Goal: Task Accomplishment & Management: Manage account settings

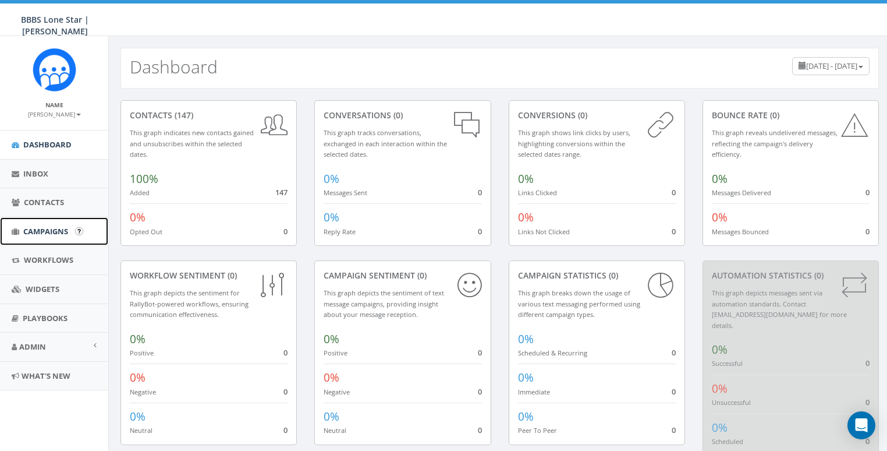
click at [41, 226] on span "Campaigns" at bounding box center [45, 231] width 45 height 10
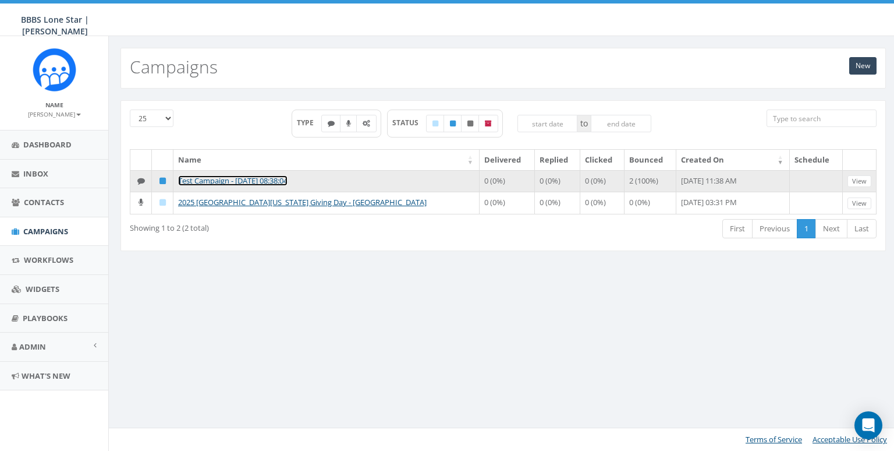
click at [228, 175] on link "Test Campaign - [DATE] 08:38:04" at bounding box center [232, 180] width 109 height 10
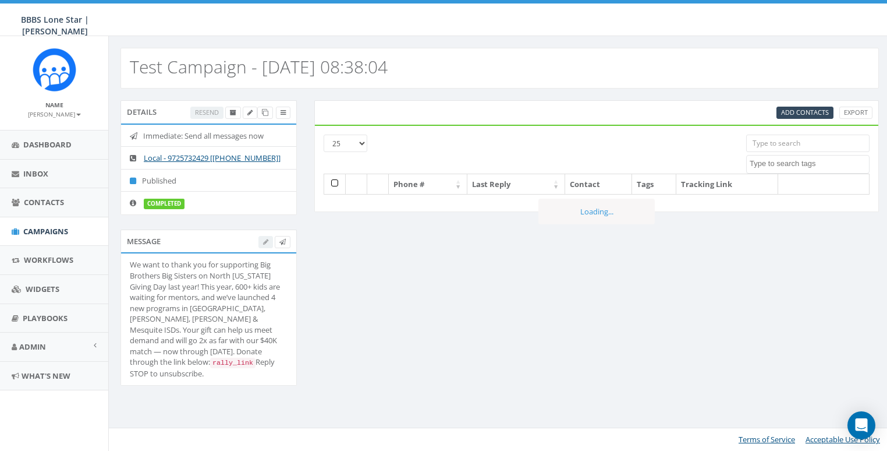
select select
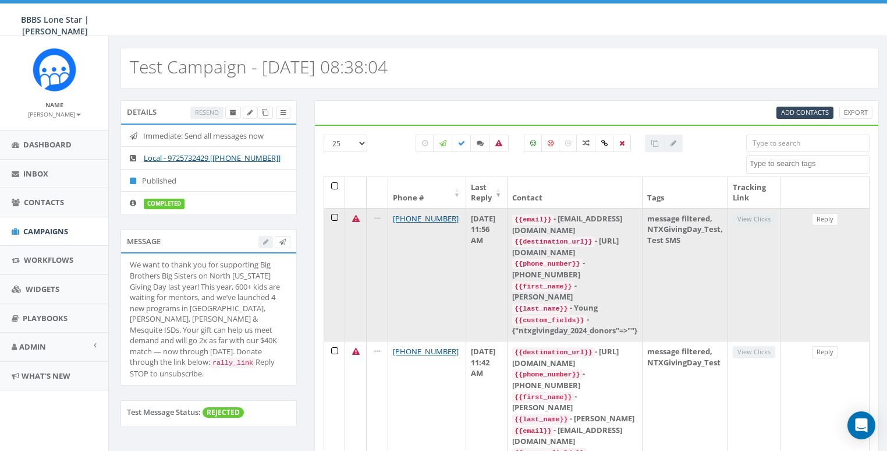
click at [352, 216] on icon at bounding box center [356, 219] width 8 height 8
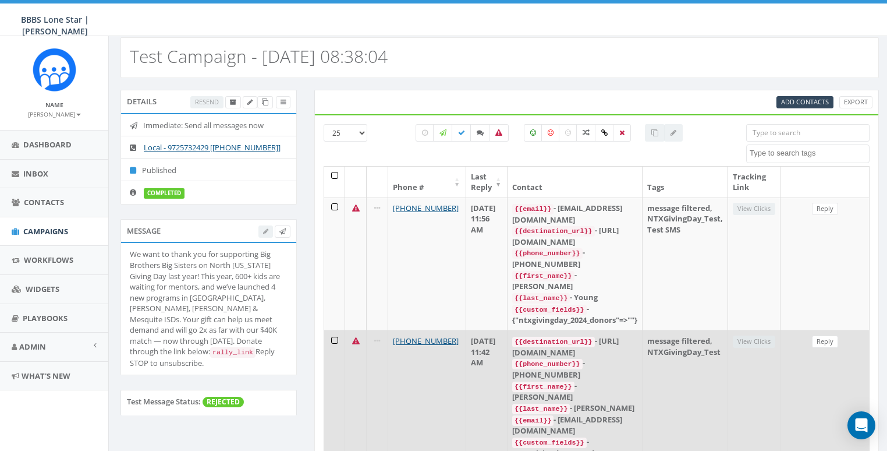
scroll to position [33, 0]
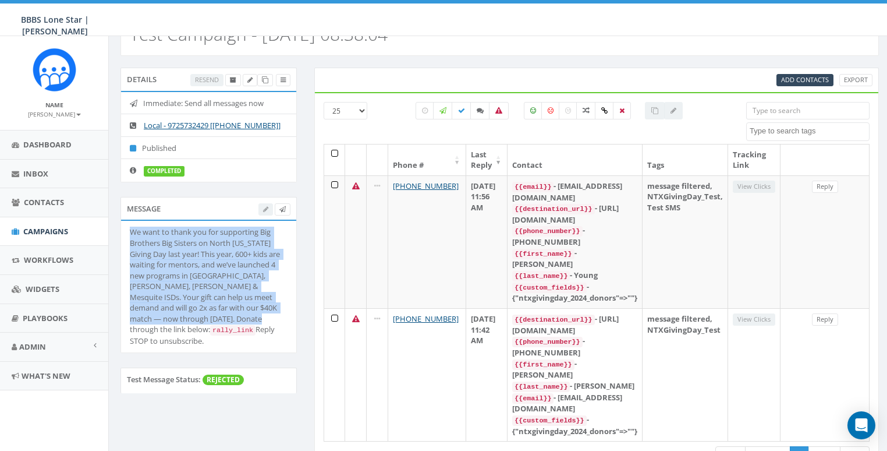
drag, startPoint x: 130, startPoint y: 229, endPoint x: 212, endPoint y: 313, distance: 117.8
click at [212, 313] on div "We want to thank you for supporting Big Brothers Big Sisters on North Texas Giv…" at bounding box center [209, 285] width 158 height 119
copy div "We want to thank you for supporting Big Brothers Big Sisters on North Texas Giv…"
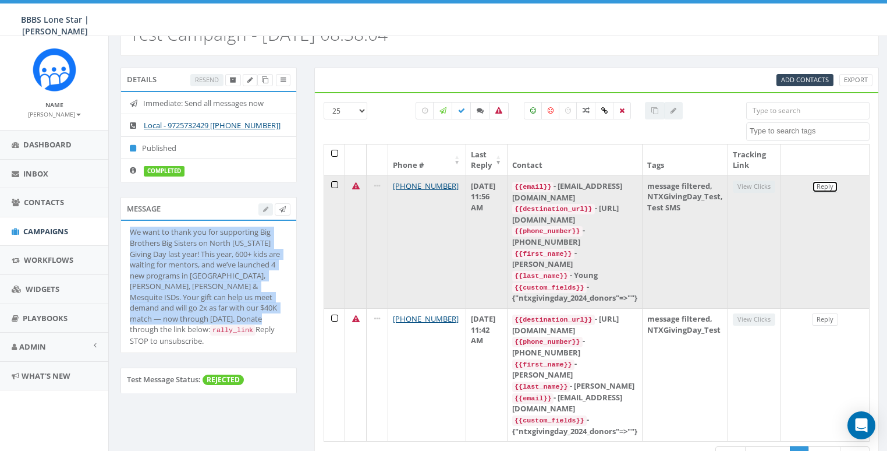
click at [825, 185] on link "Reply" at bounding box center [825, 186] width 26 height 12
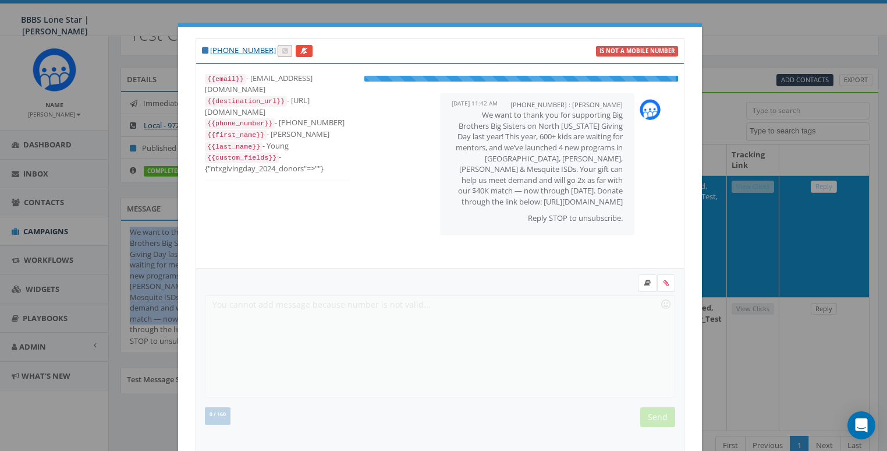
scroll to position [23, 0]
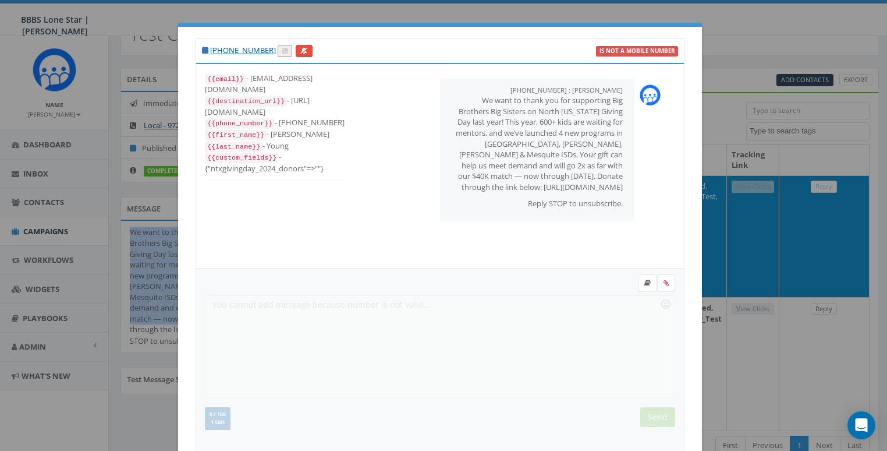
drag, startPoint x: 204, startPoint y: 99, endPoint x: 322, endPoint y: 97, distance: 118.2
click at [322, 97] on div "{{destination_url}} - https://rally.link/link/YXxjFQ" at bounding box center [277, 106] width 145 height 22
copy div "https://rally.link/link/YXxjFQ"
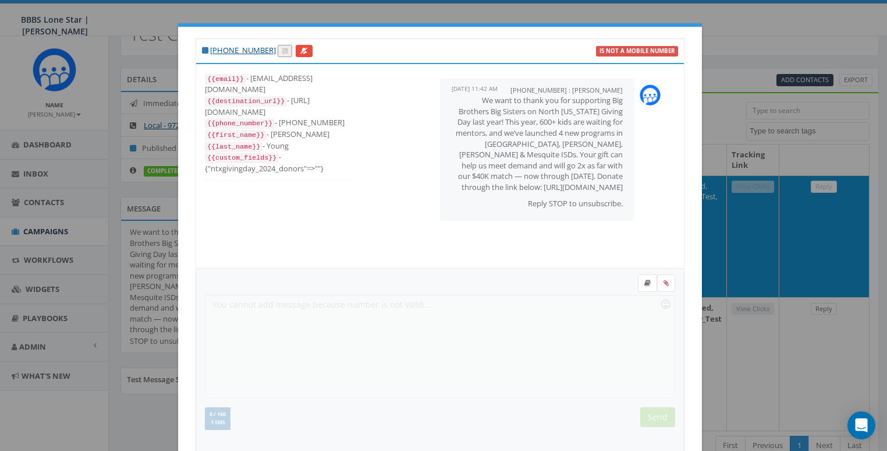
click at [477, 219] on div "+19725732429 : Andrew Young September 09, 2025 11:42 AM We want to thank you fo…" at bounding box center [521, 150] width 314 height 154
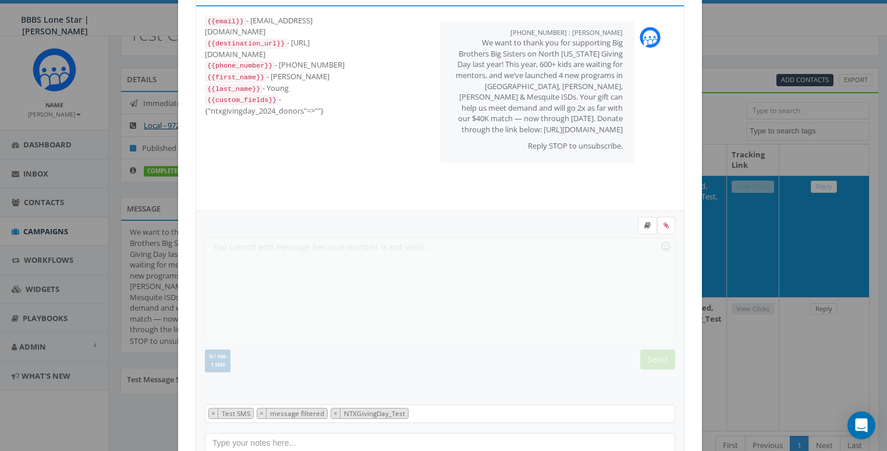
scroll to position [130, 0]
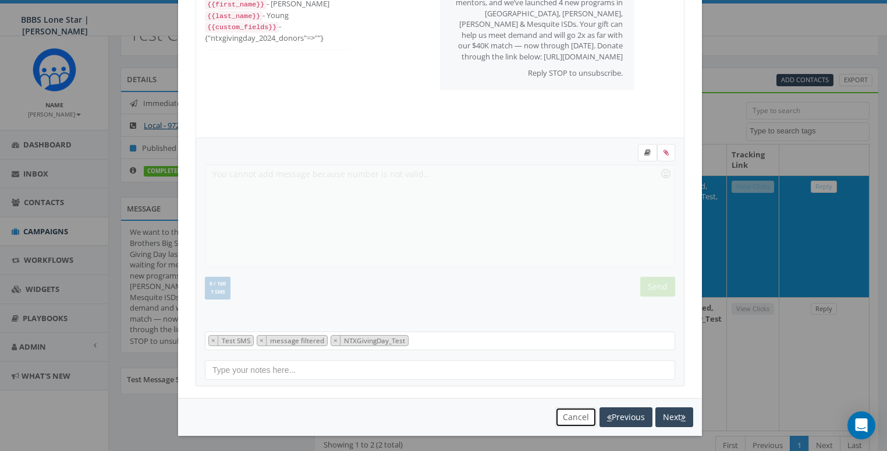
click at [564, 413] on button "Cancel" at bounding box center [575, 417] width 41 height 20
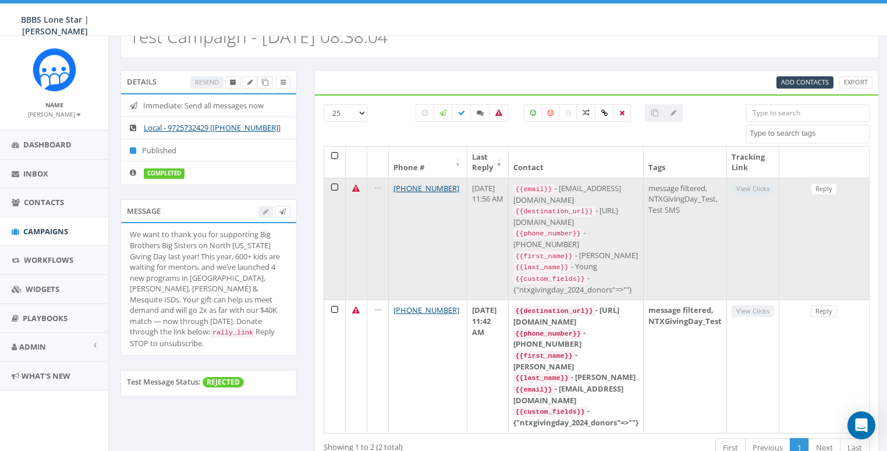
scroll to position [0, 0]
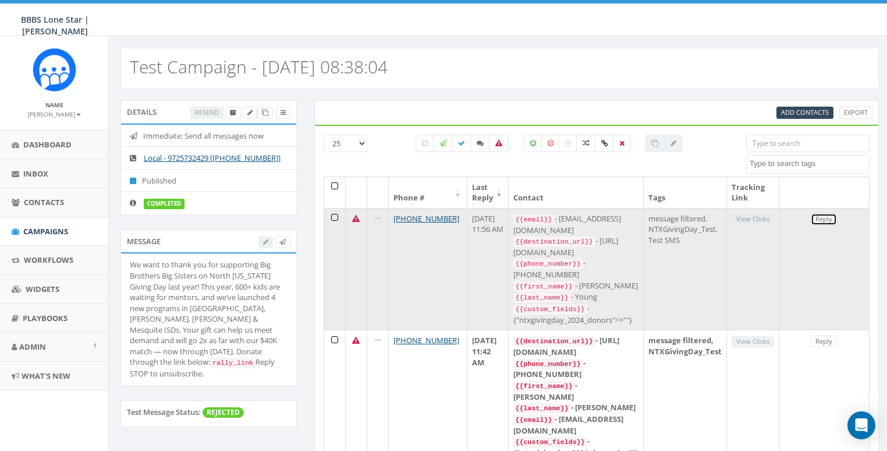
click at [831, 217] on link "Reply" at bounding box center [824, 219] width 26 height 12
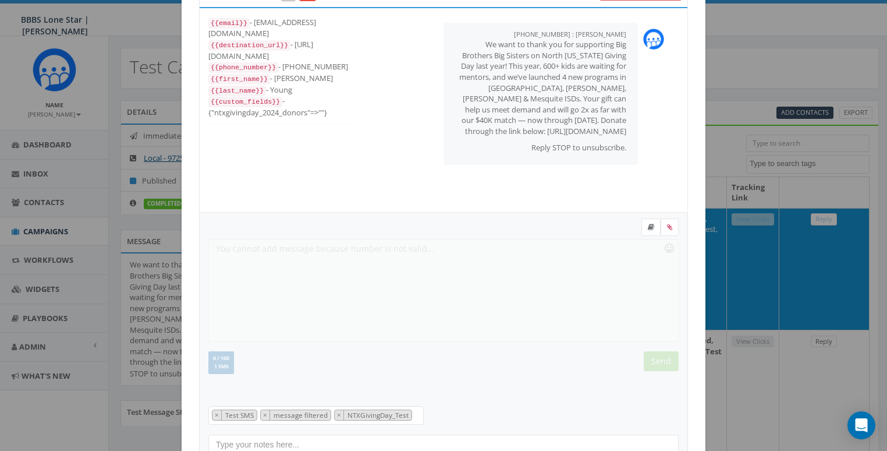
scroll to position [130, 0]
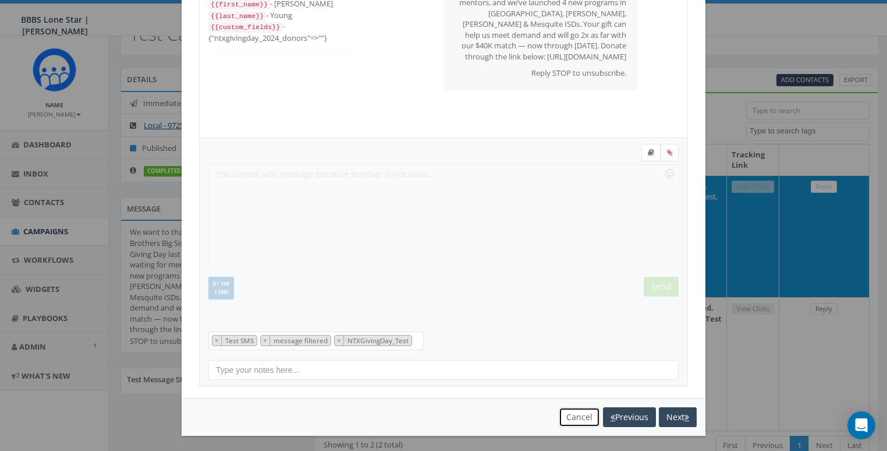
click at [581, 411] on button "Cancel" at bounding box center [579, 417] width 41 height 20
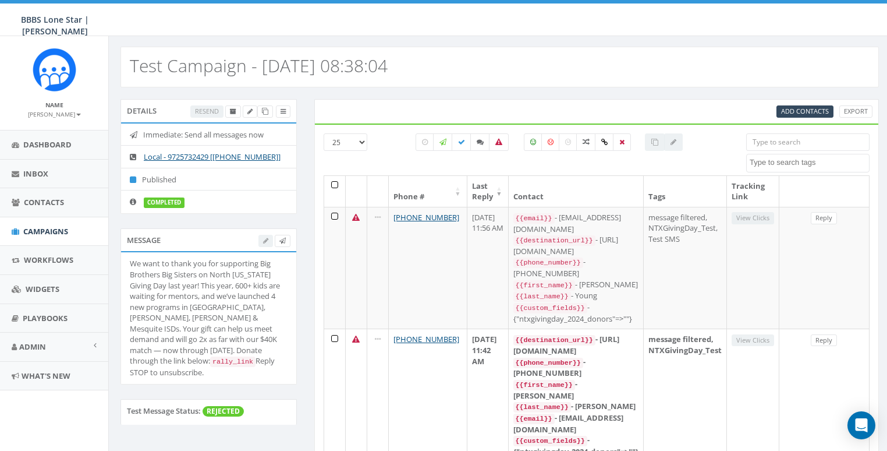
scroll to position [0, 0]
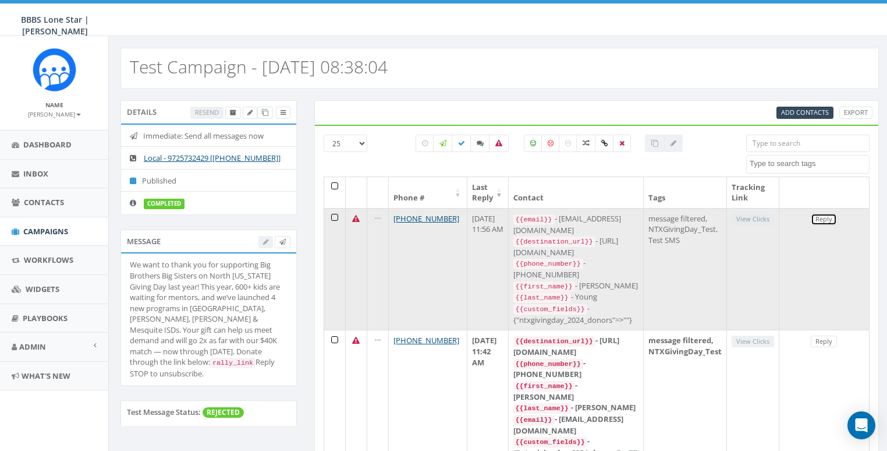
click at [827, 217] on link "Reply" at bounding box center [824, 219] width 26 height 12
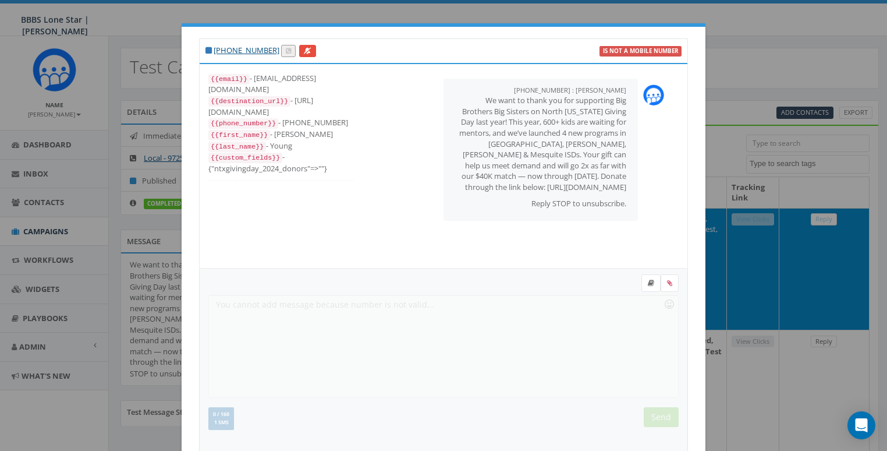
scroll to position [23, 0]
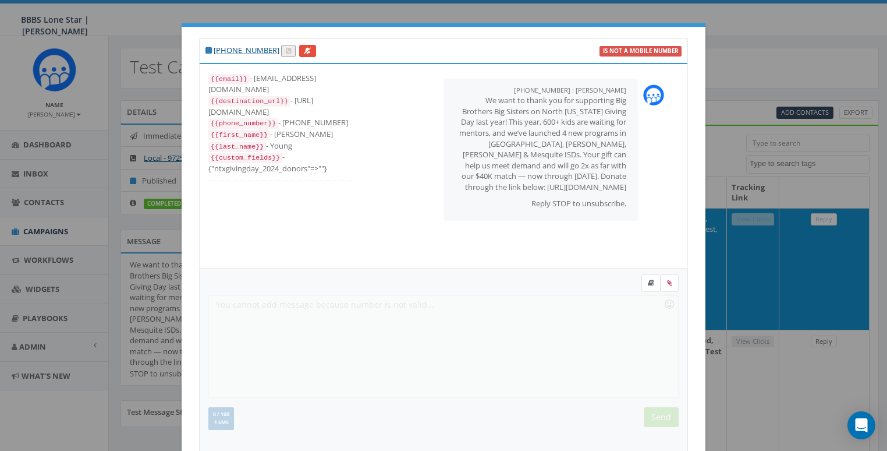
click at [499, 13] on div "+1 913-634-5067 is not a mobile number {{email}} - ayoung@bbbstx.org {{destinat…" at bounding box center [443, 225] width 887 height 451
drag, startPoint x: 755, startPoint y: 41, endPoint x: 731, endPoint y: 90, distance: 54.7
click at [755, 43] on div "+1 913-634-5067 is not a mobile number {{email}} - ayoung@bbbstx.org {{destinat…" at bounding box center [443, 225] width 887 height 451
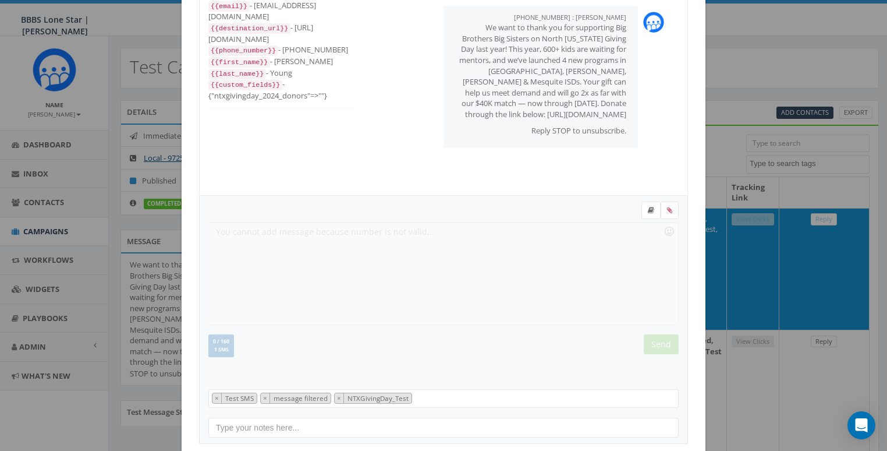
scroll to position [130, 0]
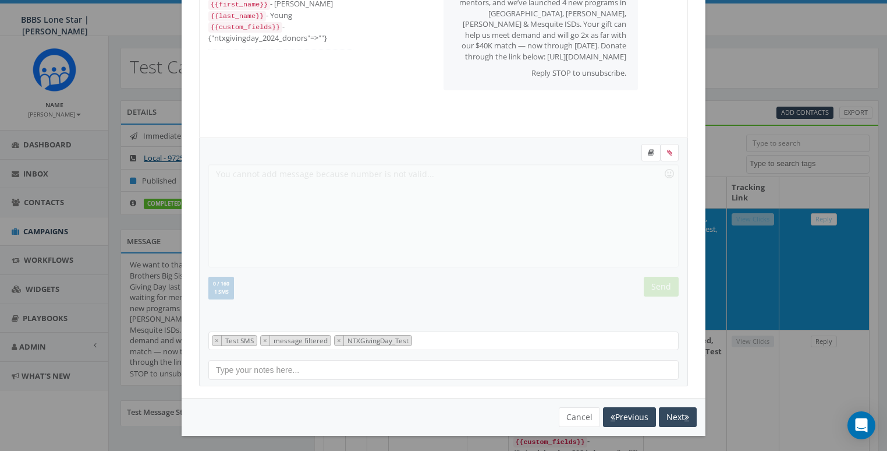
click at [564, 427] on div "You cannot attach more than one file! Please remove the old file and continue t…" at bounding box center [444, 417] width 524 height 38
click at [567, 421] on button "Cancel" at bounding box center [579, 417] width 41 height 20
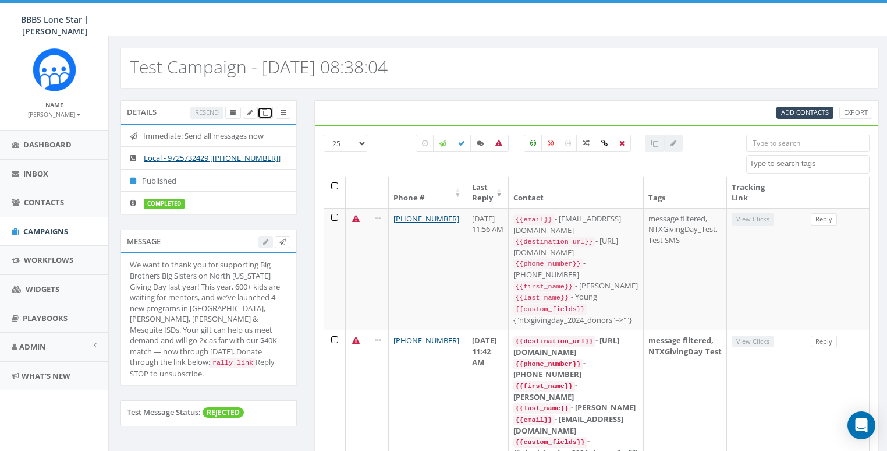
click at [266, 114] on icon at bounding box center [265, 112] width 6 height 6
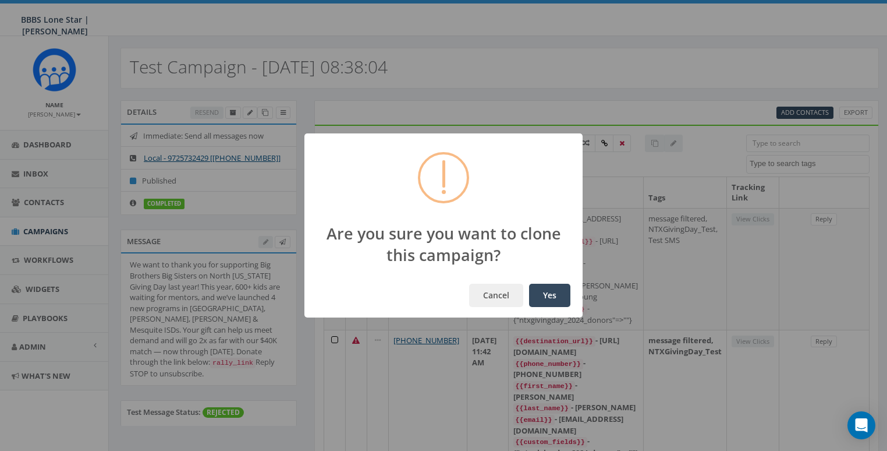
click at [552, 296] on button "Yes" at bounding box center [549, 295] width 41 height 23
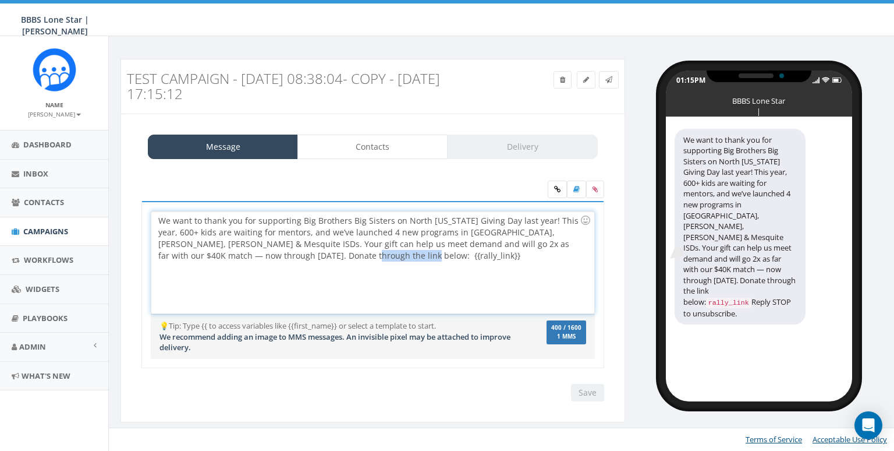
drag, startPoint x: 314, startPoint y: 255, endPoint x: 416, endPoint y: 264, distance: 102.3
click at [416, 264] on div "We want to thank you for supporting Big Brothers Big Sisters on North Texas Giv…" at bounding box center [372, 262] width 442 height 102
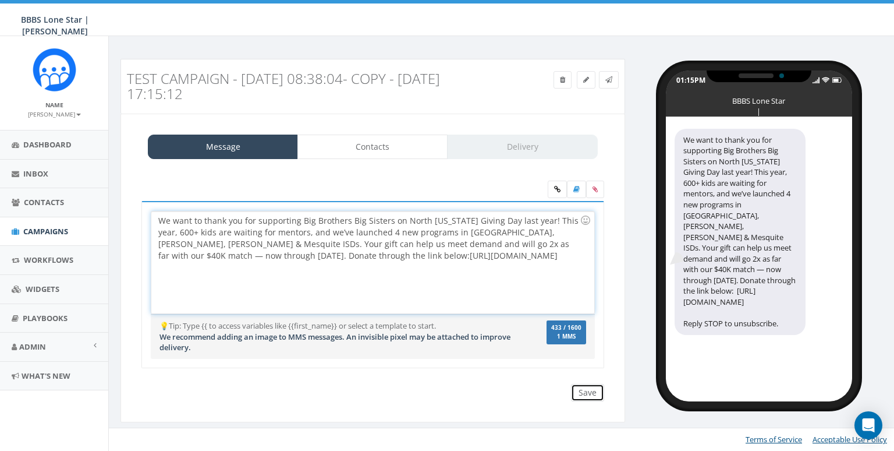
click at [589, 394] on input "Save" at bounding box center [587, 392] width 33 height 17
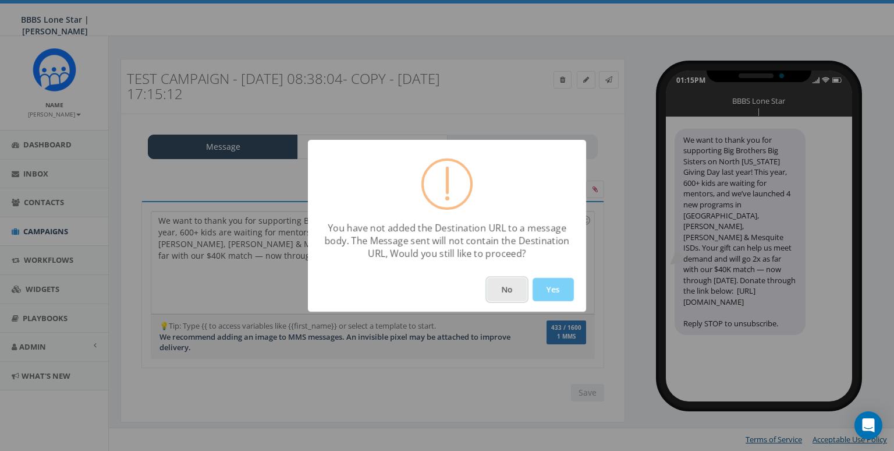
click at [503, 285] on button "No" at bounding box center [507, 289] width 40 height 23
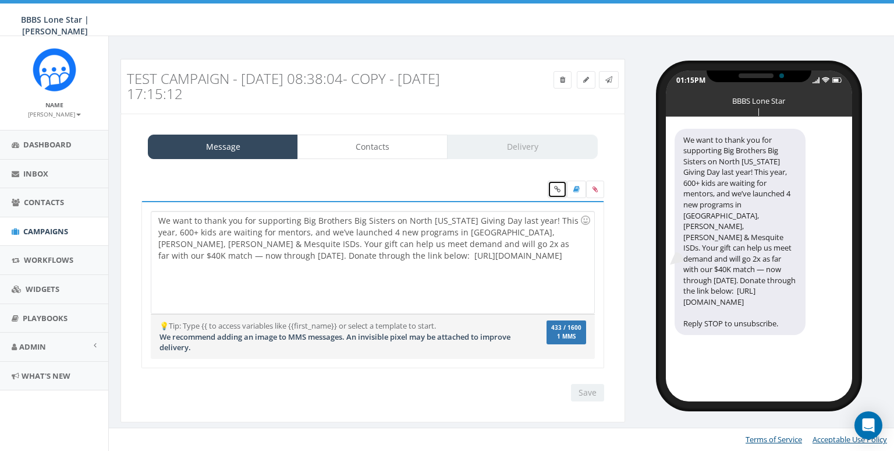
click at [553, 185] on link at bounding box center [557, 188] width 19 height 17
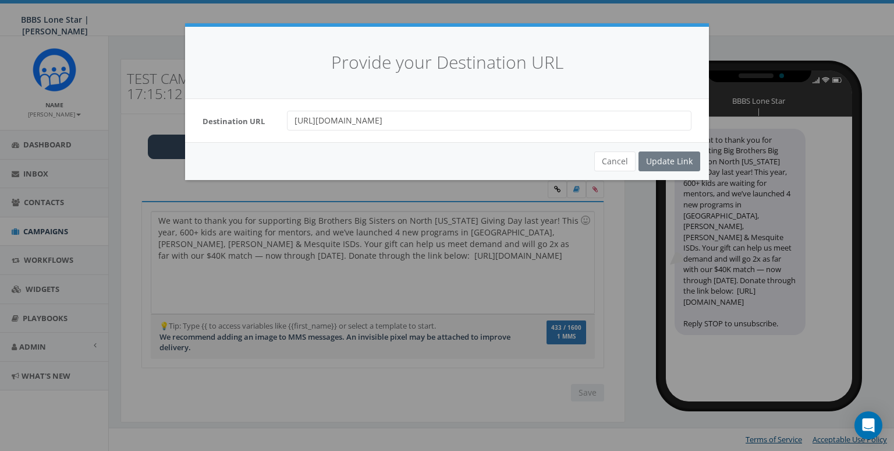
click at [503, 121] on input "https://www.northtexasgivingday.org/story/sqnowe" at bounding box center [489, 121] width 405 height 20
click at [626, 163] on button "Cancel" at bounding box center [614, 161] width 41 height 20
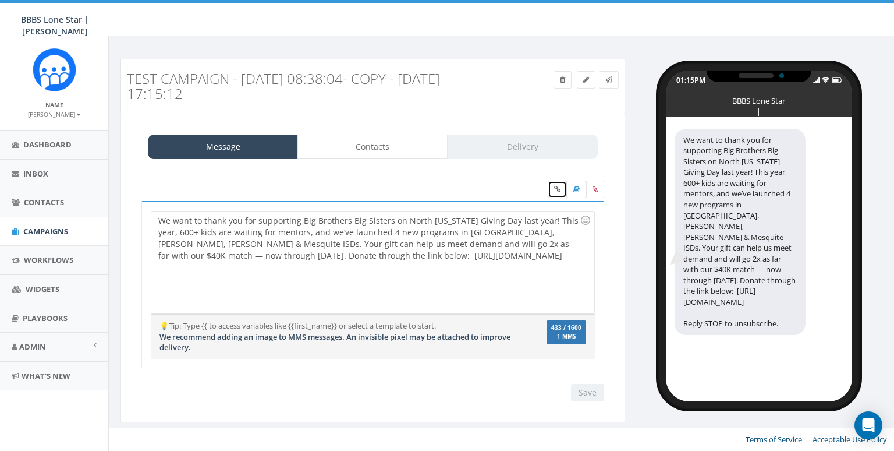
click at [557, 186] on icon at bounding box center [557, 189] width 6 height 7
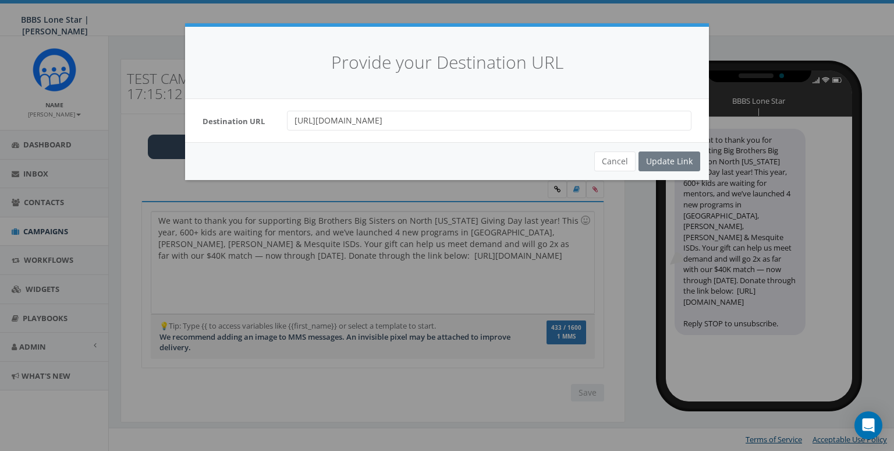
click at [498, 121] on input "https://www.northtexasgivingday.org/story/sqnowe" at bounding box center [489, 121] width 405 height 20
click at [455, 112] on input "url" at bounding box center [489, 121] width 405 height 20
paste input "https://www.northtexasgivingday.org/story/sqnowe"
type input "https://www.northtexasgivingday.org/story/sqnowe"
click at [678, 161] on div "Update Link" at bounding box center [670, 161] width 62 height 20
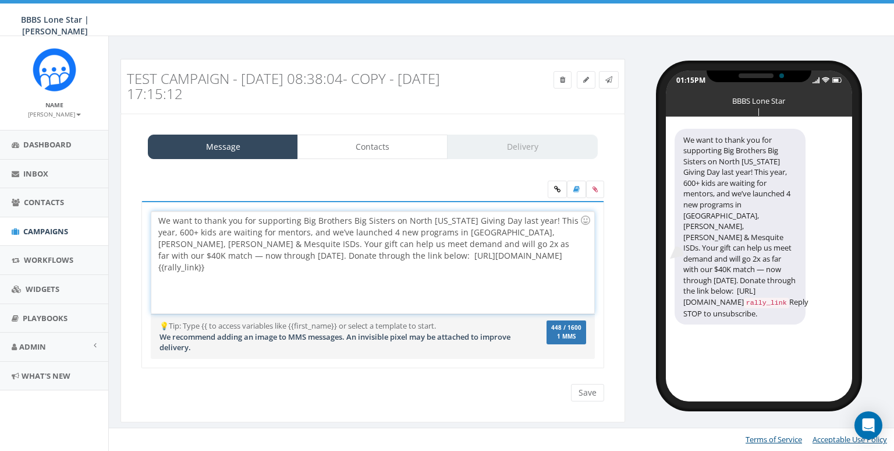
drag, startPoint x: 509, startPoint y: 255, endPoint x: 569, endPoint y: 255, distance: 59.4
click at [569, 255] on div "We want to thank you for supporting Big Brothers Big Sisters on North Texas Giv…" at bounding box center [372, 262] width 442 height 102
click at [599, 387] on input "Save" at bounding box center [587, 392] width 33 height 17
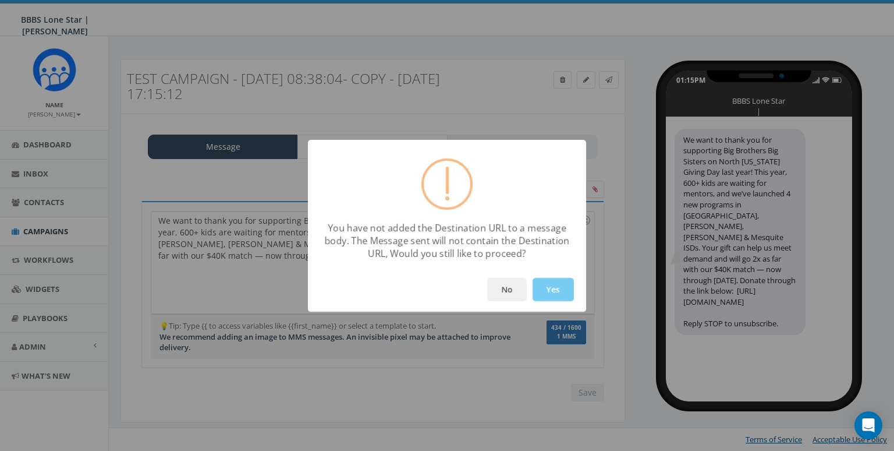
click at [548, 292] on button "Yes" at bounding box center [553, 289] width 41 height 23
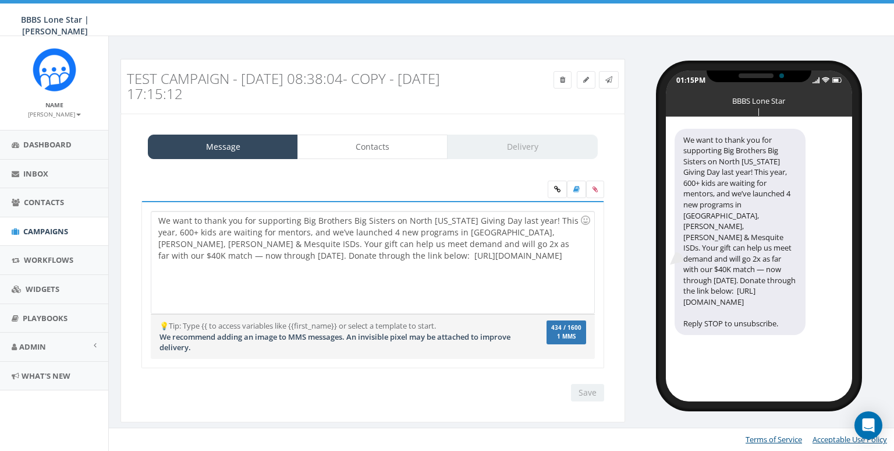
click at [585, 394] on div "Save Next" at bounding box center [584, 392] width 39 height 17
click at [562, 189] on link at bounding box center [557, 188] width 19 height 17
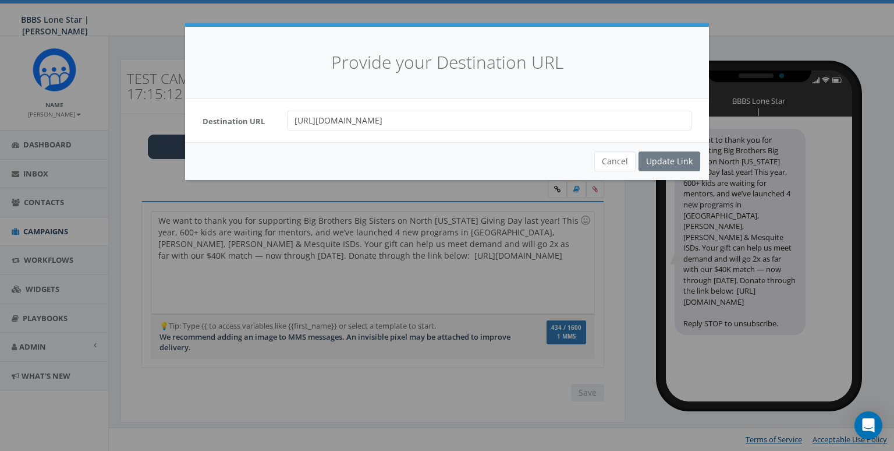
click at [546, 124] on input "https://www.northtexasgivingday.org/story/sqnowe" at bounding box center [489, 121] width 405 height 20
drag, startPoint x: 519, startPoint y: 162, endPoint x: 618, endPoint y: 158, distance: 98.5
click at [532, 162] on div "Cancel Update Link" at bounding box center [447, 161] width 524 height 38
click at [621, 158] on button "Cancel" at bounding box center [614, 161] width 41 height 20
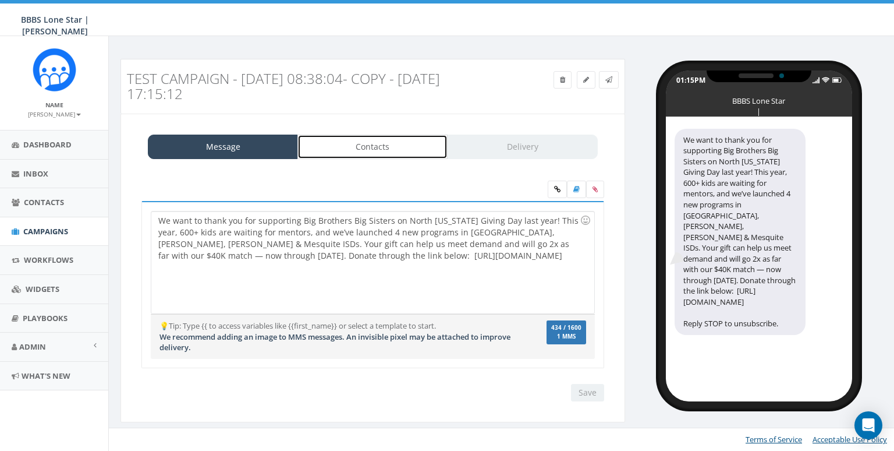
click at [394, 143] on link "Contacts" at bounding box center [373, 146] width 150 height 24
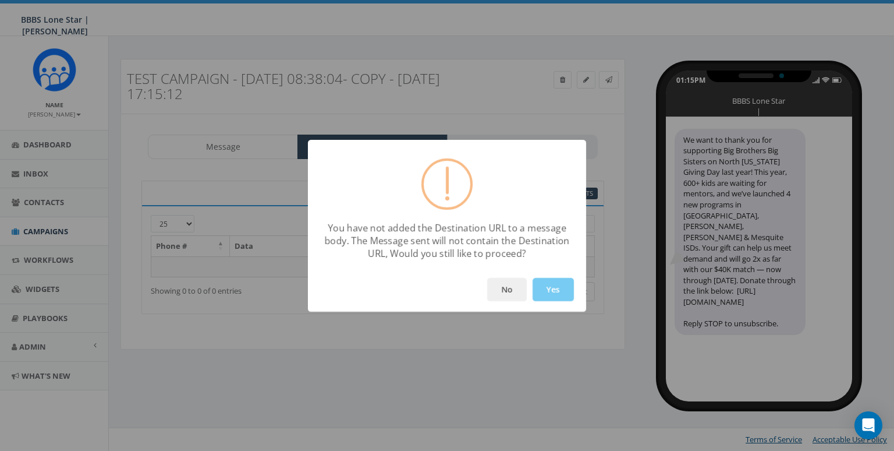
click at [567, 297] on button "Yes" at bounding box center [553, 289] width 41 height 23
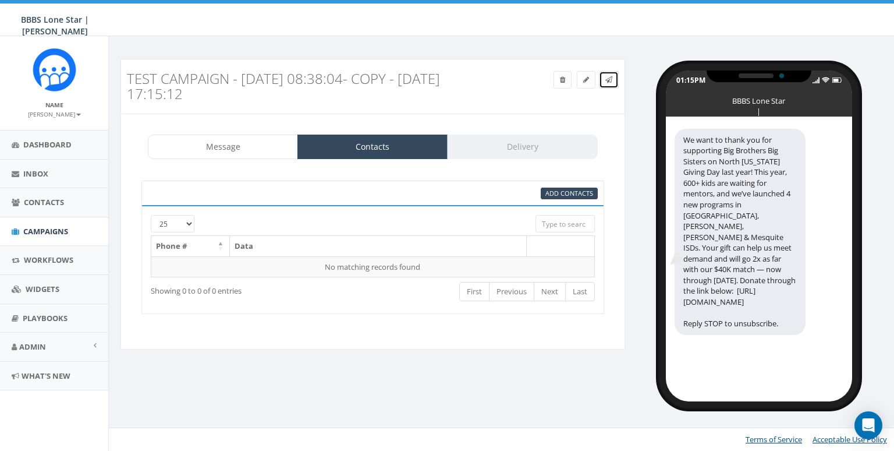
click at [608, 77] on icon at bounding box center [608, 79] width 7 height 7
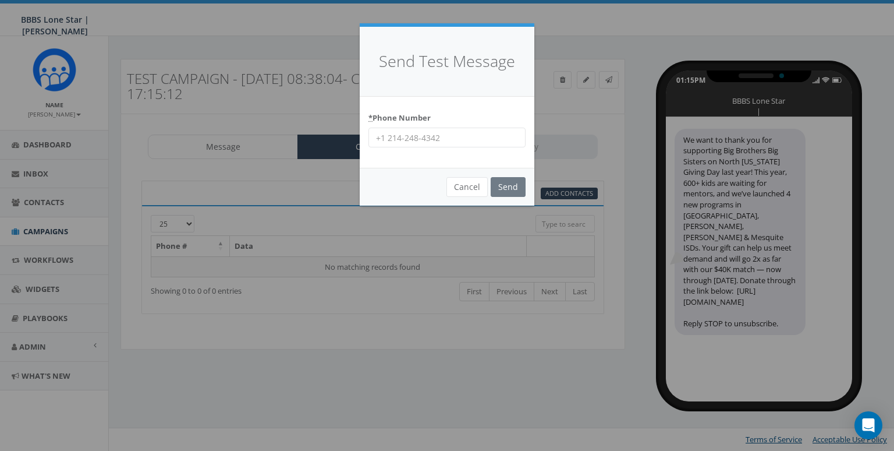
click at [444, 137] on input "* Phone Number" at bounding box center [447, 138] width 157 height 20
type input "8587365358"
click at [493, 182] on input "Send" at bounding box center [508, 187] width 35 height 20
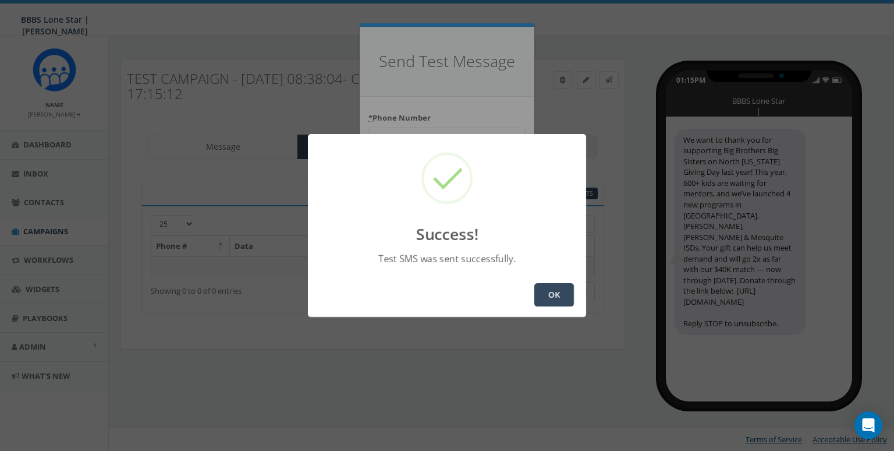
click at [552, 286] on button "OK" at bounding box center [554, 294] width 40 height 23
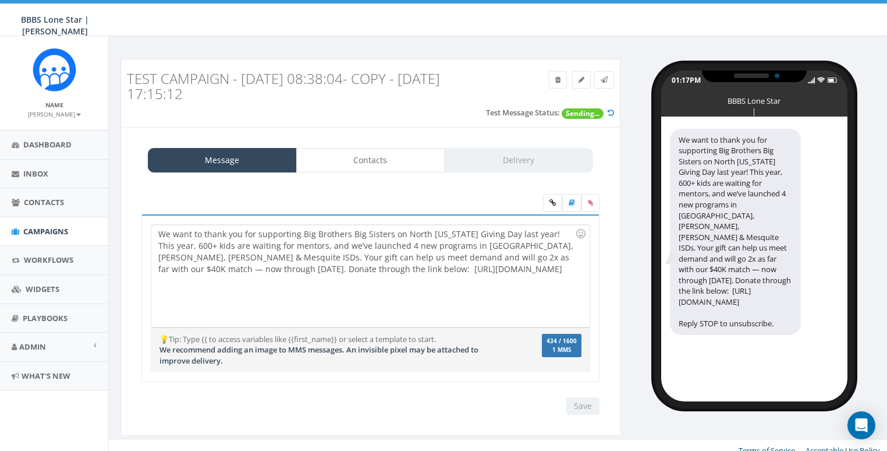
click at [504, 272] on div "We want to thank you for supporting Big Brothers Big Sisters on North Texas Giv…" at bounding box center [370, 276] width 438 height 102
click at [311, 267] on div "We want to thank you for supporting Big Brothers Big Sisters on North Texas Giv…" at bounding box center [370, 276] width 438 height 102
drag, startPoint x: 31, startPoint y: 231, endPoint x: 207, endPoint y: 170, distance: 186.0
click at [31, 231] on span "Campaigns" at bounding box center [45, 231] width 45 height 10
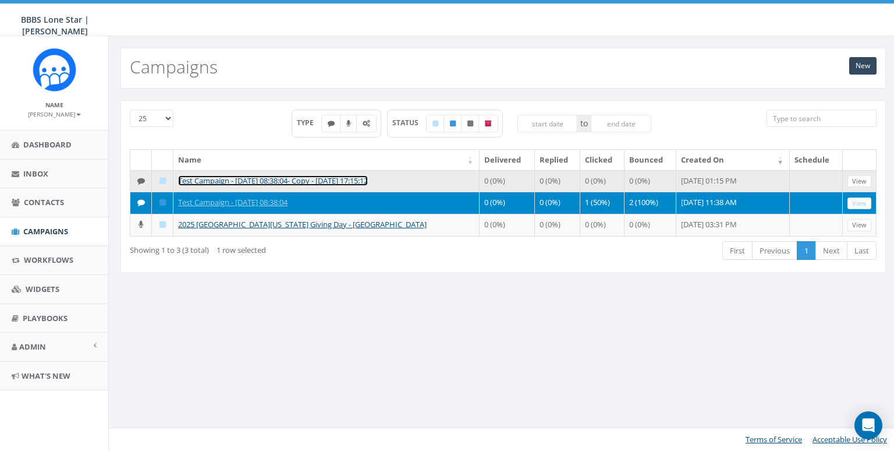
click at [217, 176] on link "Test Campaign - [DATE] 08:38:04- Copy - [DATE] 17:15:12" at bounding box center [273, 180] width 190 height 10
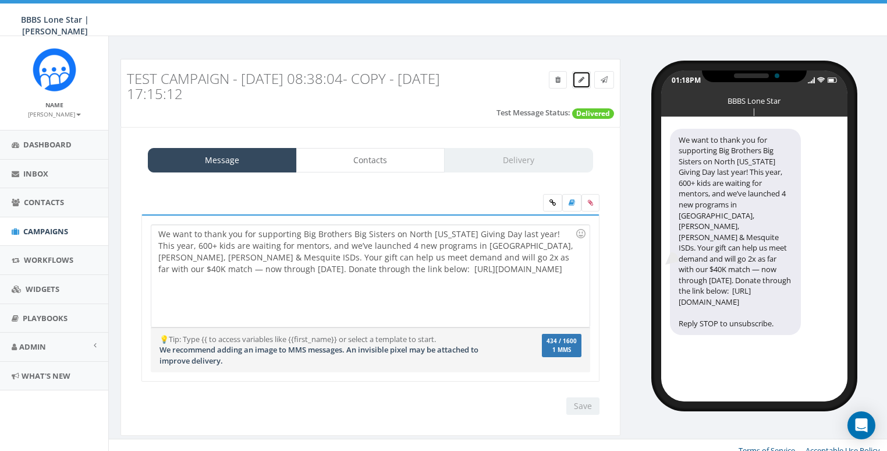
click at [579, 79] on icon at bounding box center [582, 79] width 6 height 7
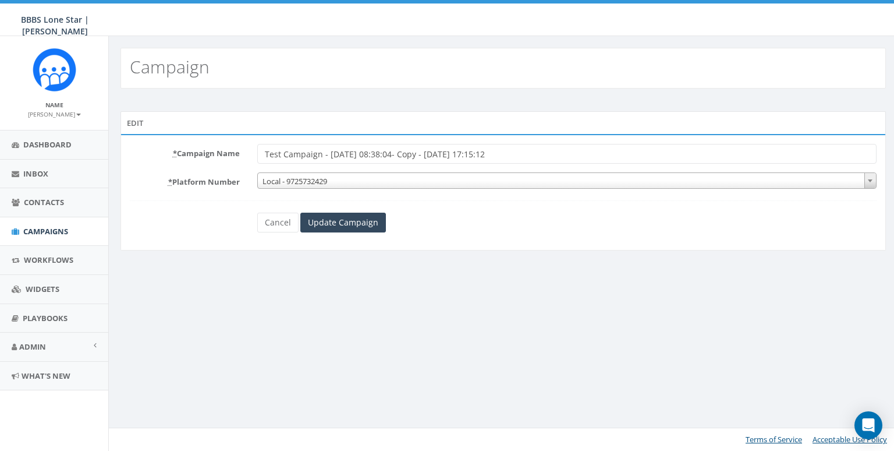
drag, startPoint x: 371, startPoint y: 154, endPoint x: 584, endPoint y: 150, distance: 213.1
click at [584, 150] on input "Test Campaign - [DATE] 08:38:04- Copy - [DATE] 17:15:12" at bounding box center [566, 154] width 619 height 20
type input "Test Campaign - [DATE] - [PERSON_NAME]"
click at [353, 219] on input "Update Campaign" at bounding box center [343, 223] width 86 height 20
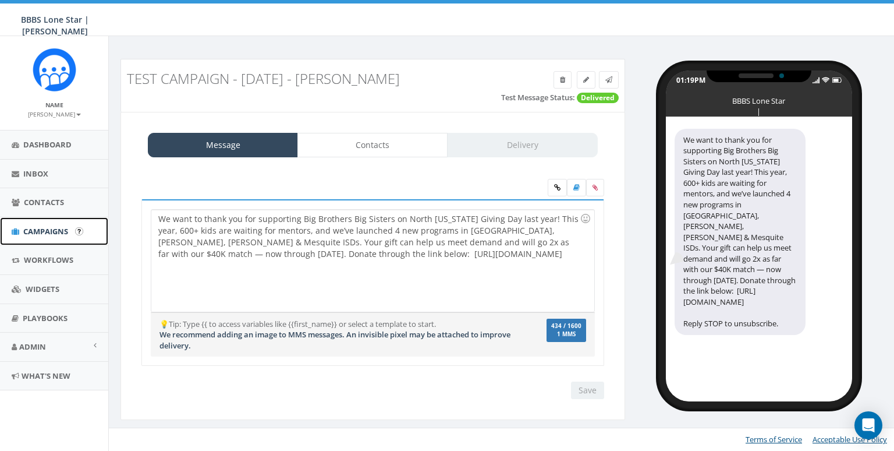
click at [36, 232] on span "Campaigns" at bounding box center [45, 231] width 45 height 10
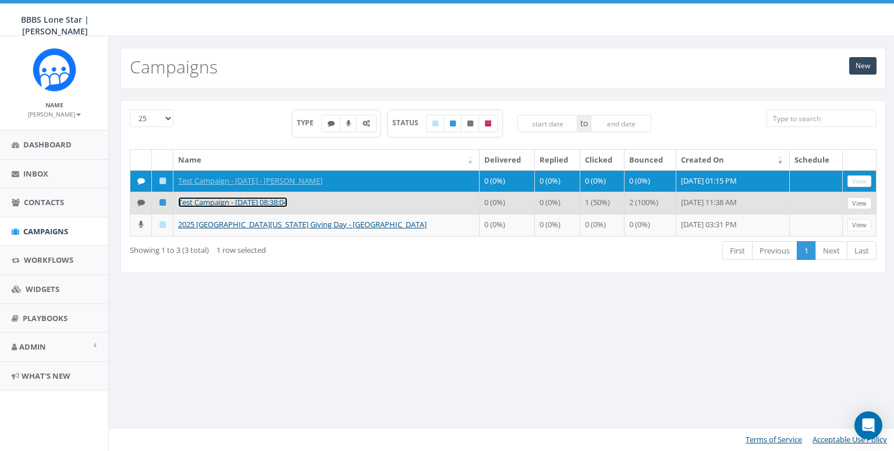
click at [222, 207] on link "Test Campaign - 09/09/2025, 08:38:04" at bounding box center [232, 202] width 109 height 10
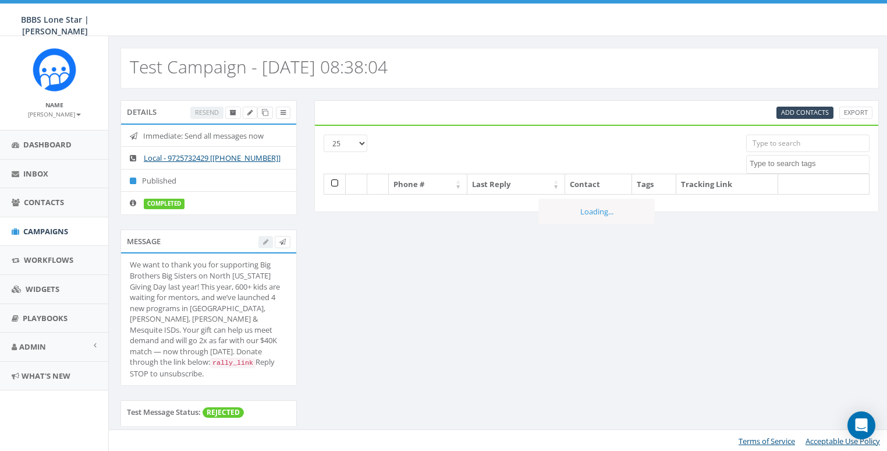
select select
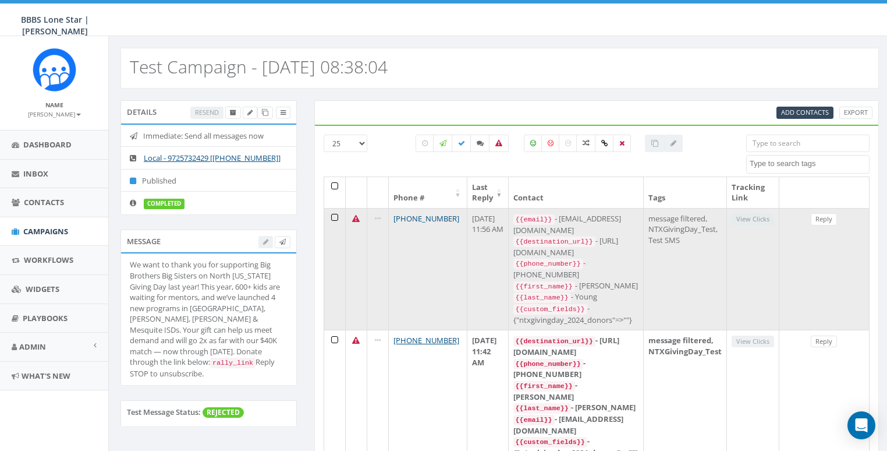
drag, startPoint x: 451, startPoint y: 214, endPoint x: 412, endPoint y: 219, distance: 39.4
click at [412, 219] on td "+1 913-634-5067" at bounding box center [428, 269] width 79 height 122
click at [408, 217] on link "+1 913-634-5067" at bounding box center [427, 218] width 66 height 10
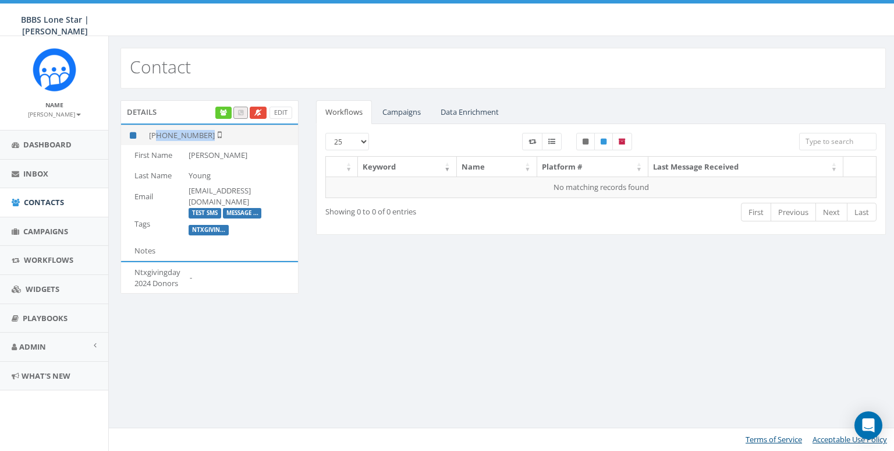
drag, startPoint x: 158, startPoint y: 135, endPoint x: 211, endPoint y: 135, distance: 53.6
click at [211, 135] on td "[PHONE_NUMBER]" at bounding box center [221, 135] width 154 height 20
click at [46, 193] on link "Contacts" at bounding box center [54, 202] width 108 height 29
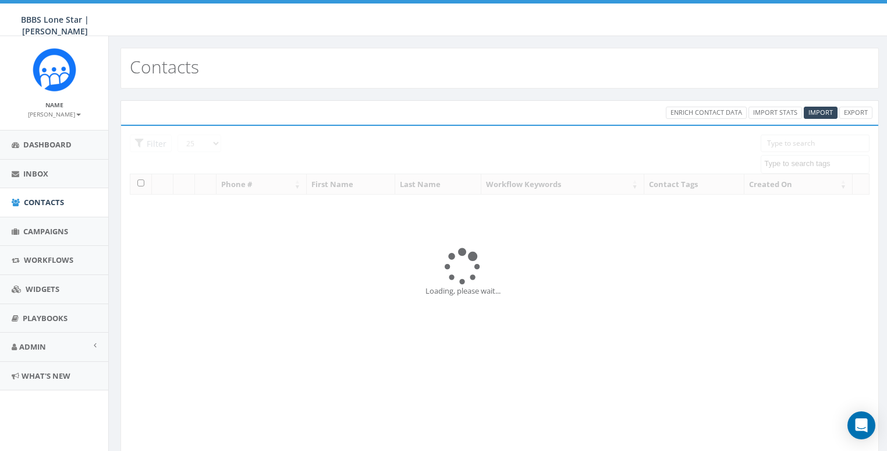
select select
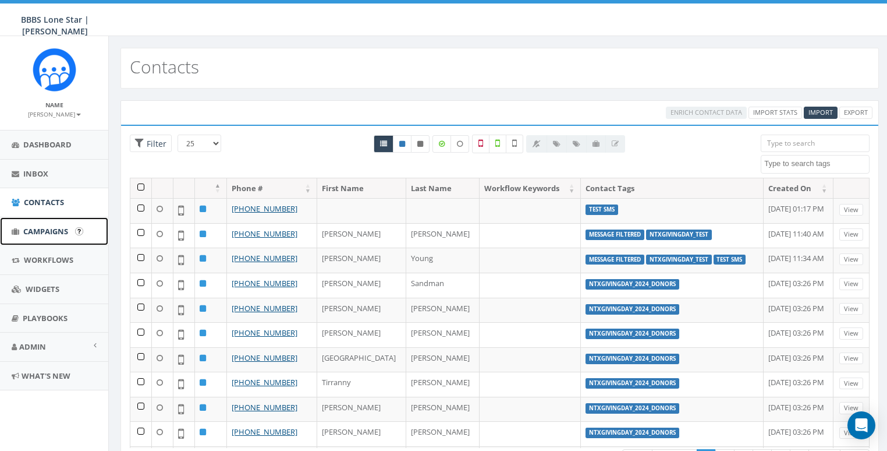
click at [39, 224] on link "Campaigns" at bounding box center [54, 231] width 108 height 29
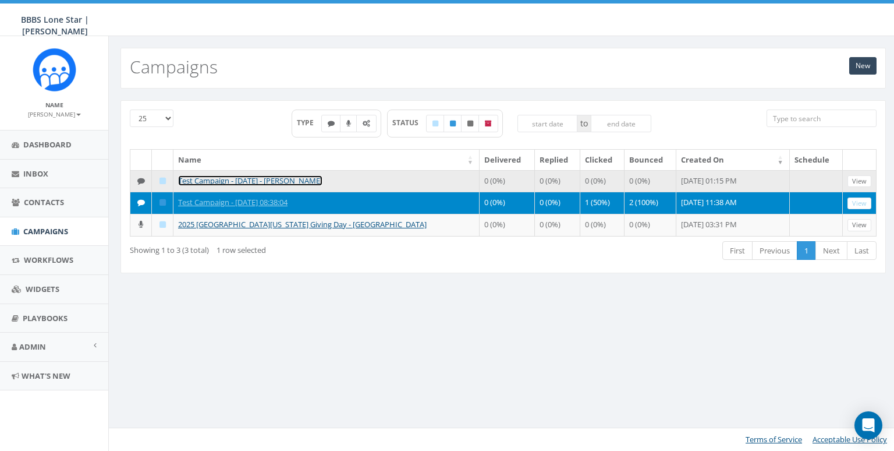
click at [250, 177] on link "Test Campaign - [DATE] - [PERSON_NAME]" at bounding box center [250, 180] width 144 height 10
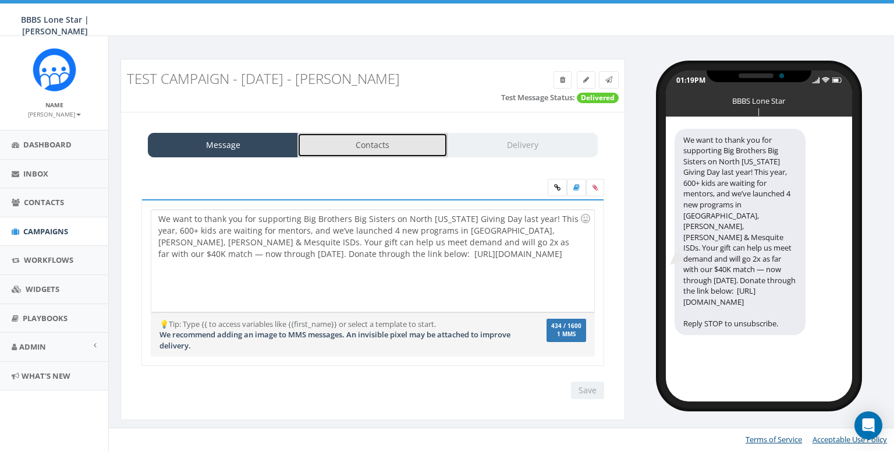
click at [370, 150] on link "Contacts" at bounding box center [373, 145] width 150 height 24
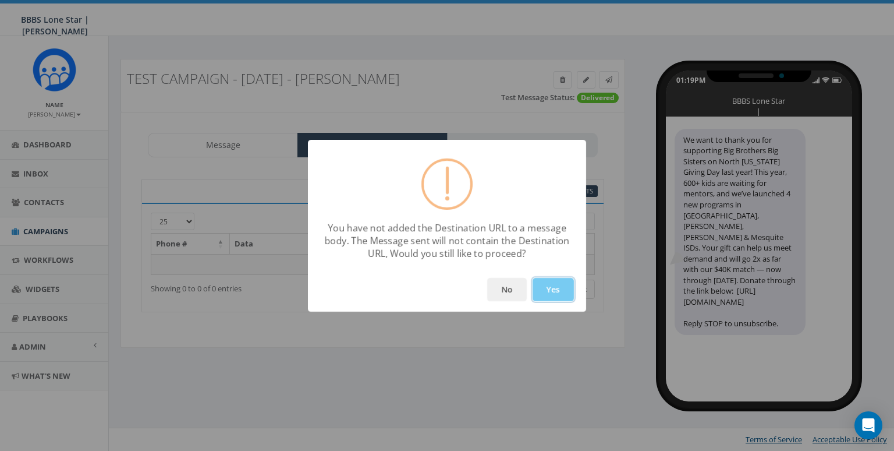
click at [551, 284] on button "Yes" at bounding box center [553, 289] width 41 height 23
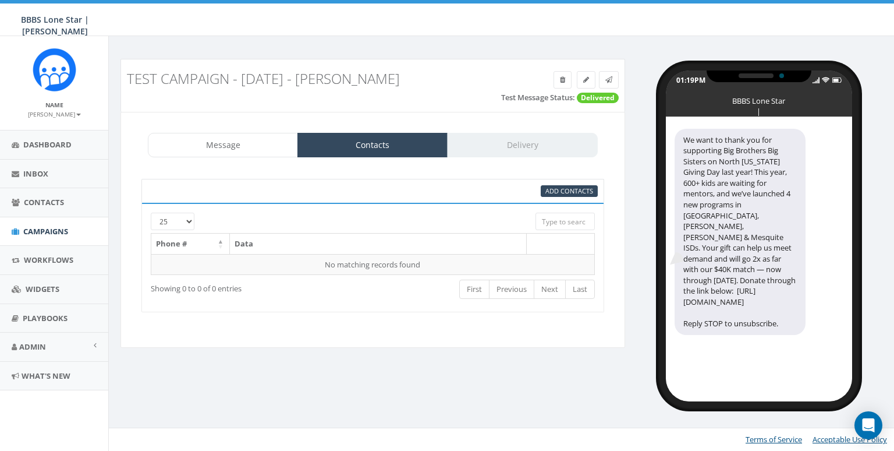
click at [550, 311] on div "Add Contacts 25 50 100 Phone # Data No matching records found Loading... Showin…" at bounding box center [373, 245] width 486 height 157
click at [554, 188] on span "Add Contacts" at bounding box center [570, 190] width 48 height 9
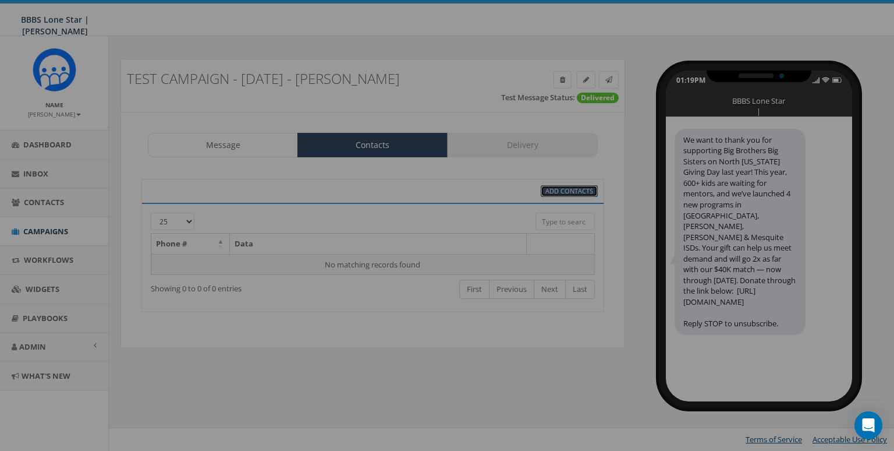
select select
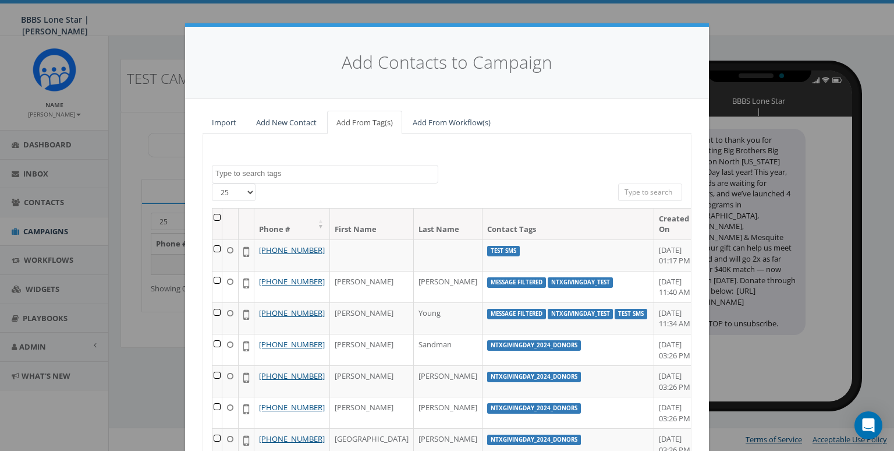
click at [277, 172] on textarea "Search" at bounding box center [326, 173] width 222 height 10
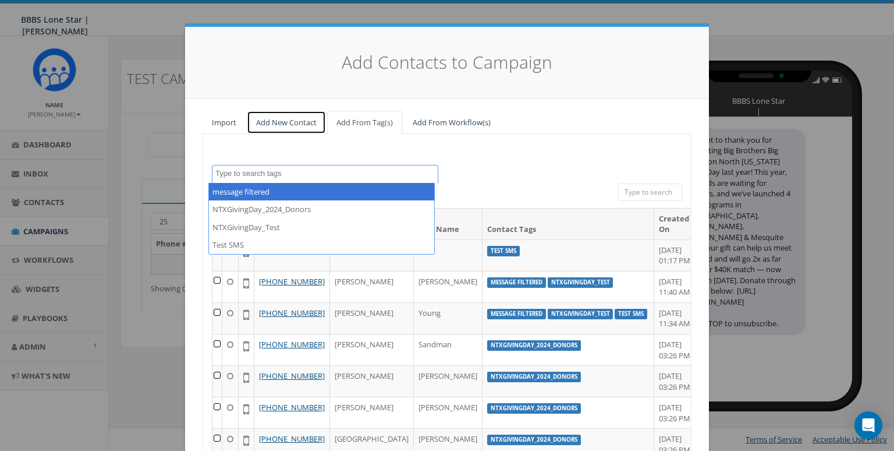
click at [295, 126] on link "Add New Contact" at bounding box center [286, 123] width 79 height 24
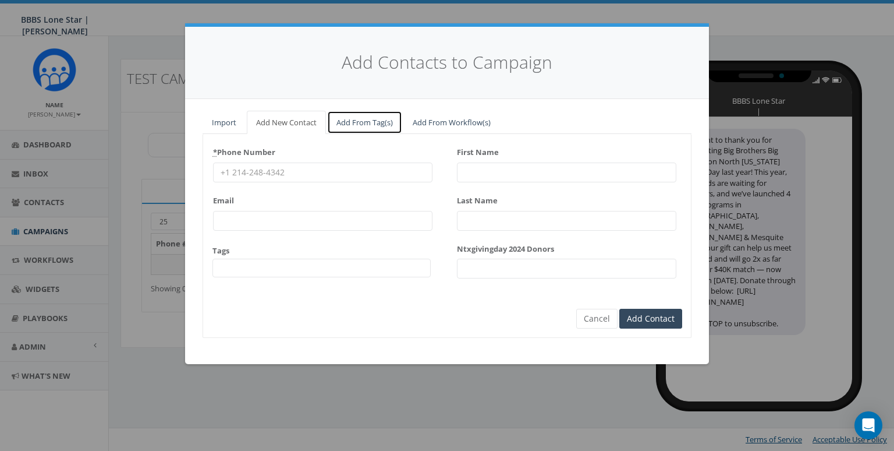
click at [347, 121] on link "Add From Tag(s)" at bounding box center [364, 123] width 75 height 24
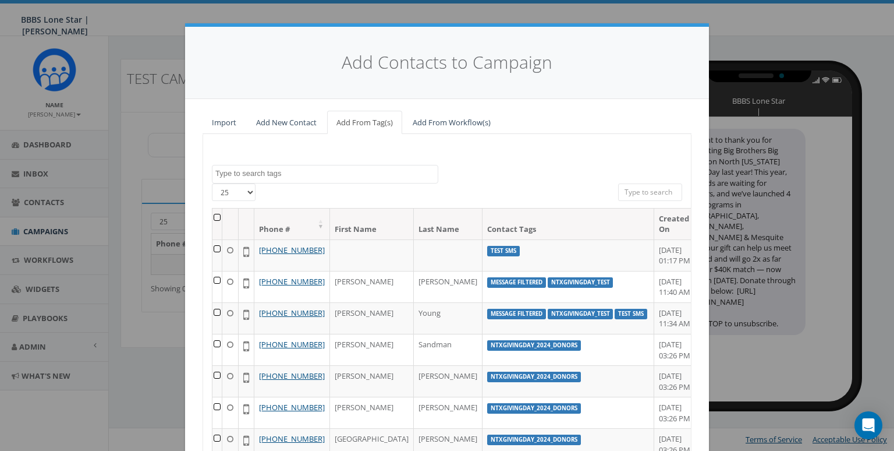
click at [272, 163] on div "message filtered NTXGivingDay_2024_Donors NTXGivingDay_Test Test SMS 25 50 100 …" at bounding box center [447, 332] width 489 height 397
click at [264, 173] on textarea "Search" at bounding box center [326, 173] width 222 height 10
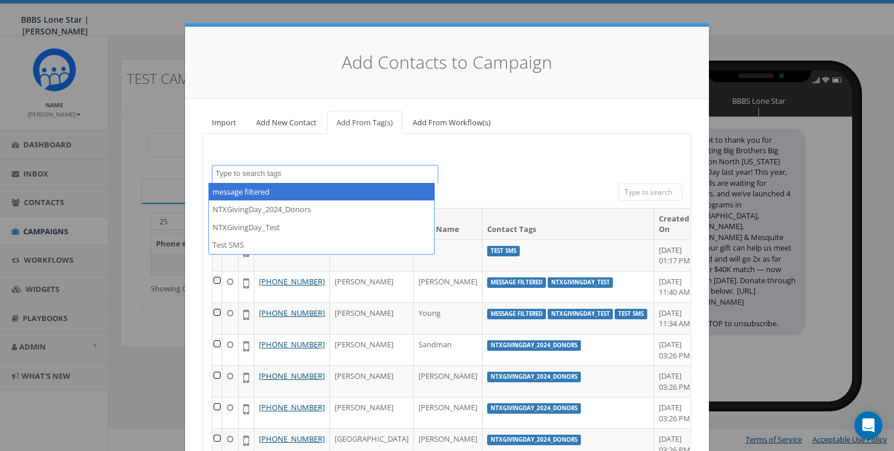
drag, startPoint x: 678, startPoint y: 164, endPoint x: 676, endPoint y: 171, distance: 7.8
click at [678, 165] on div "message filtered NTXGivingDay_2024_Donors NTXGivingDay_Test Test SMS" at bounding box center [447, 174] width 488 height 19
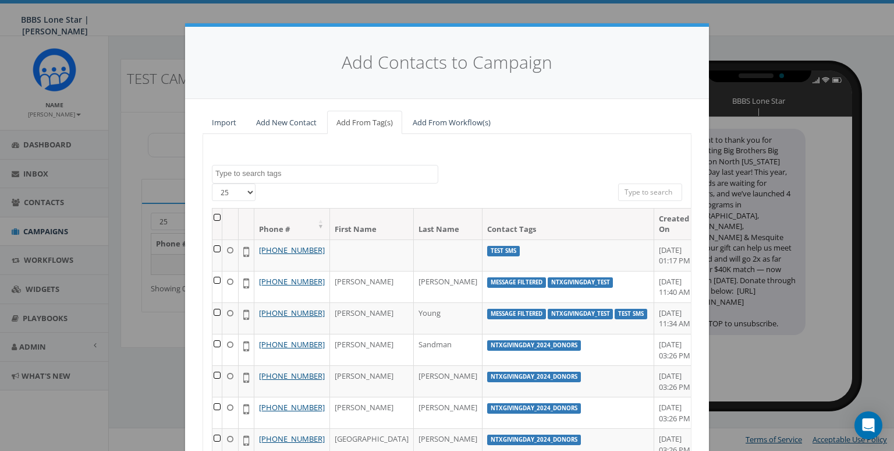
click at [650, 187] on input "search" at bounding box center [650, 191] width 64 height 17
paste input "913-634-5067"
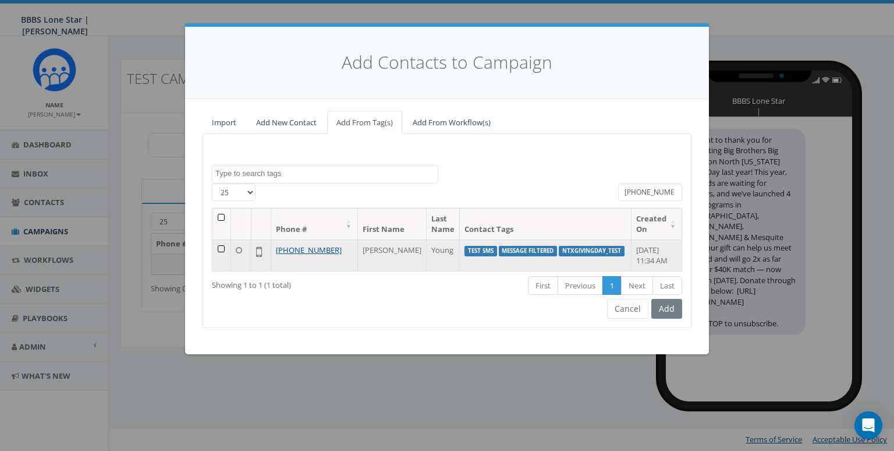
type input "913-634-5067"
click at [223, 249] on td at bounding box center [222, 254] width 19 height 31
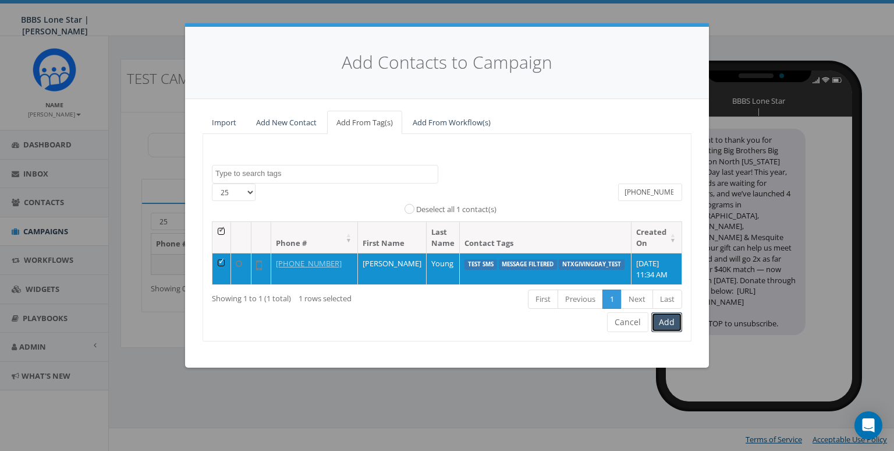
click at [663, 320] on button "Add" at bounding box center [666, 322] width 31 height 20
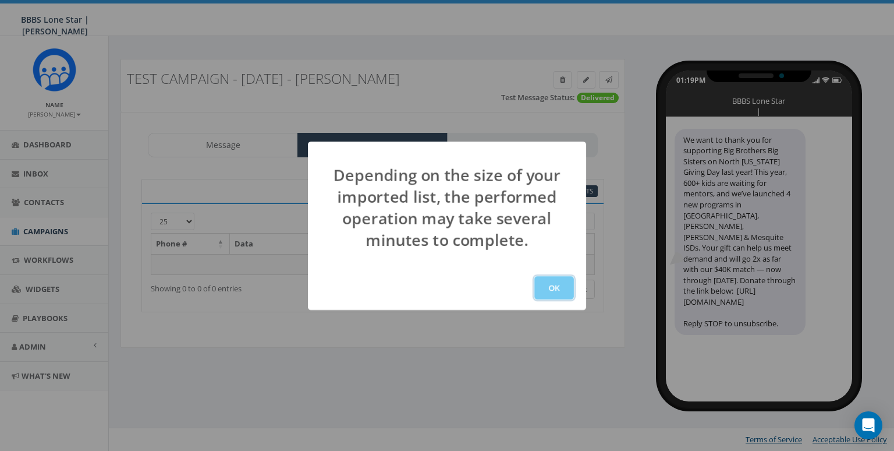
click at [559, 282] on button "OK" at bounding box center [554, 287] width 40 height 23
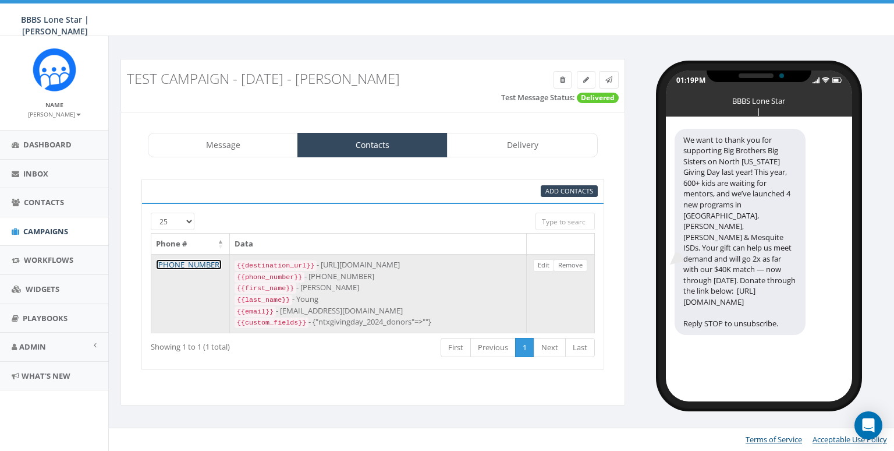
click at [194, 263] on link "[PHONE_NUMBER]" at bounding box center [189, 264] width 66 height 10
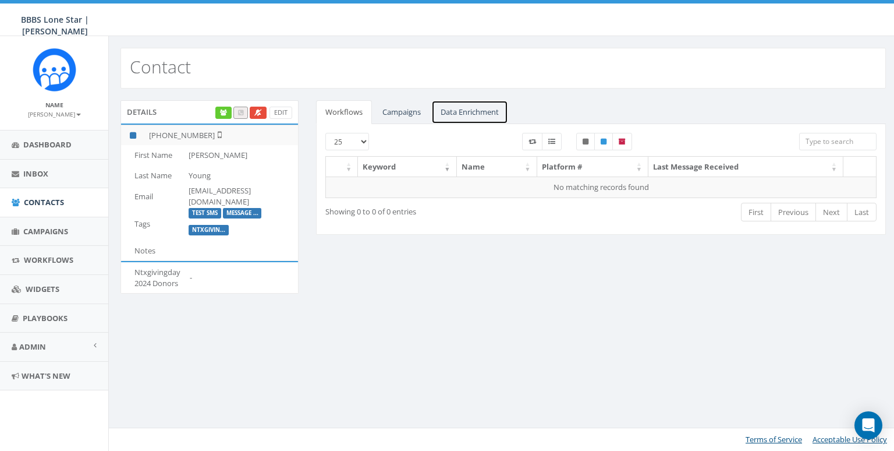
click at [495, 115] on link "Data Enrichment" at bounding box center [469, 112] width 77 height 24
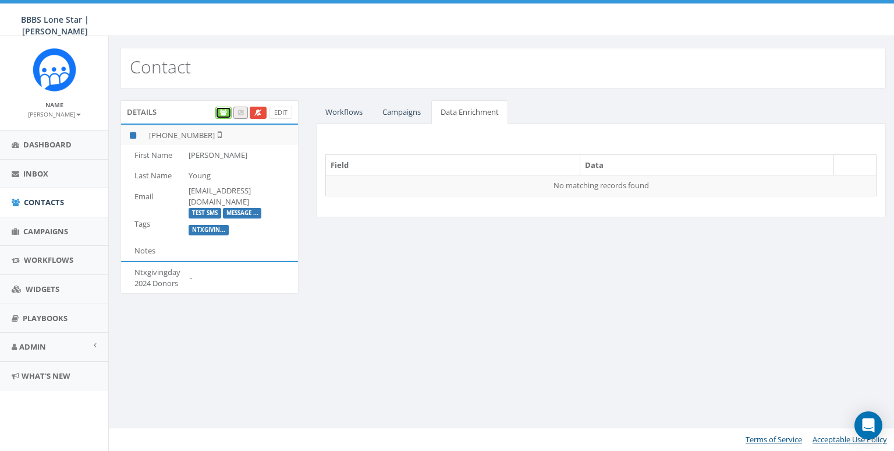
click at [228, 111] on link at bounding box center [223, 113] width 16 height 12
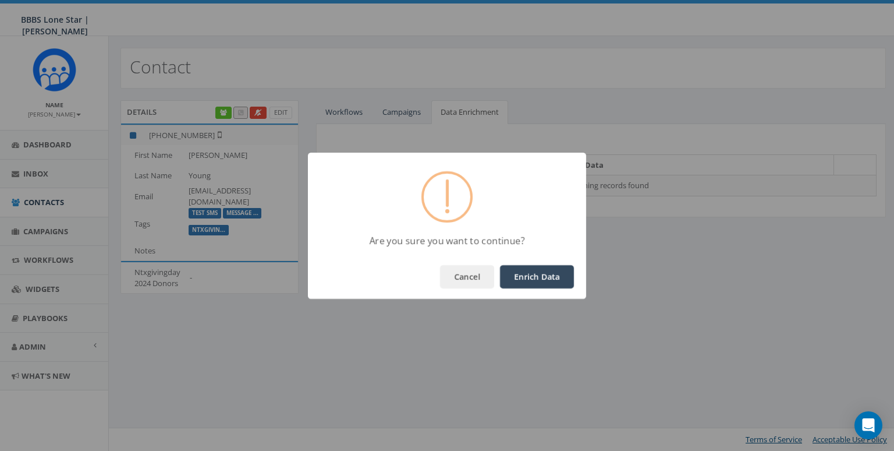
click at [527, 275] on button "Enrich Data" at bounding box center [537, 276] width 74 height 23
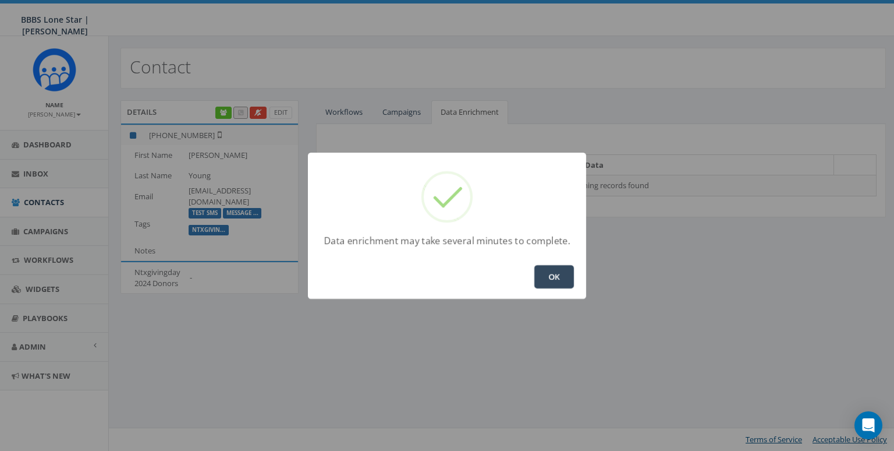
click at [548, 281] on button "OK" at bounding box center [554, 276] width 40 height 23
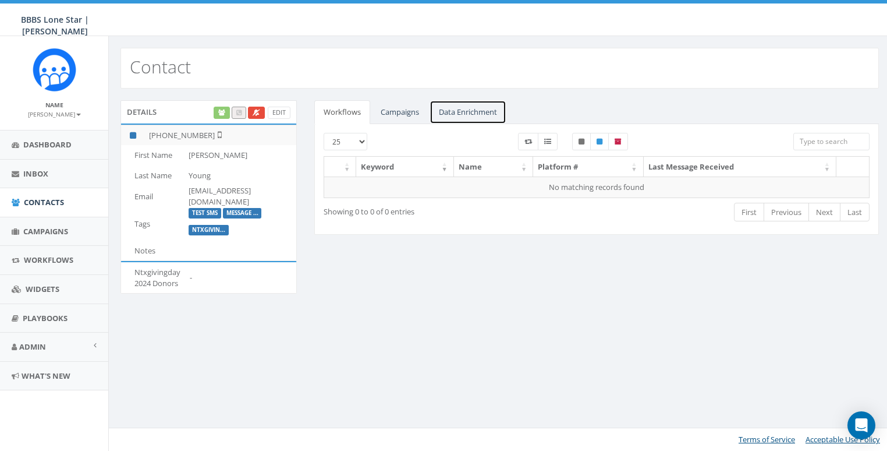
click at [479, 114] on link "Data Enrichment" at bounding box center [468, 112] width 77 height 24
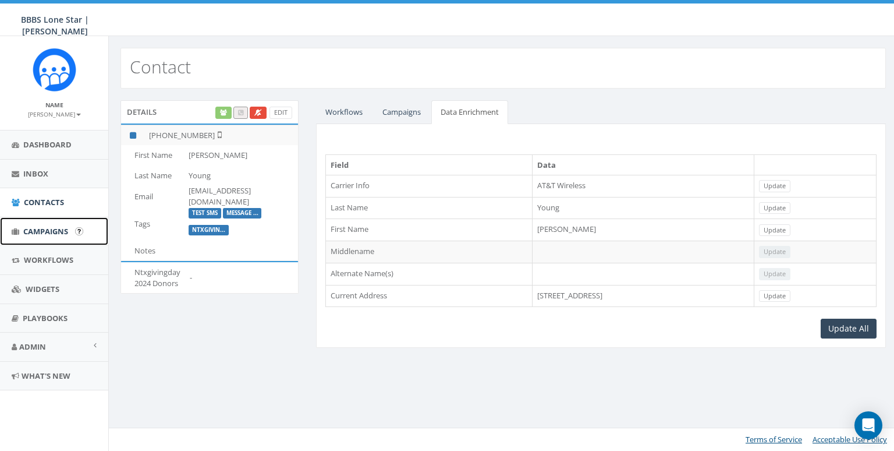
click at [38, 222] on link "Campaigns" at bounding box center [54, 231] width 108 height 29
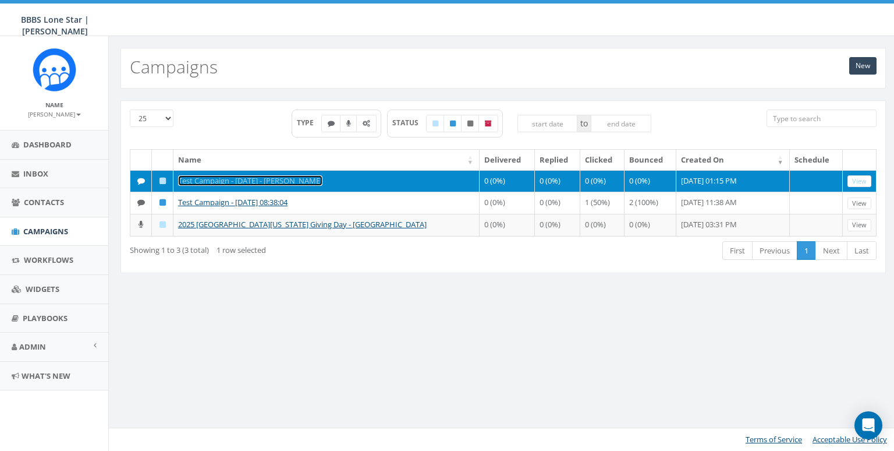
click at [214, 179] on link "Test Campaign - [DATE] - [PERSON_NAME]" at bounding box center [250, 180] width 144 height 10
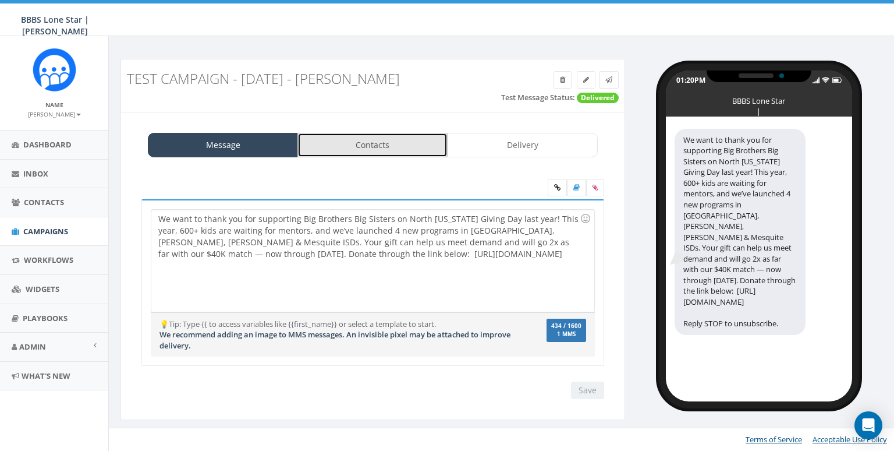
click at [364, 148] on link "Contacts" at bounding box center [373, 145] width 150 height 24
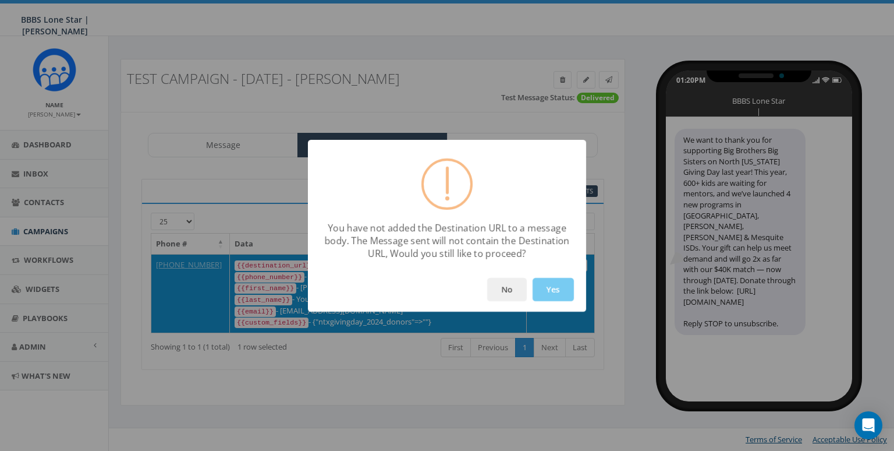
click at [543, 292] on button "Yes" at bounding box center [553, 289] width 41 height 23
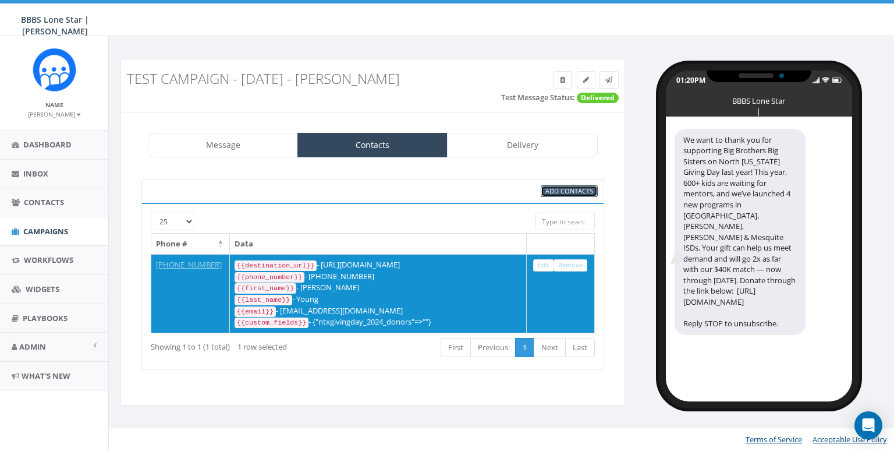
click at [568, 190] on span "Add Contacts" at bounding box center [570, 190] width 48 height 9
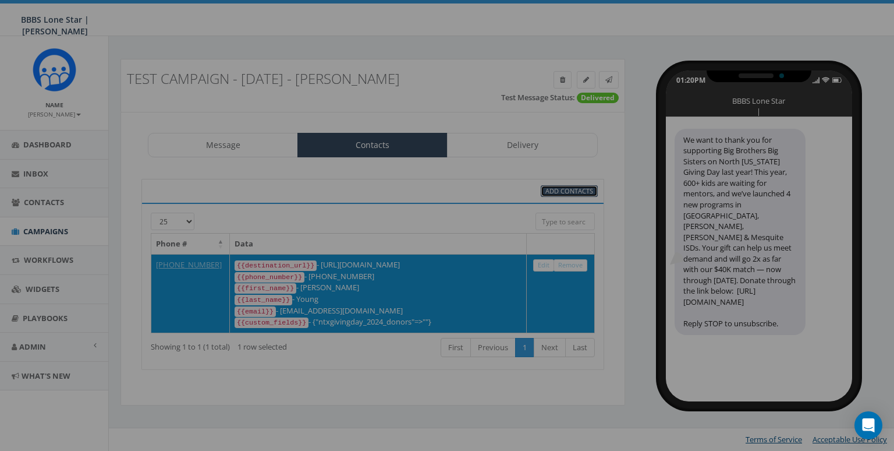
select select
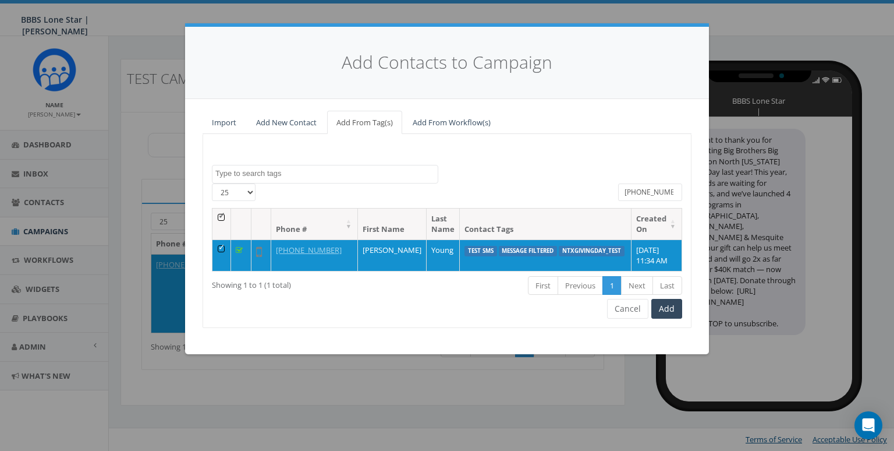
click at [654, 187] on input "913-634-5067" at bounding box center [650, 191] width 64 height 17
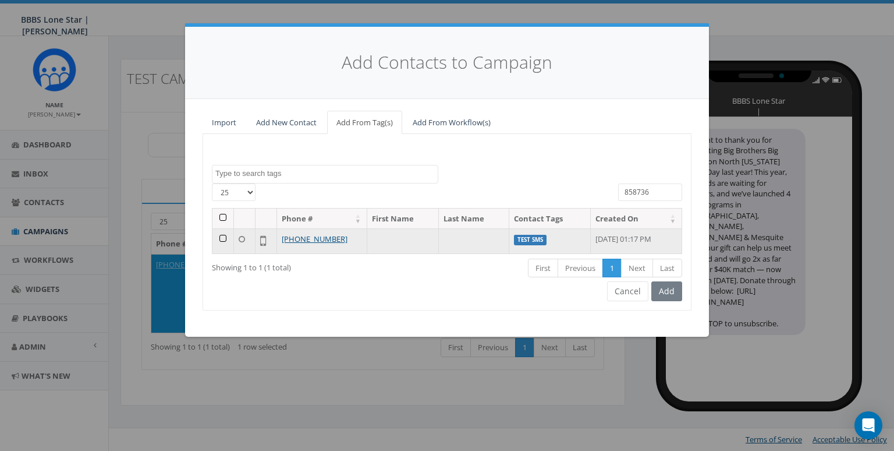
type input "858736"
click at [224, 236] on td at bounding box center [224, 240] width 22 height 25
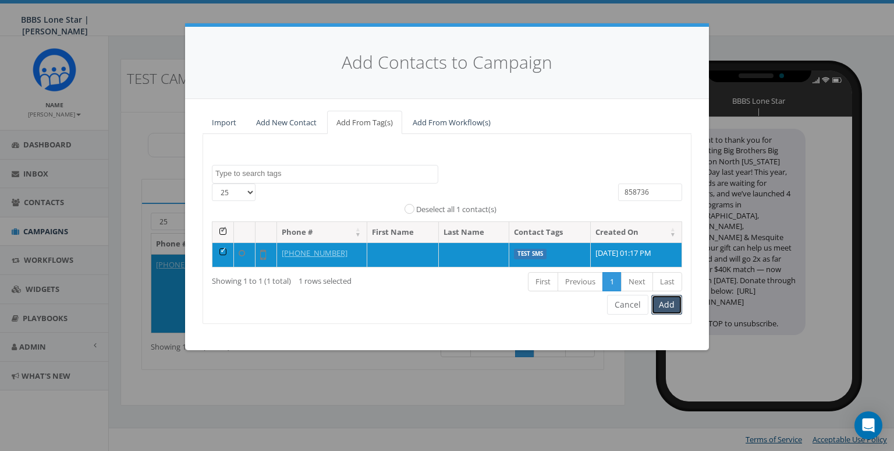
click at [673, 306] on button "Add" at bounding box center [666, 305] width 31 height 20
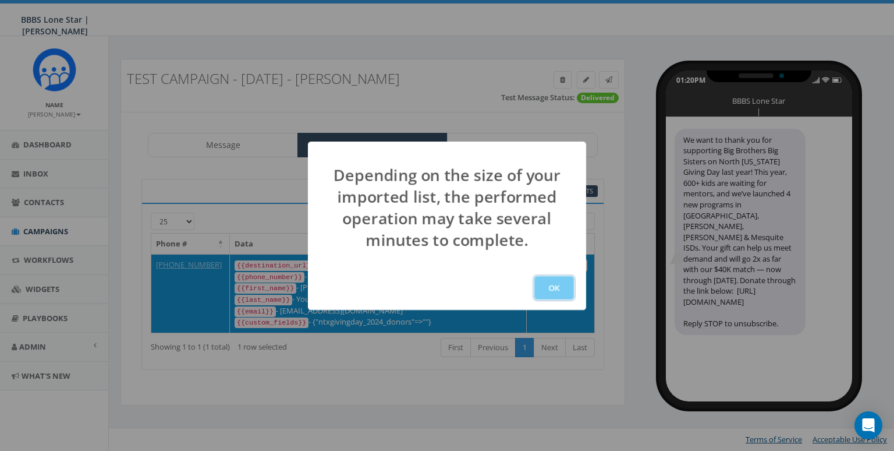
click at [540, 285] on button "OK" at bounding box center [554, 287] width 40 height 23
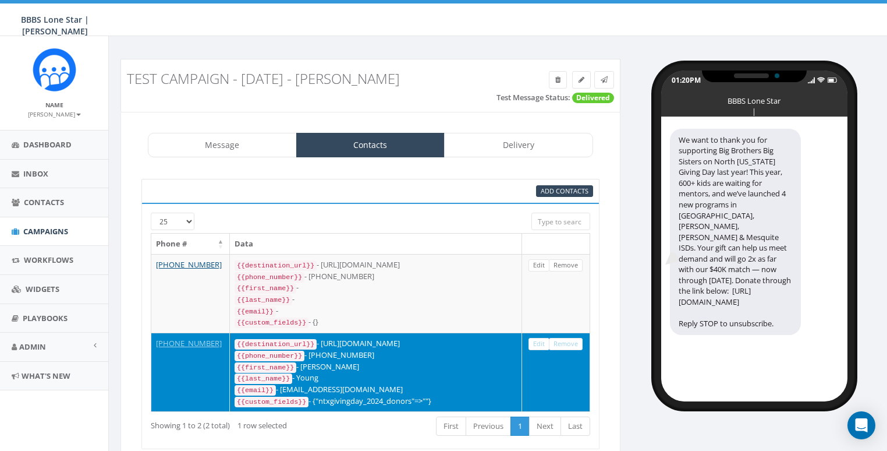
scroll to position [49, 0]
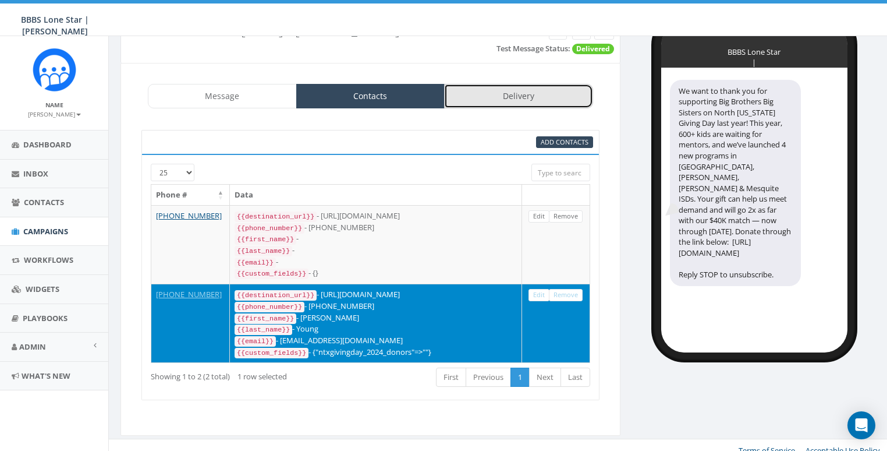
click at [510, 100] on link "Delivery" at bounding box center [518, 96] width 149 height 24
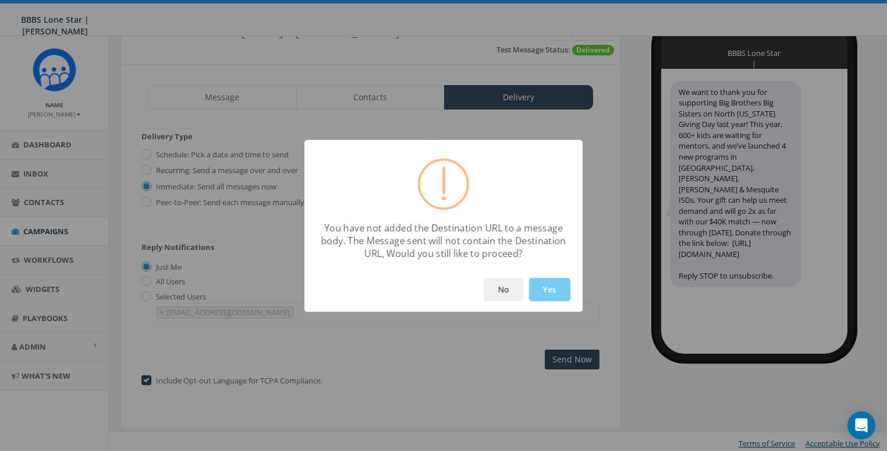
click at [544, 295] on button "Yes" at bounding box center [549, 289] width 41 height 23
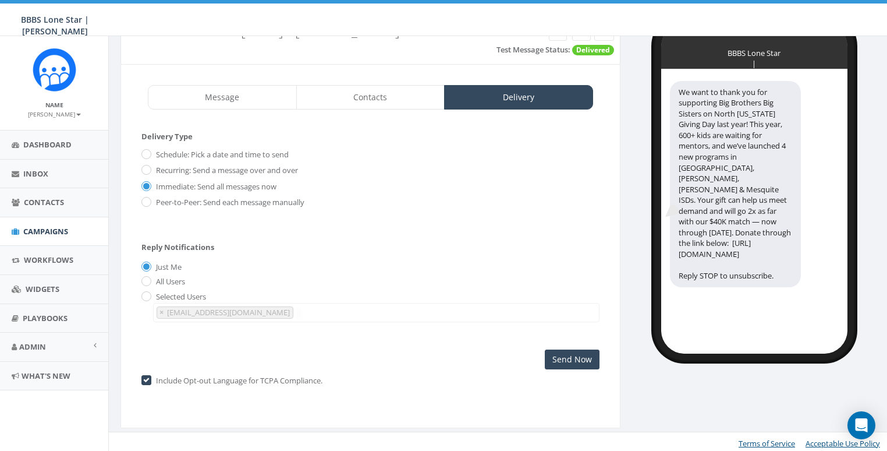
click at [161, 291] on label "Selected Users" at bounding box center [179, 297] width 53 height 12
click at [144, 296] on input "radio" at bounding box center [145, 297] width 8 height 8
radio input "true"
click at [291, 310] on span "× ayoung@bbbstx.org" at bounding box center [376, 312] width 447 height 19
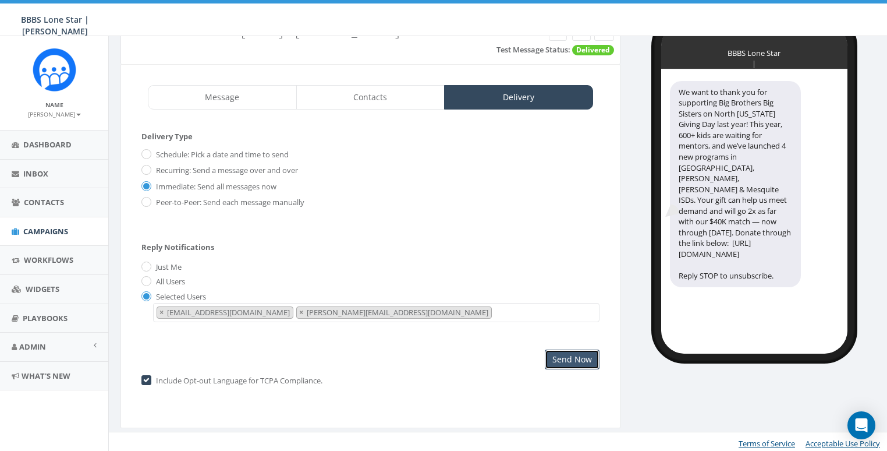
click at [572, 362] on input "Send Now" at bounding box center [572, 359] width 55 height 20
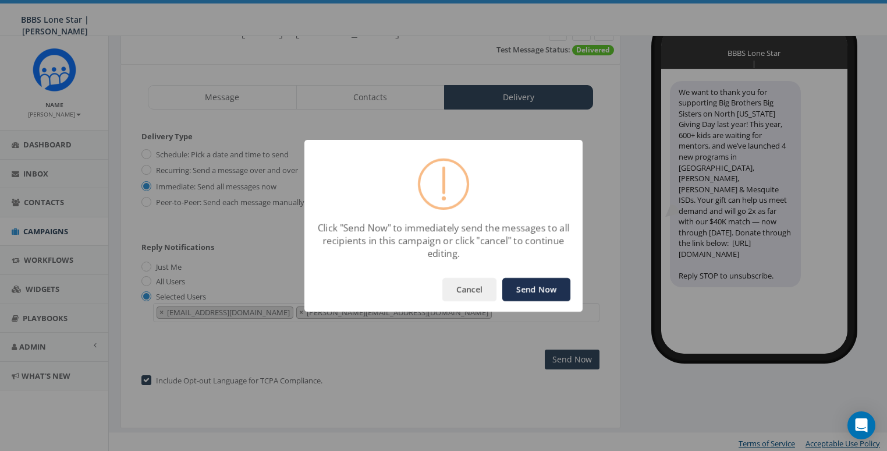
click at [537, 291] on button "Send Now" at bounding box center [536, 289] width 68 height 23
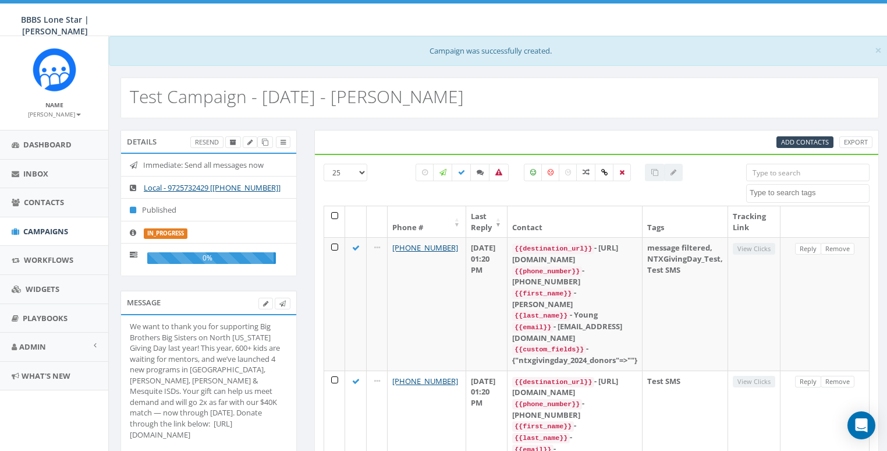
select select
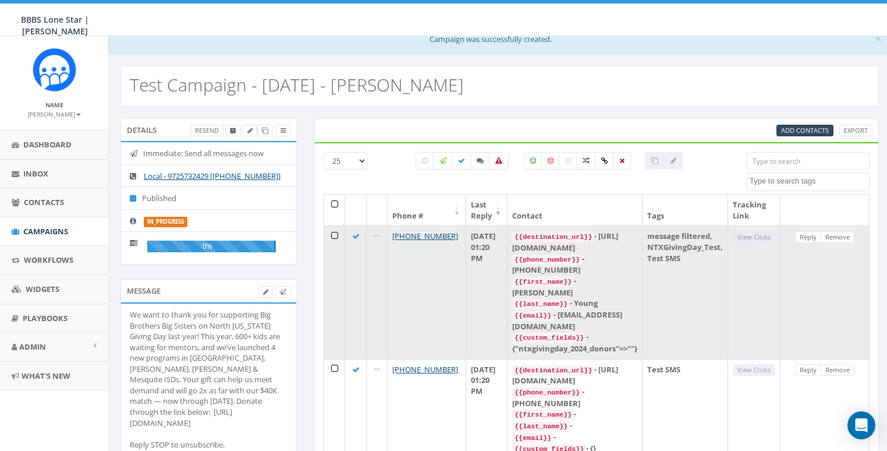
scroll to position [18, 0]
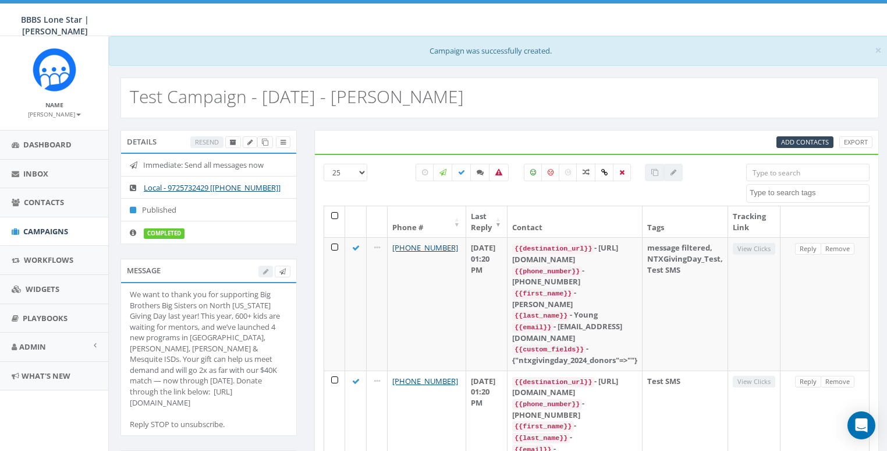
select select
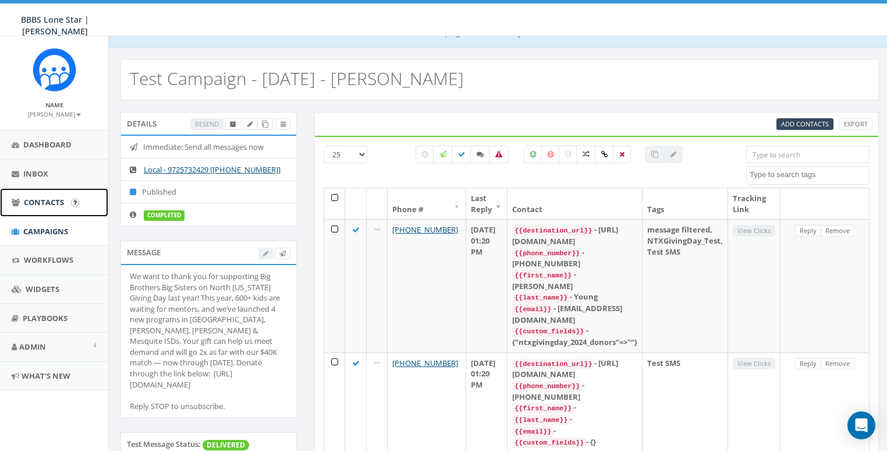
click at [43, 194] on link "Contacts" at bounding box center [54, 202] width 108 height 29
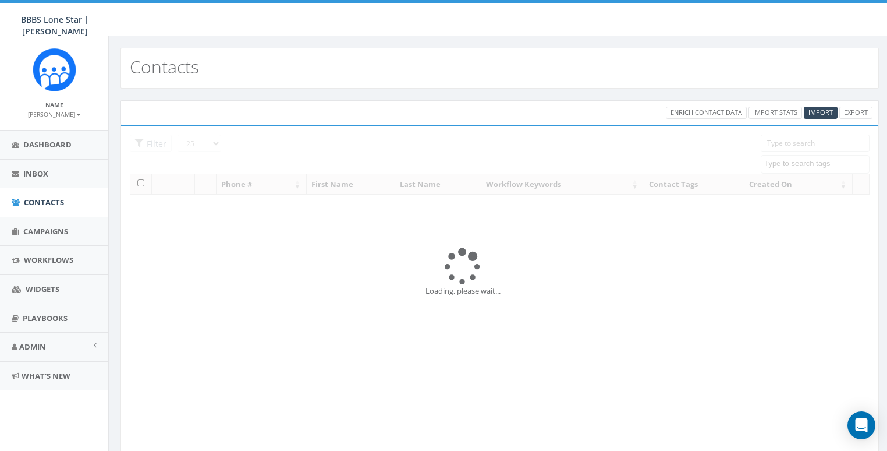
select select
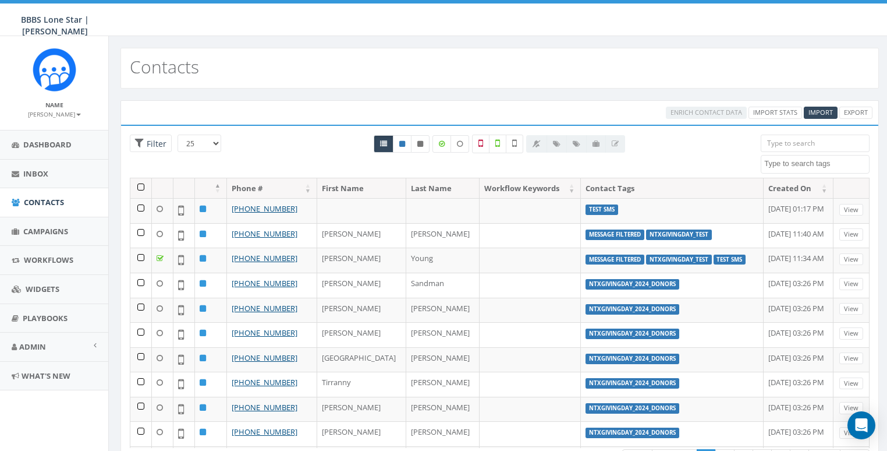
click at [801, 141] on input "search" at bounding box center [815, 142] width 109 height 17
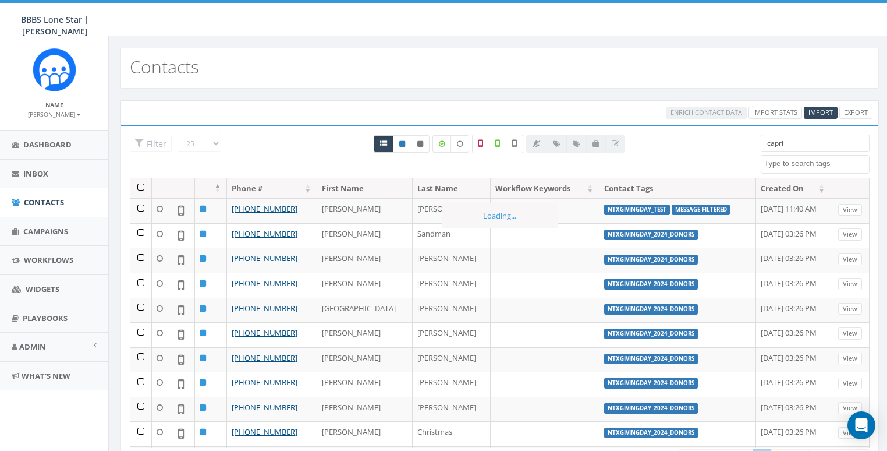
type input "capric"
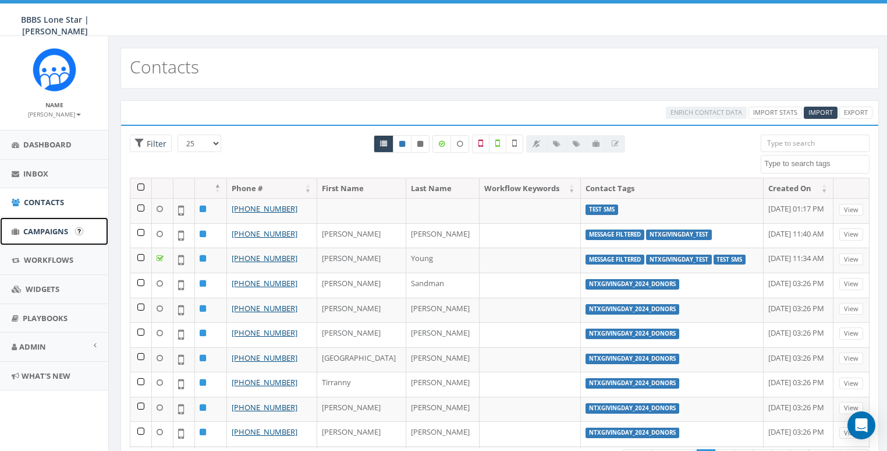
click at [36, 226] on span "Campaigns" at bounding box center [45, 231] width 45 height 10
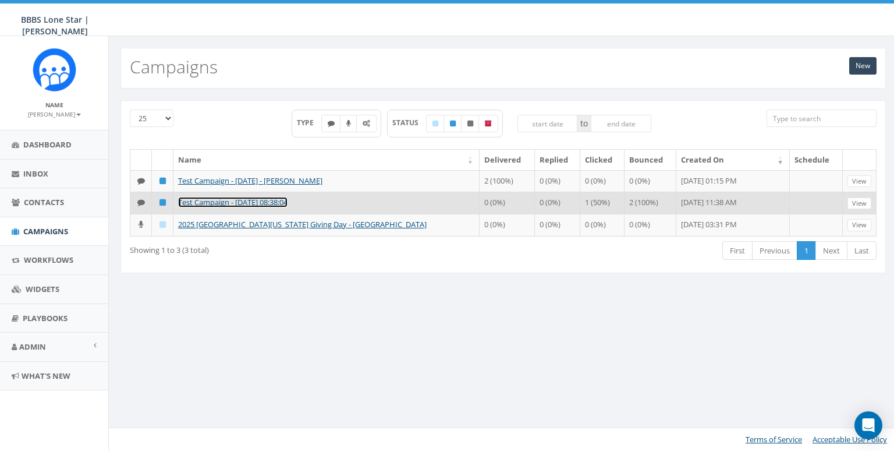
click at [270, 207] on link "Test Campaign - [DATE] 08:38:04" at bounding box center [232, 202] width 109 height 10
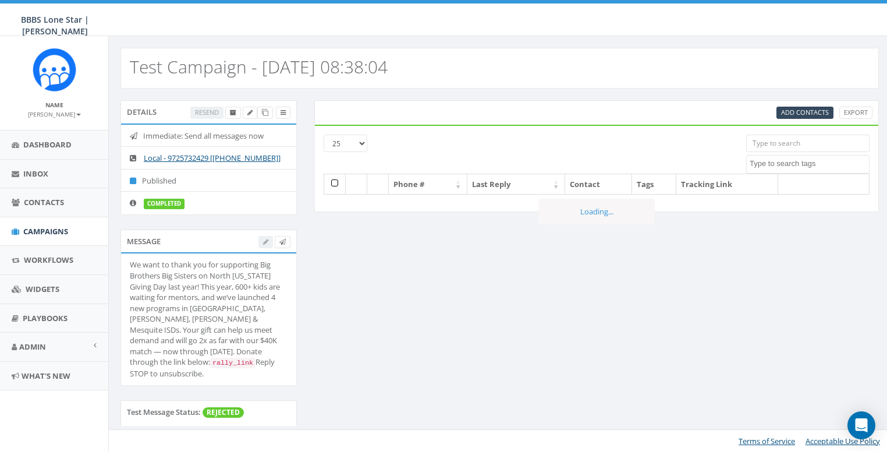
select select
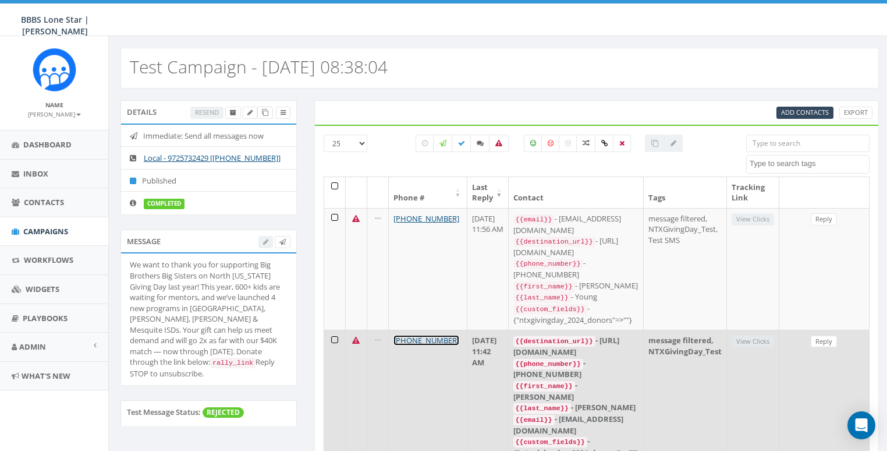
click at [431, 335] on link "[PHONE_NUMBER]" at bounding box center [427, 340] width 66 height 10
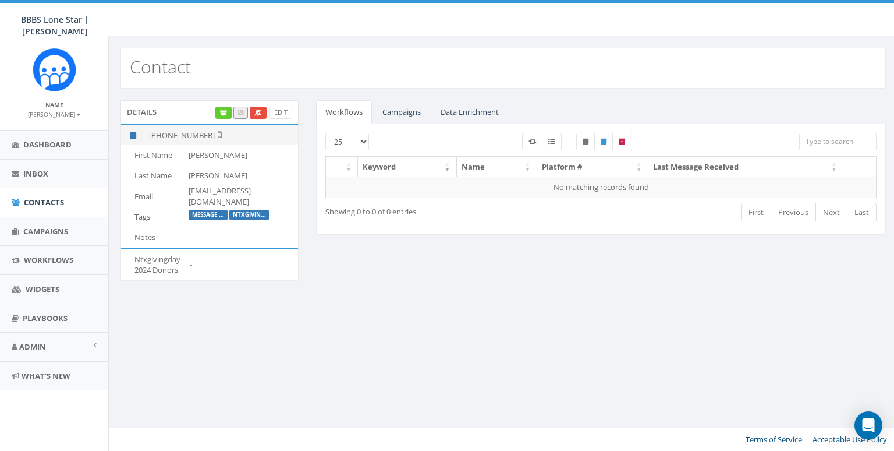
drag, startPoint x: 208, startPoint y: 132, endPoint x: 158, endPoint y: 136, distance: 50.2
click at [158, 136] on td "[PHONE_NUMBER]" at bounding box center [221, 135] width 154 height 20
click at [36, 228] on span "Campaigns" at bounding box center [45, 231] width 45 height 10
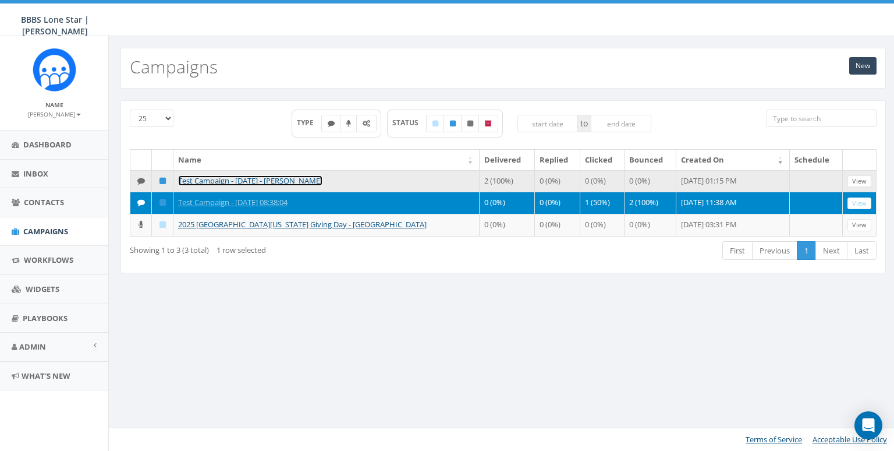
click at [260, 178] on link "Test Campaign - [DATE] - [PERSON_NAME]" at bounding box center [250, 180] width 144 height 10
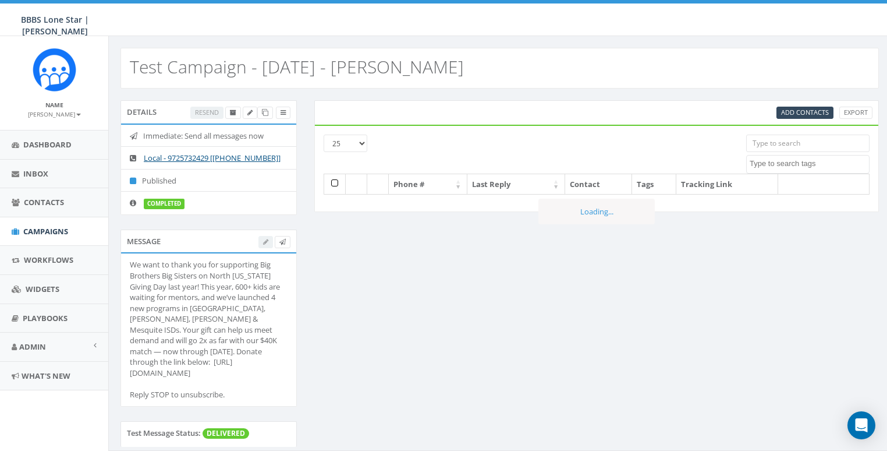
select select
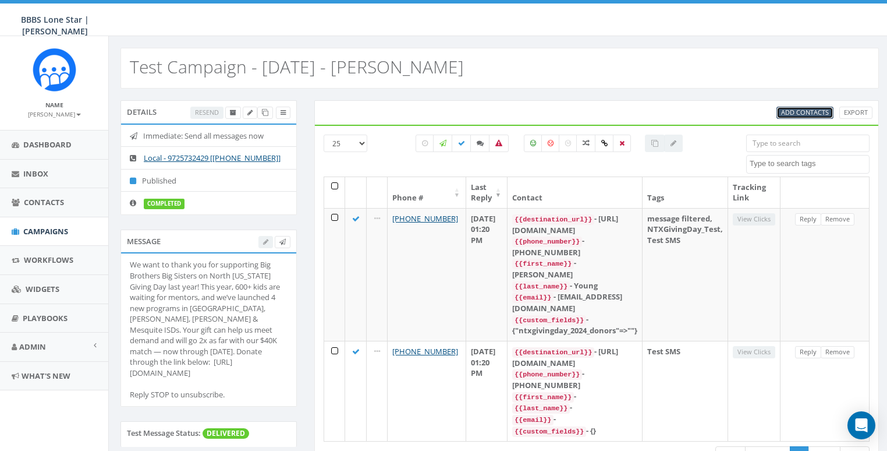
click at [783, 114] on span "Add Contacts" at bounding box center [805, 112] width 48 height 9
select select
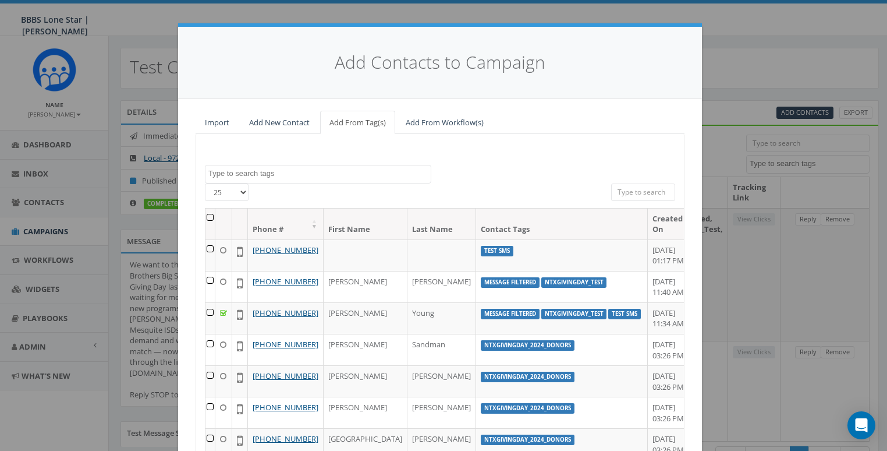
click at [631, 184] on input "search" at bounding box center [643, 191] width 64 height 17
paste input "[PHONE_NUMBER]"
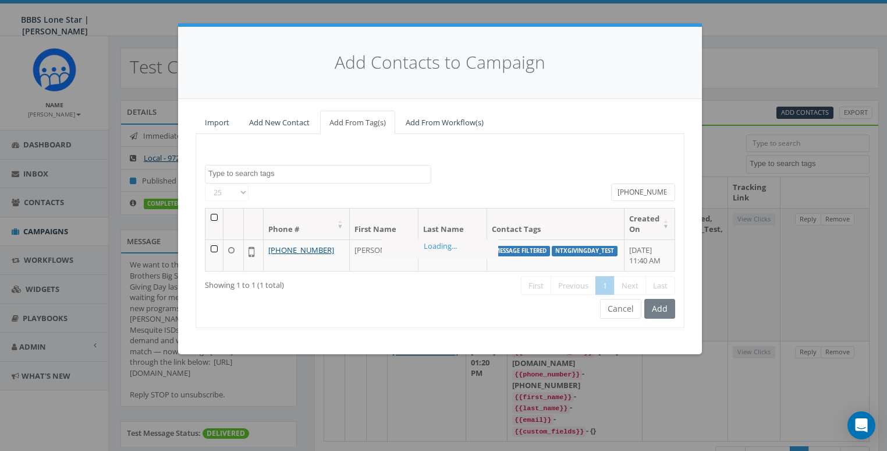
scroll to position [14, 0]
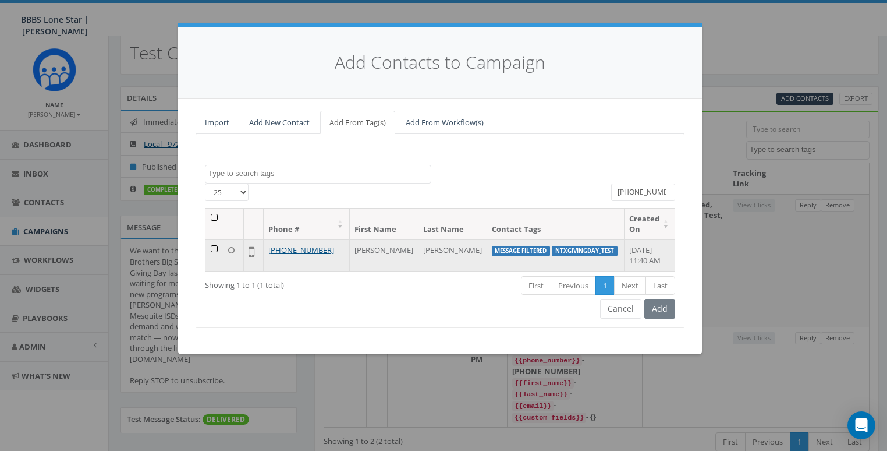
type input "[PHONE_NUMBER]"
click at [374, 248] on td "[PERSON_NAME]" at bounding box center [384, 254] width 69 height 31
copy td "[PERSON_NAME]"
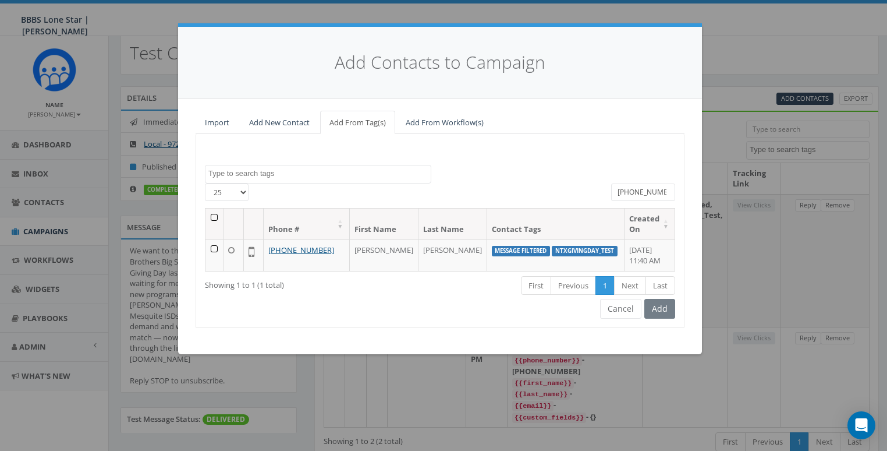
drag, startPoint x: 217, startPoint y: 248, endPoint x: 232, endPoint y: 249, distance: 14.6
click at [217, 248] on td at bounding box center [215, 254] width 18 height 31
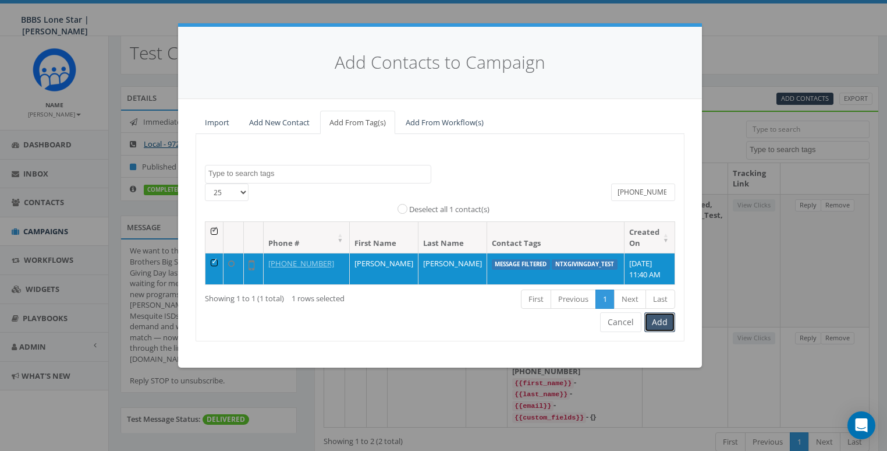
click at [658, 316] on button "Add" at bounding box center [660, 322] width 31 height 20
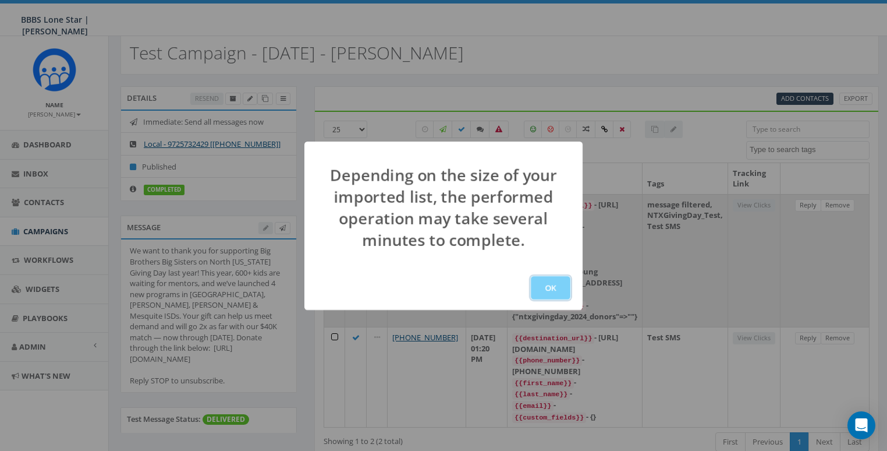
click at [555, 289] on button "OK" at bounding box center [551, 287] width 40 height 23
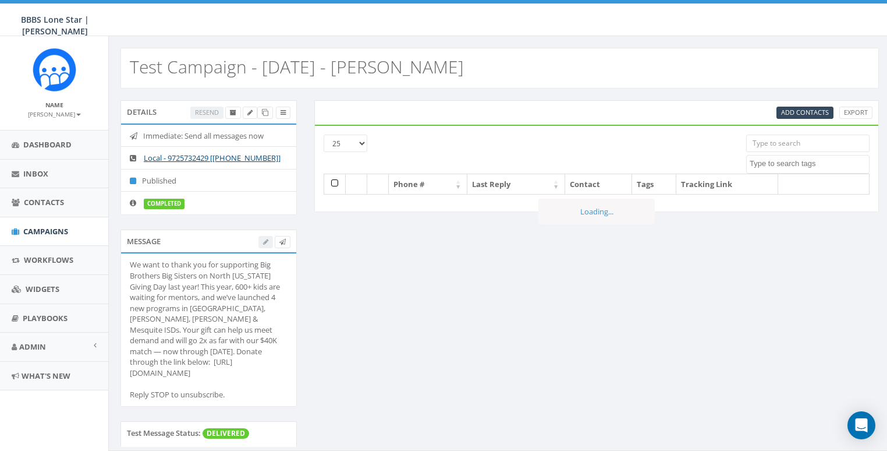
select select
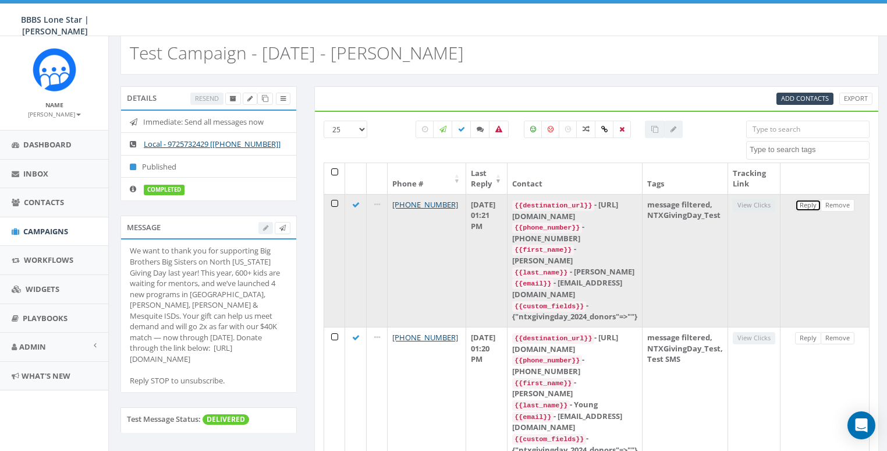
click at [810, 204] on link "Reply" at bounding box center [808, 205] width 26 height 12
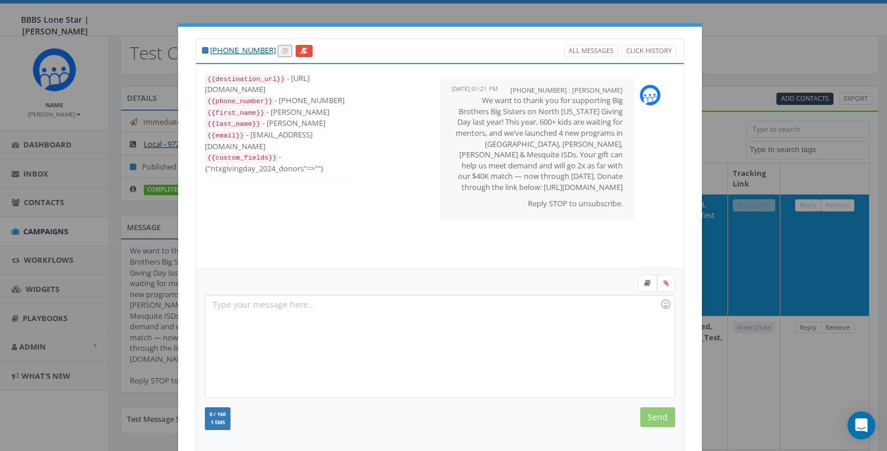
scroll to position [12, 0]
click at [389, 334] on div at bounding box center [440, 346] width 469 height 102
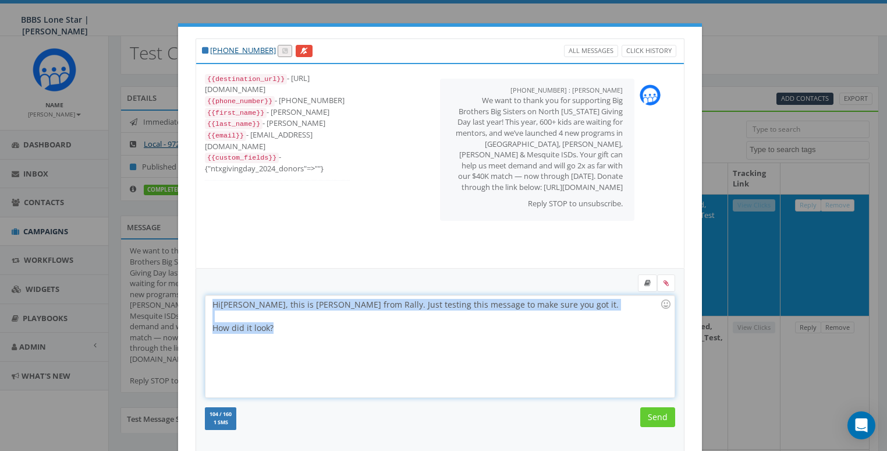
copy div "Hi [PERSON_NAME], this is [PERSON_NAME] from Rally. Just testing this message t…"
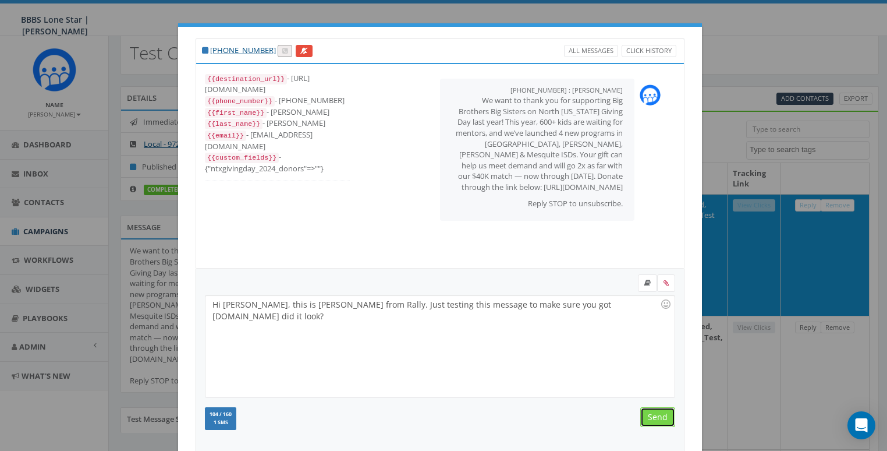
click at [660, 408] on input "Send" at bounding box center [657, 417] width 35 height 20
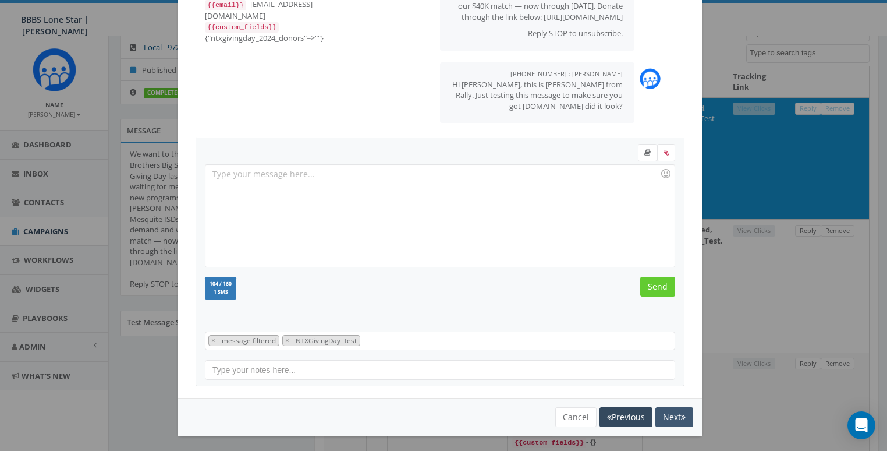
scroll to position [129, 0]
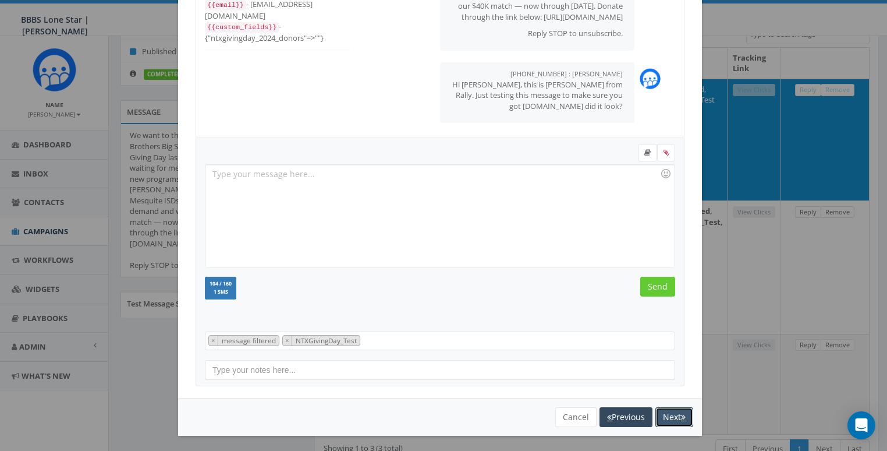
click at [665, 414] on button "Next" at bounding box center [675, 417] width 38 height 20
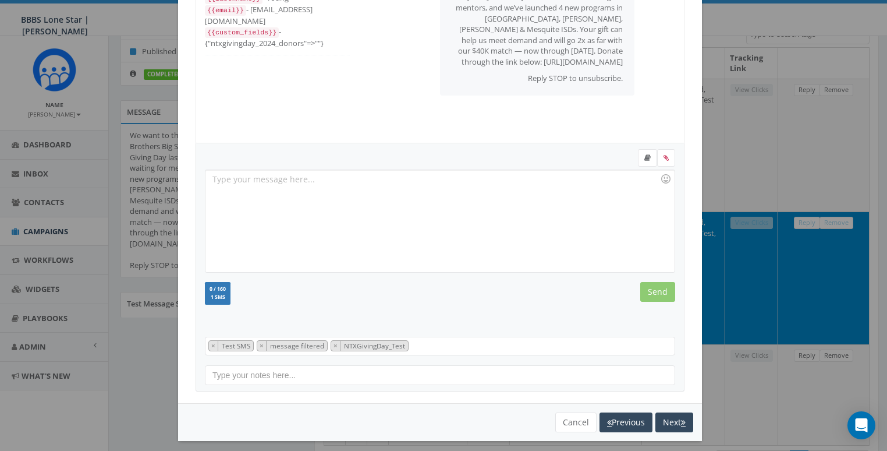
scroll to position [23, 0]
click at [310, 195] on div at bounding box center [440, 221] width 469 height 102
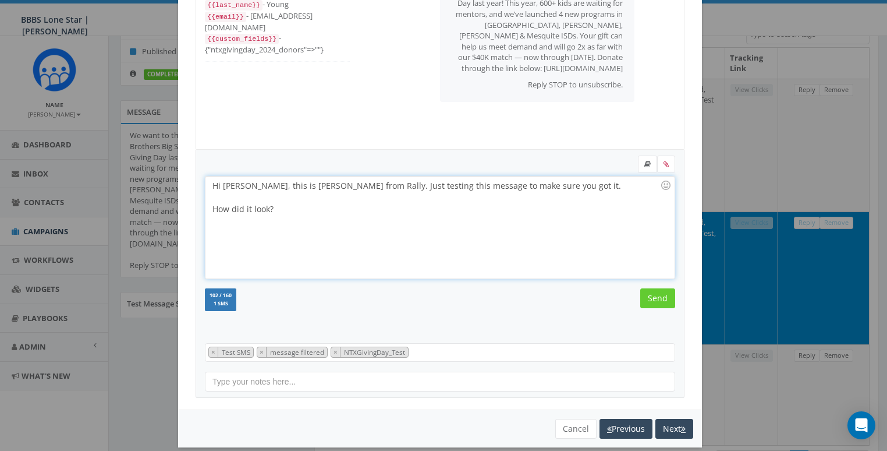
scroll to position [109, 0]
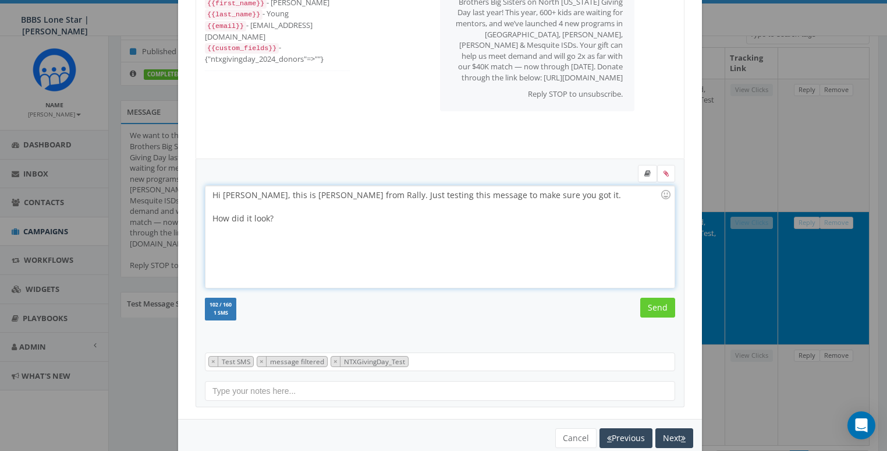
click at [228, 194] on div "Hi [PERSON_NAME], this is [PERSON_NAME] from Rally. Just testing this message t…" at bounding box center [440, 237] width 469 height 102
click at [648, 300] on input "Send" at bounding box center [657, 308] width 35 height 20
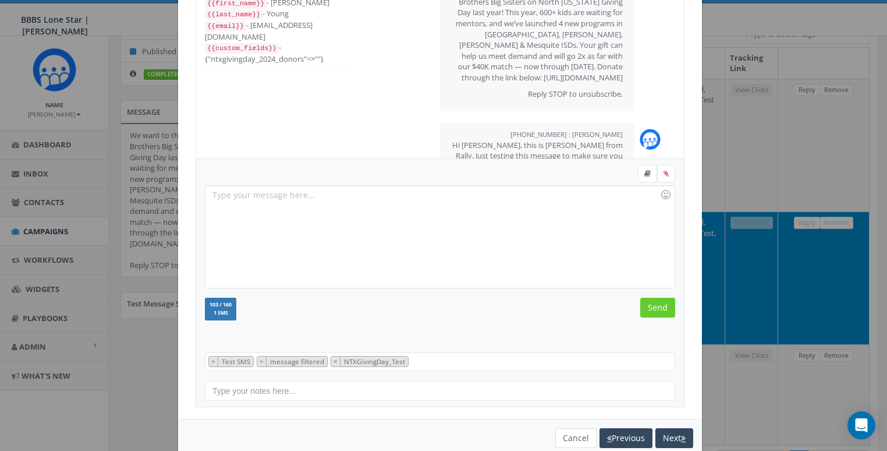
scroll to position [56, 0]
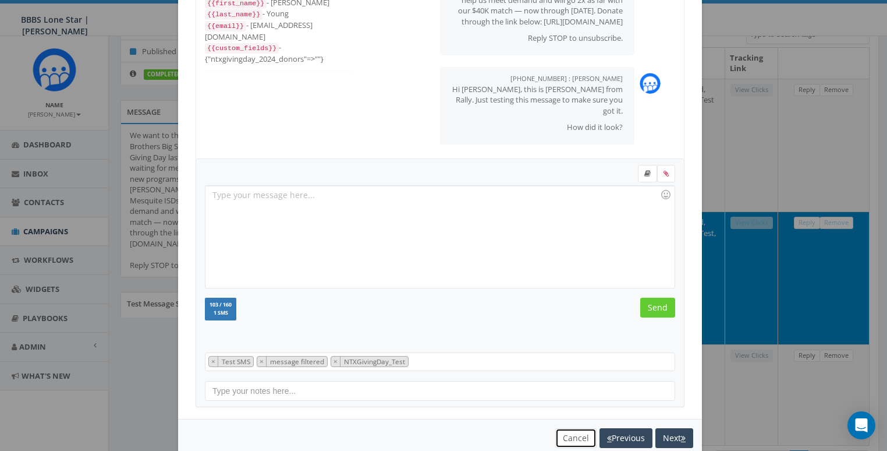
click at [571, 434] on button "Cancel" at bounding box center [575, 438] width 41 height 20
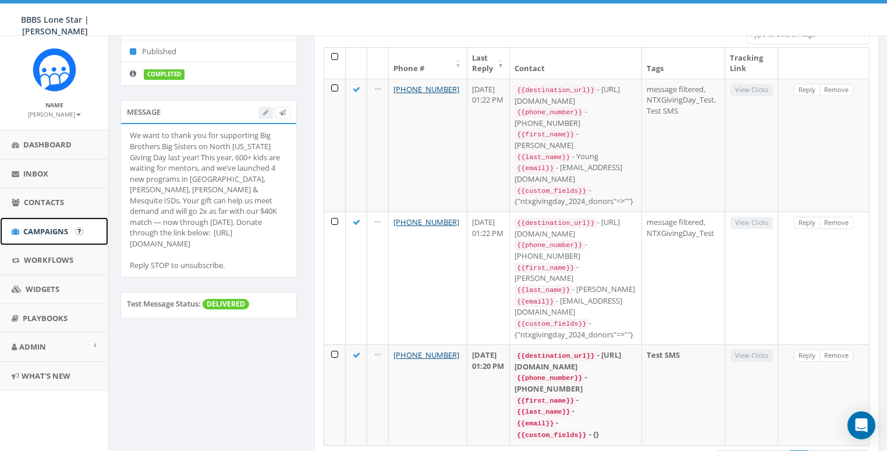
click at [38, 226] on span "Campaigns" at bounding box center [45, 231] width 45 height 10
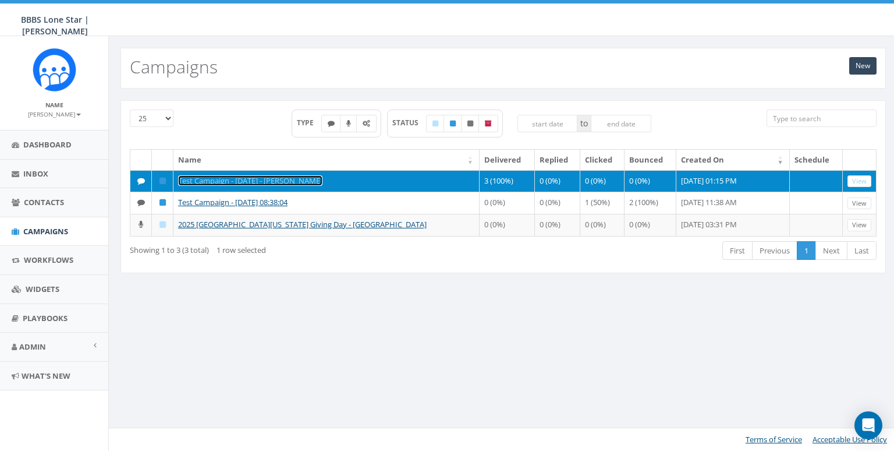
click at [224, 183] on link "Test Campaign - [DATE] - [PERSON_NAME]" at bounding box center [250, 180] width 144 height 10
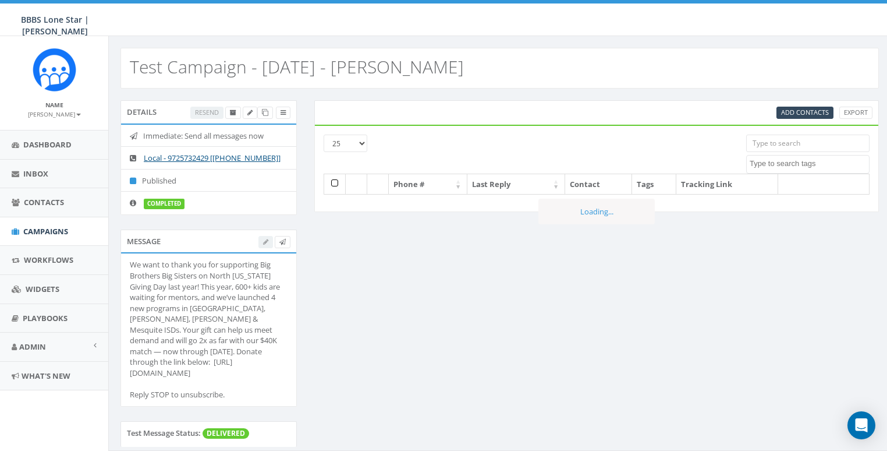
select select
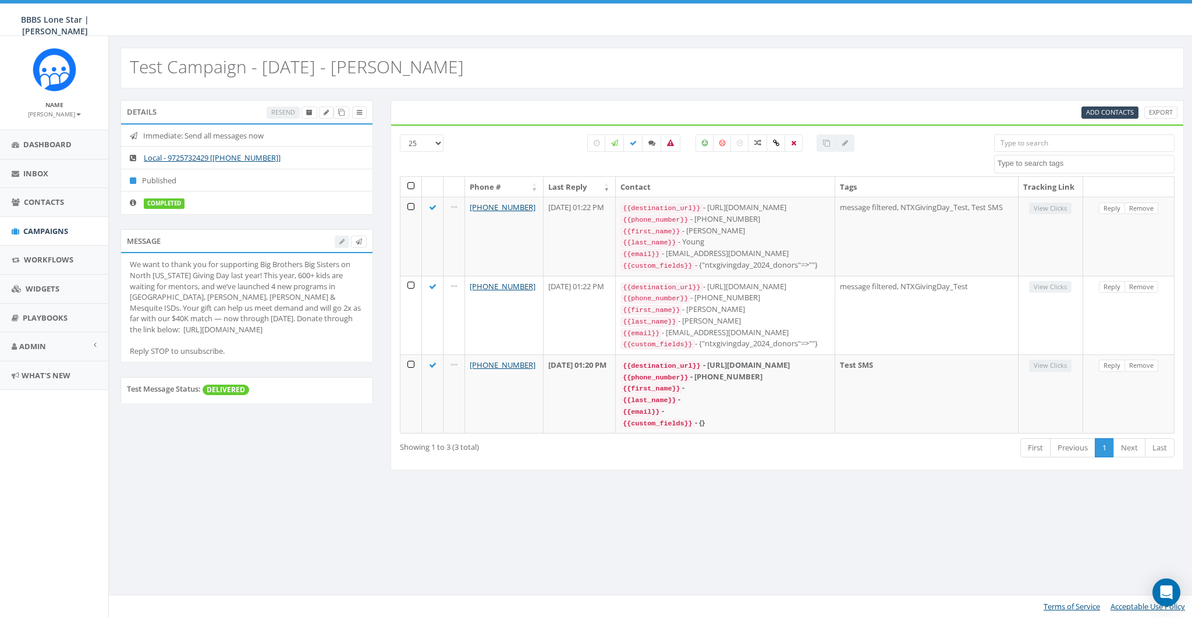
drag, startPoint x: 132, startPoint y: 328, endPoint x: 190, endPoint y: 329, distance: 58.2
click at [190, 329] on div "We want to thank you for supporting Big Brothers Big Sisters on North Texas Giv…" at bounding box center [247, 307] width 234 height 97
click at [139, 330] on div "We want to thank you for supporting Big Brothers Big Sisters on North Texas Giv…" at bounding box center [247, 307] width 234 height 97
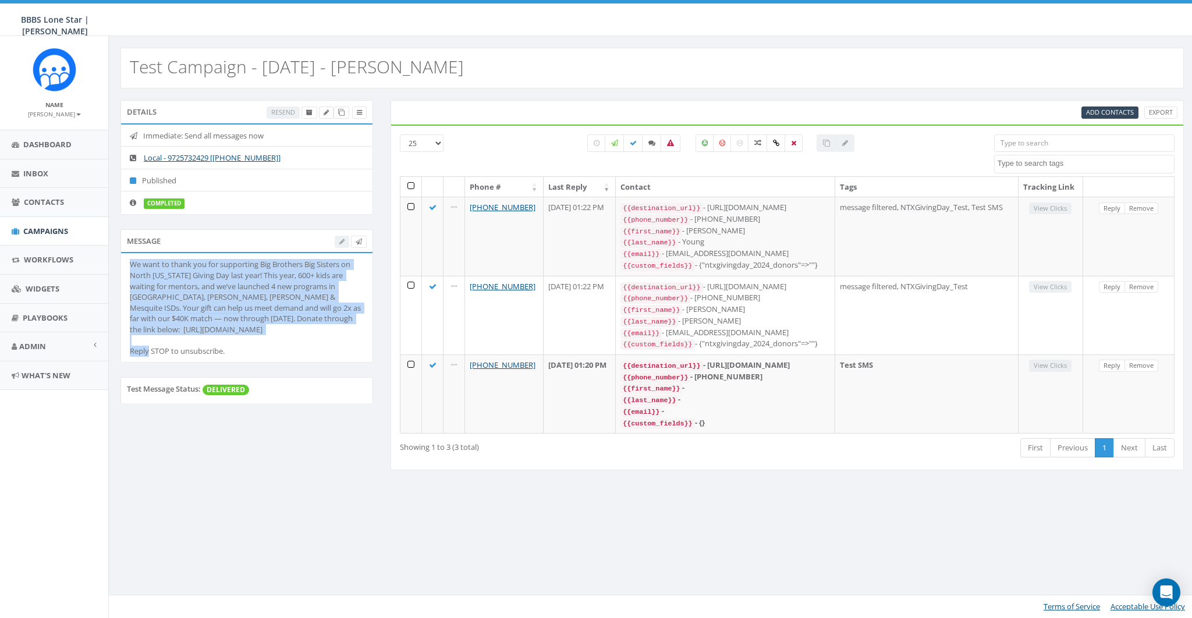
click at [139, 330] on div "We want to thank you for supporting Big Brothers Big Sisters on North Texas Giv…" at bounding box center [247, 307] width 234 height 97
click at [311, 332] on div "We want to thank you for supporting Big Brothers Big Sisters on North Texas Giv…" at bounding box center [247, 307] width 234 height 97
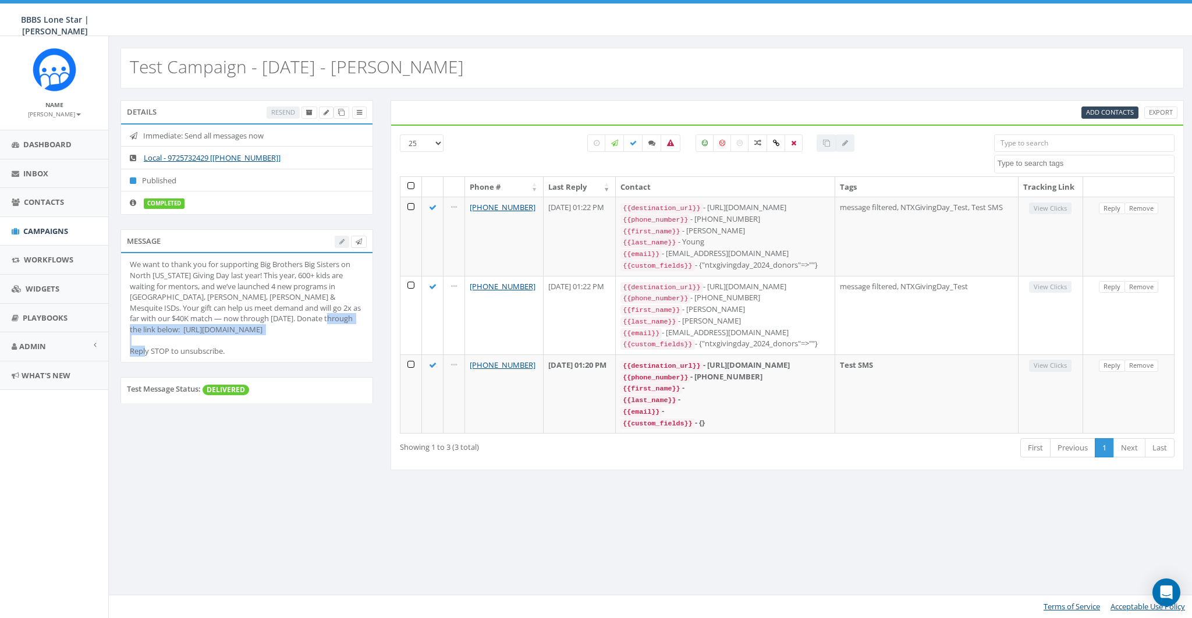
drag, startPoint x: 314, startPoint y: 331, endPoint x: 125, endPoint y: 330, distance: 189.8
click at [125, 330] on li "We want to thank you for supporting Big Brothers Big Sisters on North Texas Giv…" at bounding box center [247, 307] width 252 height 109
click at [40, 335] on link "Admin" at bounding box center [54, 346] width 108 height 29
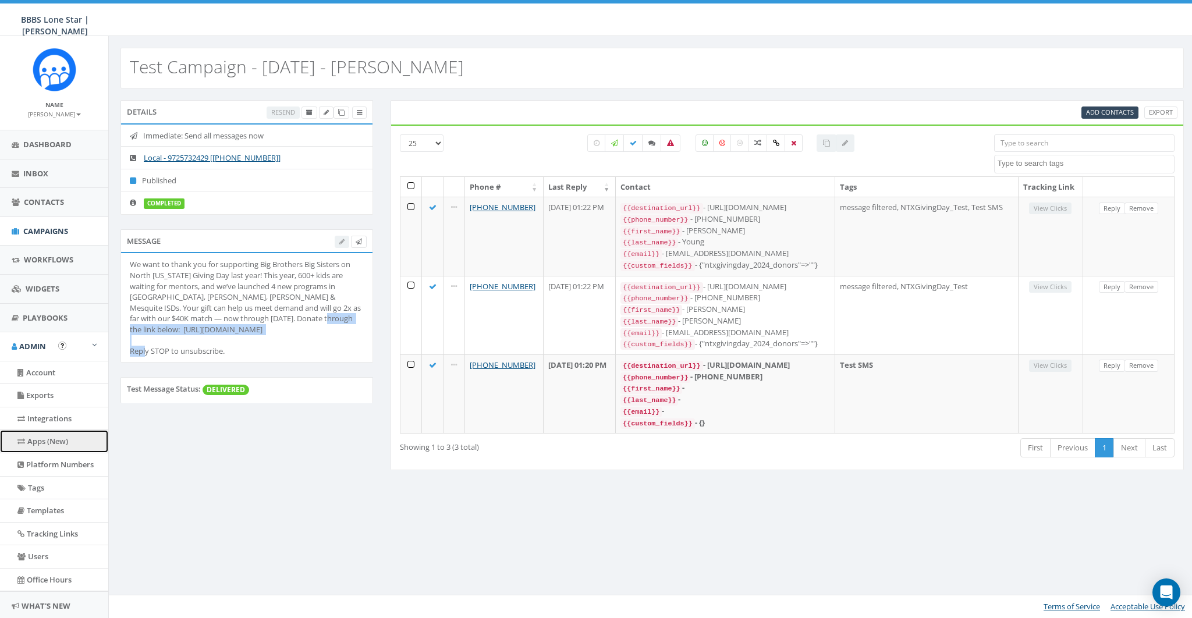
click at [49, 433] on link "Apps (New)" at bounding box center [54, 441] width 108 height 23
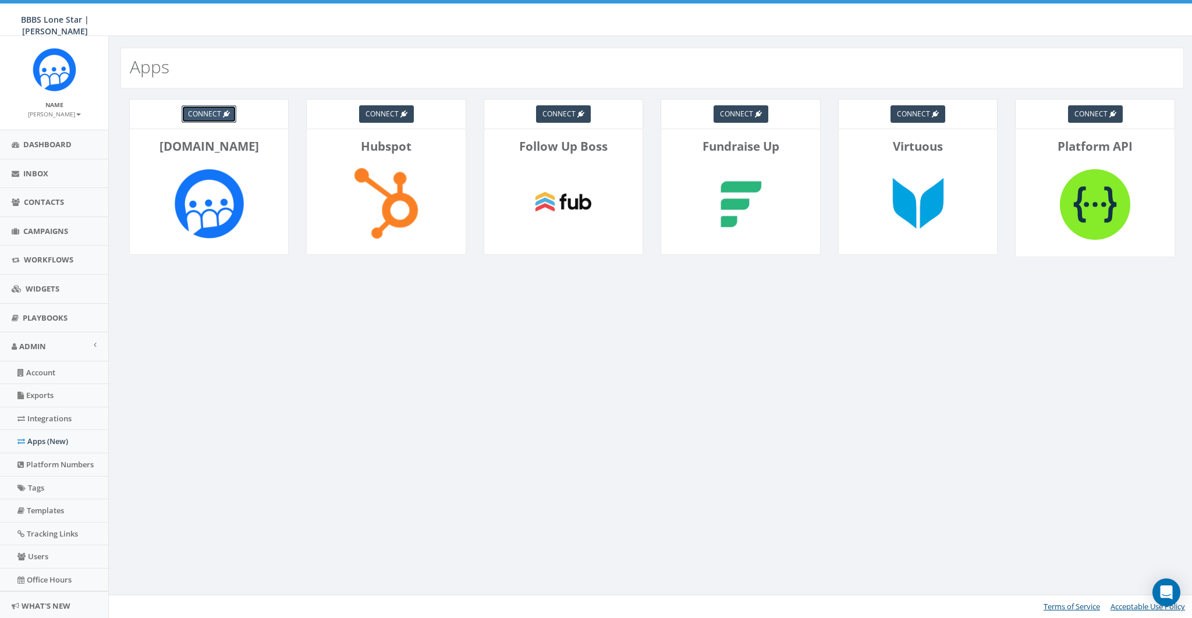
click at [206, 114] on span "connect" at bounding box center [204, 114] width 33 height 10
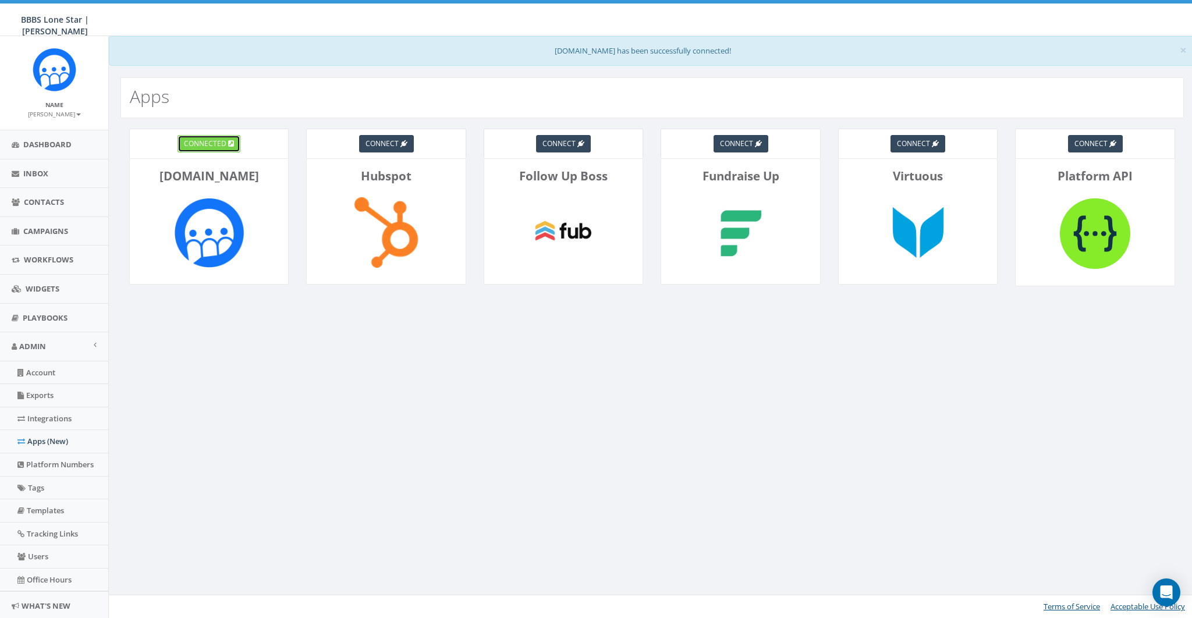
click at [203, 143] on span "connected" at bounding box center [205, 144] width 43 height 10
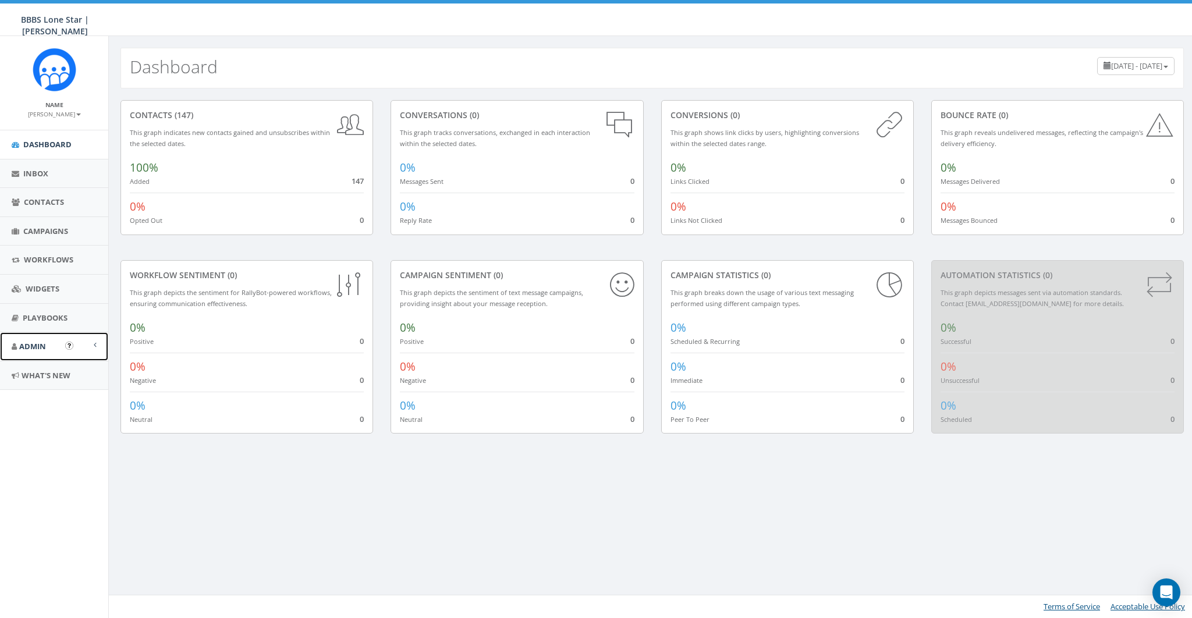
click at [31, 341] on span "Admin" at bounding box center [32, 346] width 27 height 10
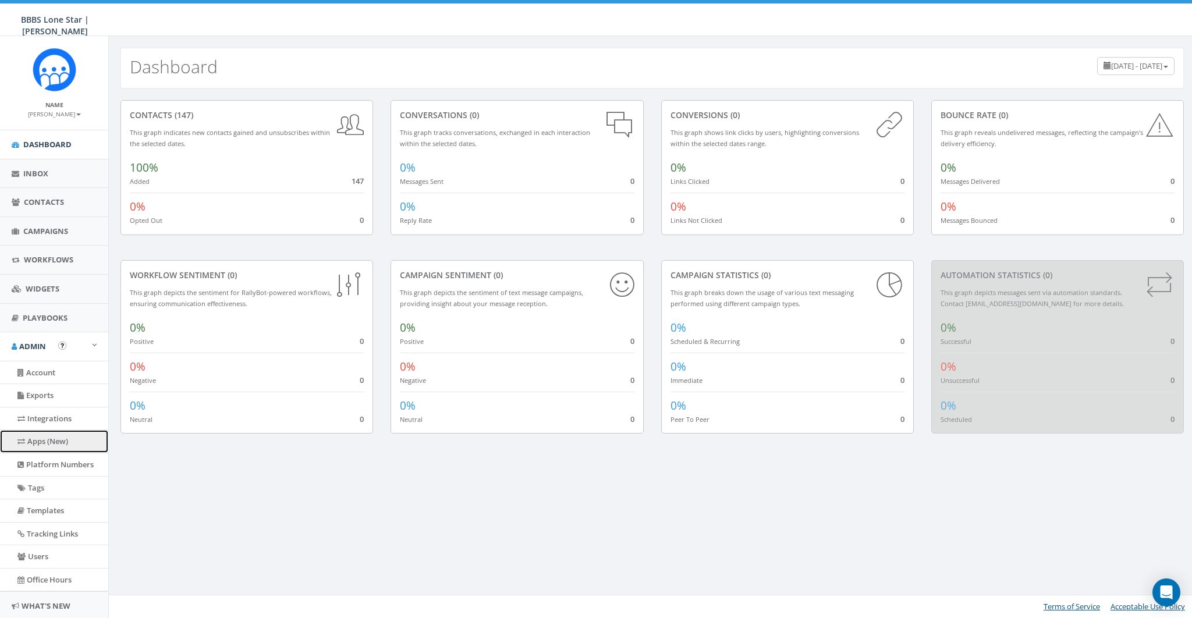
click at [52, 449] on link "Apps (New)" at bounding box center [54, 441] width 108 height 23
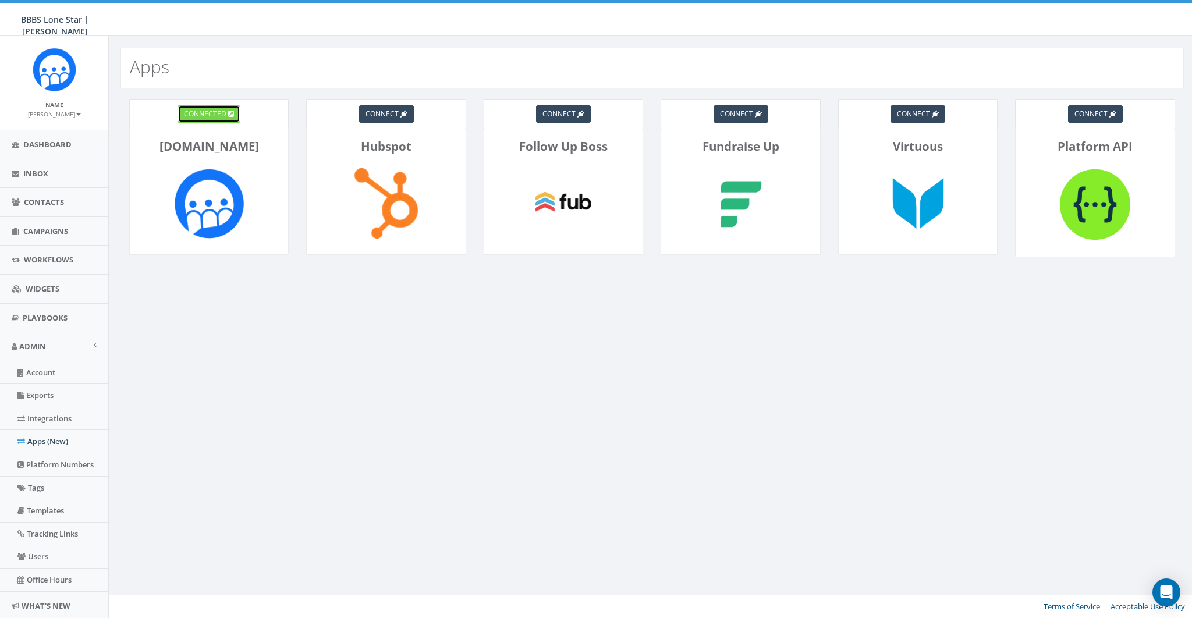
click at [210, 112] on span "connected" at bounding box center [205, 114] width 43 height 10
click at [208, 116] on span "connected" at bounding box center [205, 114] width 43 height 10
click at [44, 370] on link "Account" at bounding box center [54, 373] width 108 height 23
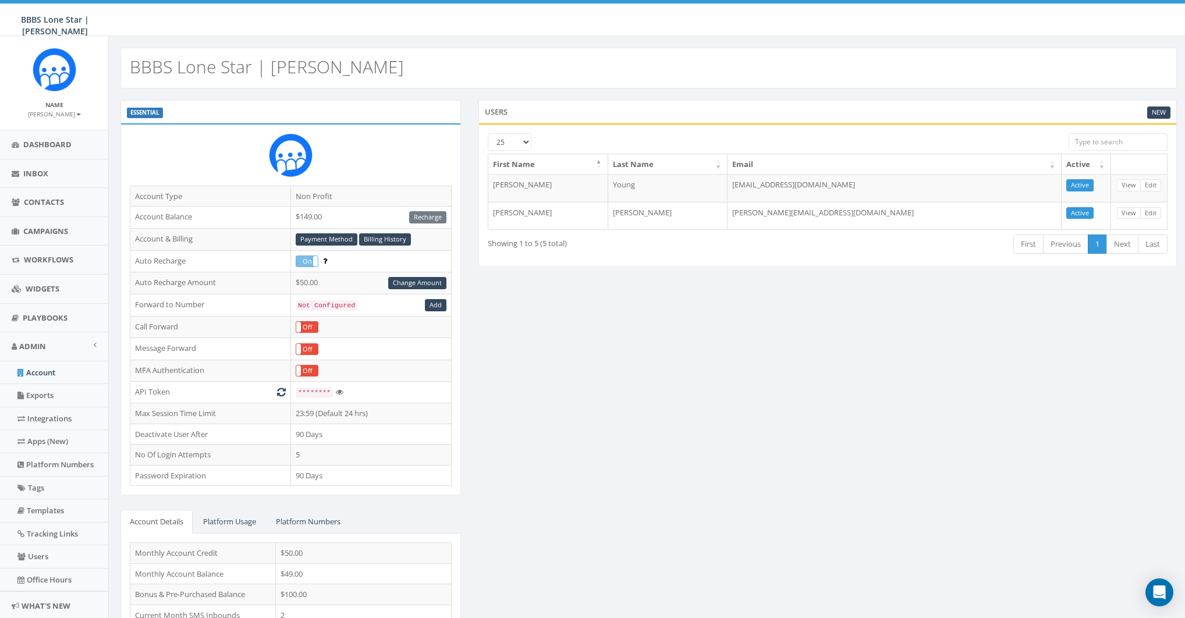
click at [646, 305] on div "ESSENTIAL Account Type Non Profit Account Balance $149.00 Recharge Account & Bi…" at bounding box center [649, 385] width 1074 height 571
drag, startPoint x: 57, startPoint y: 114, endPoint x: 56, endPoint y: 123, distance: 9.4
click at [57, 114] on small "[PERSON_NAME]" at bounding box center [54, 114] width 53 height 8
click at [51, 140] on link "Sign Out" at bounding box center [58, 146] width 92 height 15
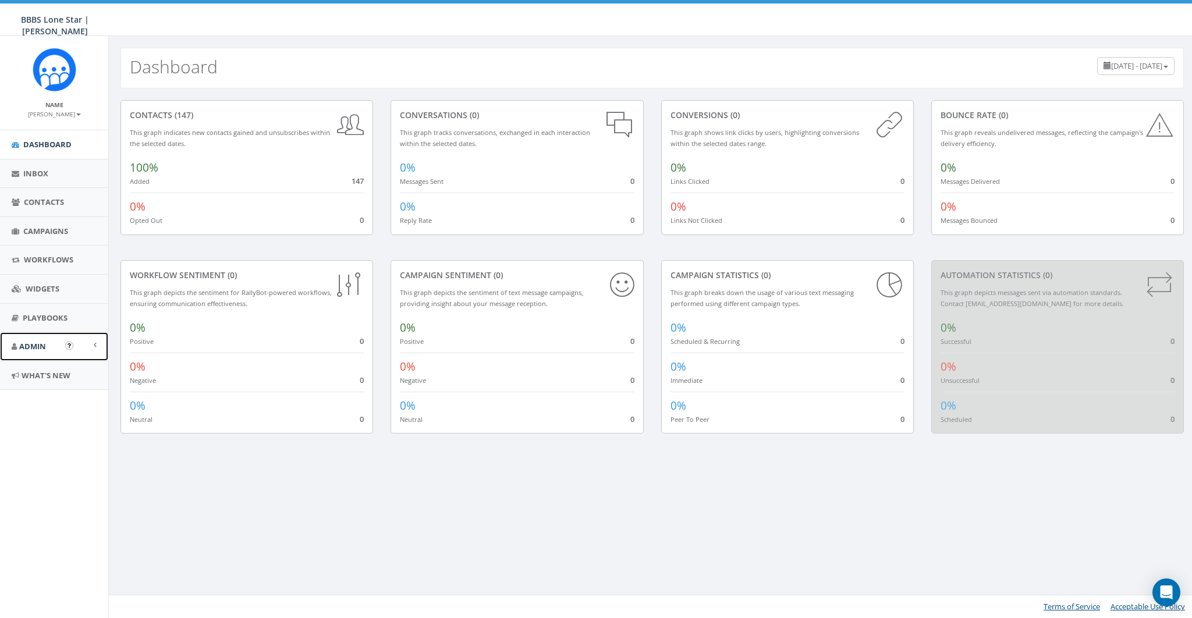
click at [37, 348] on span "Admin" at bounding box center [32, 346] width 27 height 10
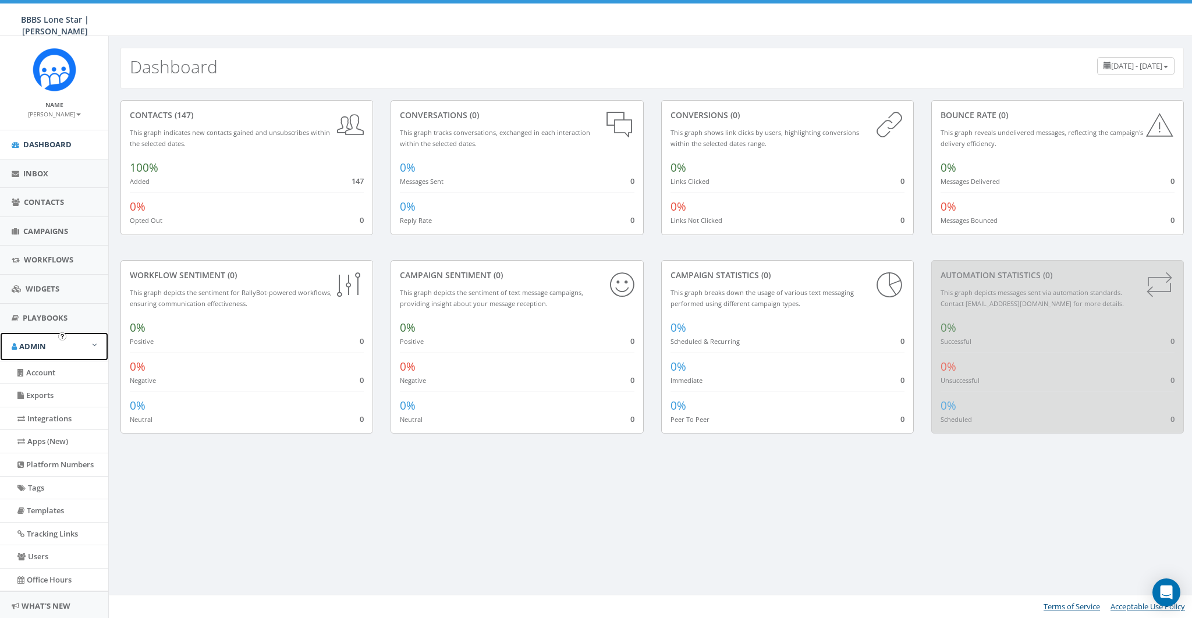
scroll to position [33, 0]
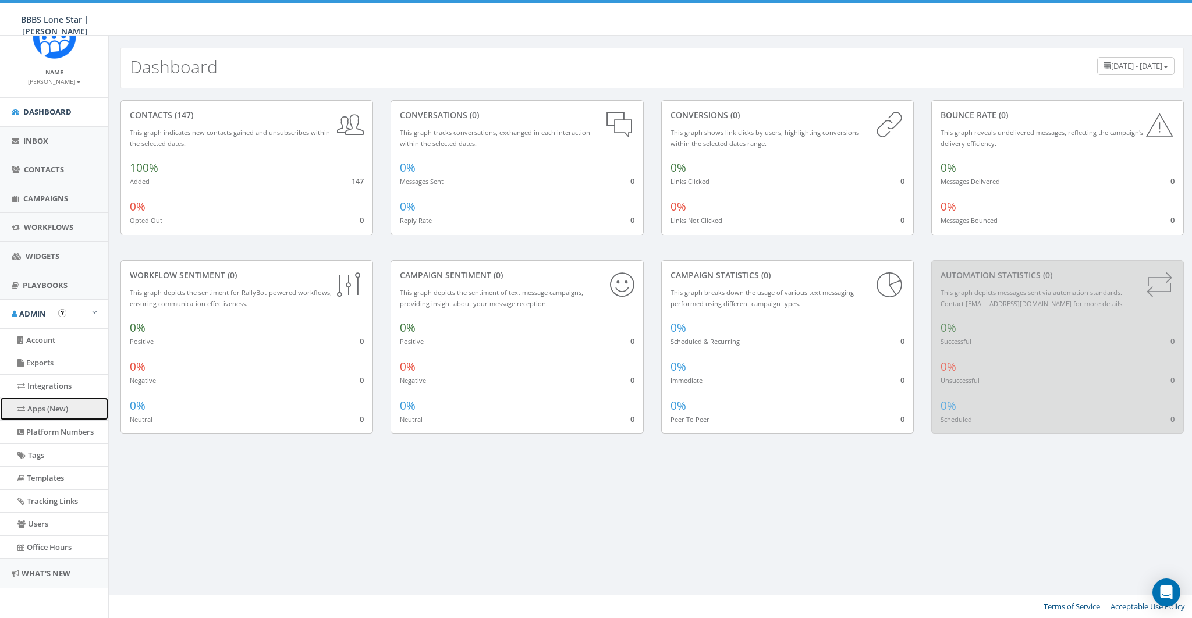
click at [55, 403] on link "Apps (New)" at bounding box center [54, 409] width 108 height 23
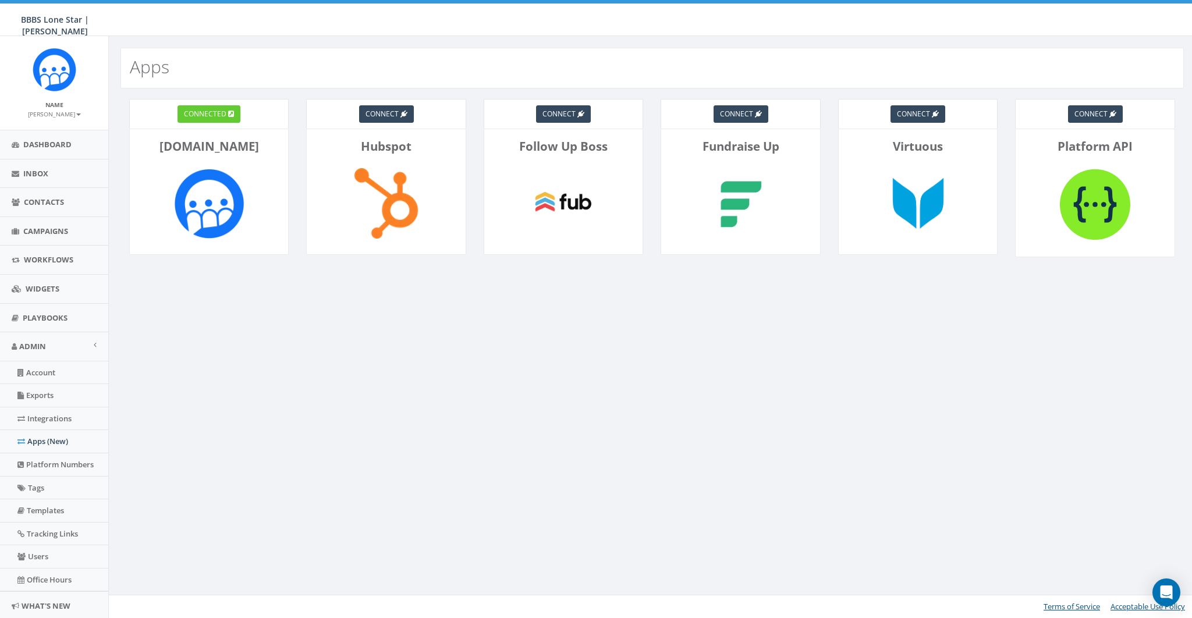
click at [220, 122] on div "connected" at bounding box center [209, 114] width 160 height 30
click at [213, 119] on link "connected" at bounding box center [209, 113] width 63 height 17
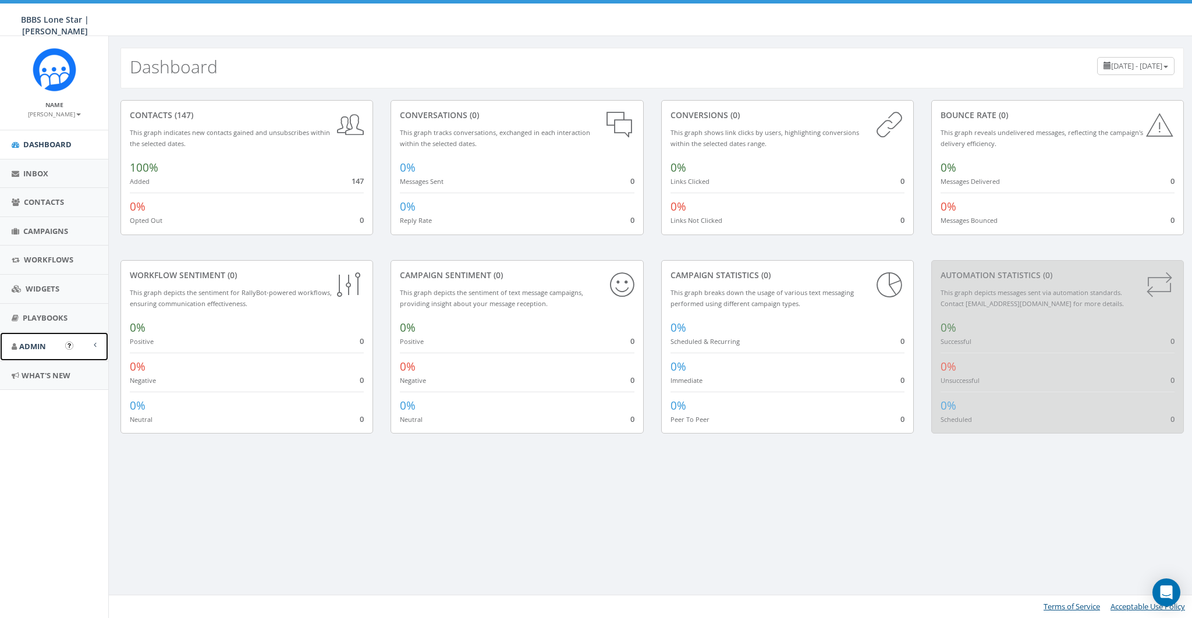
click at [22, 344] on span "Admin" at bounding box center [32, 346] width 27 height 10
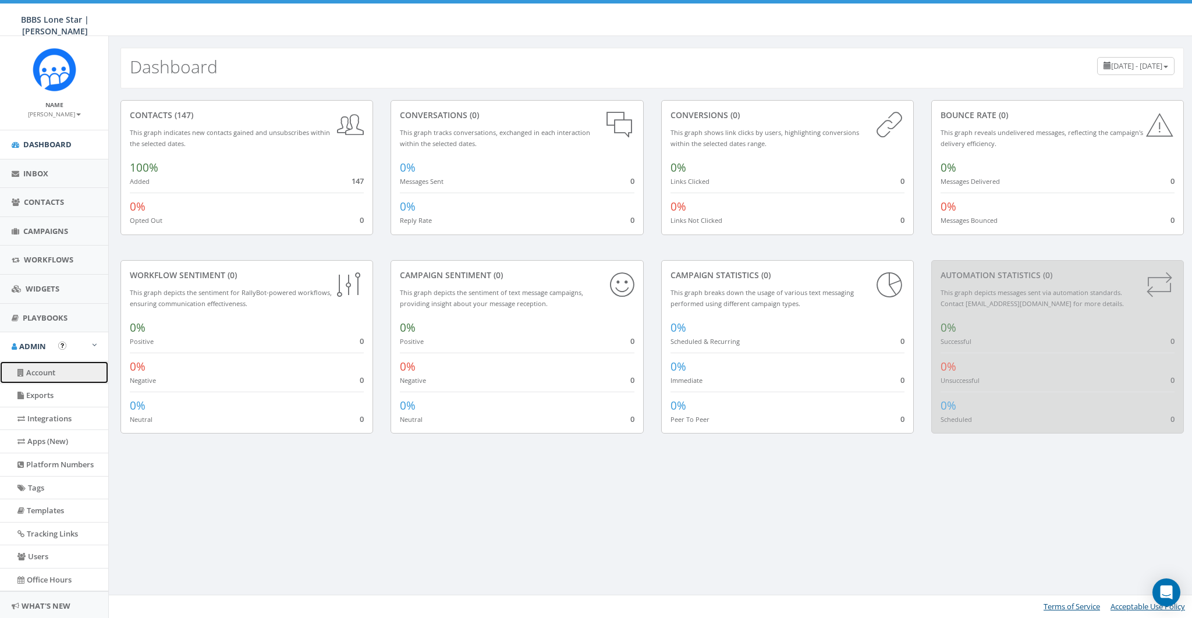
drag, startPoint x: 38, startPoint y: 370, endPoint x: 200, endPoint y: 181, distance: 248.2
click at [38, 369] on link "Account" at bounding box center [54, 373] width 108 height 23
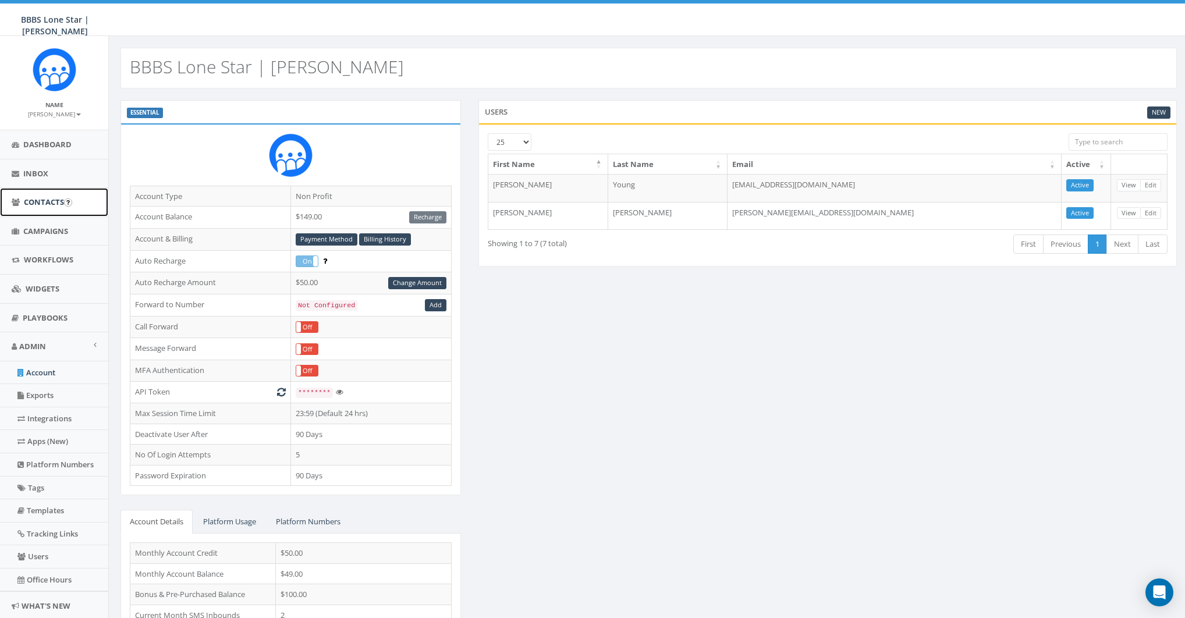
click at [33, 199] on span "Contacts" at bounding box center [44, 202] width 40 height 10
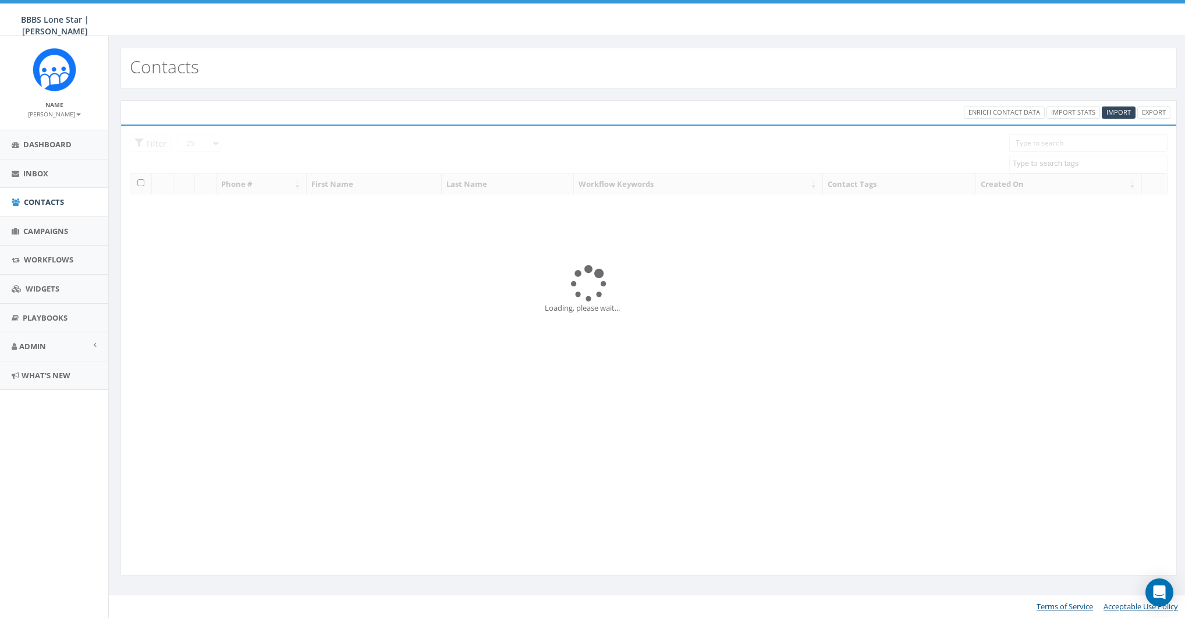
select select
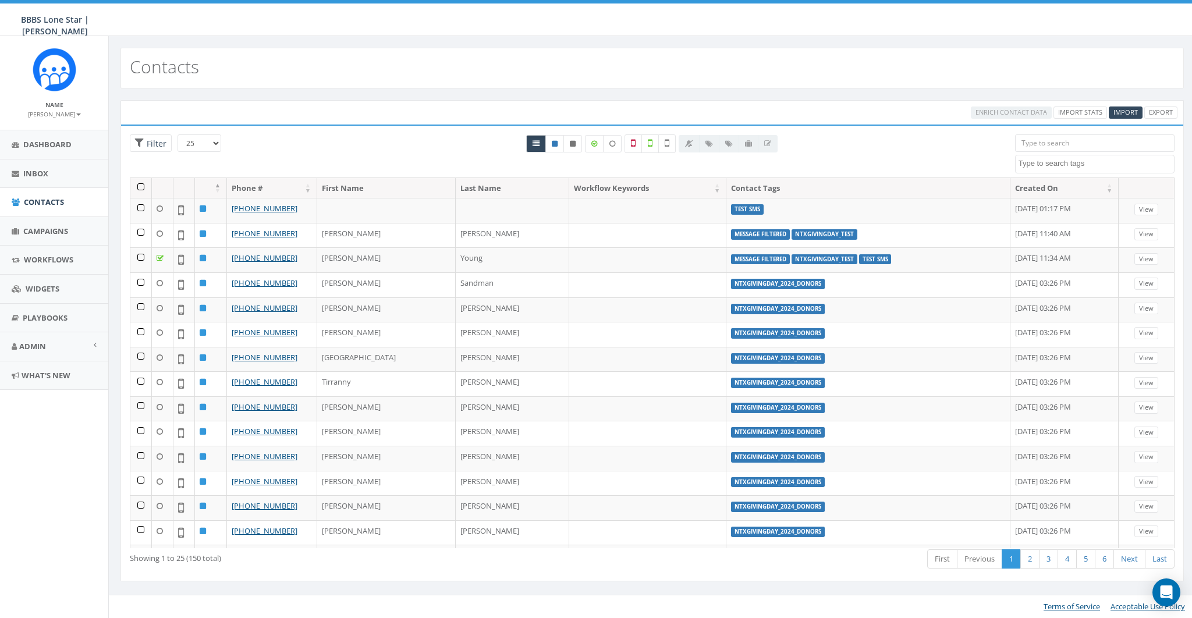
drag, startPoint x: 240, startPoint y: 97, endPoint x: 231, endPoint y: 97, distance: 9.3
click at [239, 97] on div "Enrich Contact Data Import Stats Import Export Loading the filters, please wait…" at bounding box center [652, 347] width 1087 height 519
click at [66, 111] on small "[PERSON_NAME]" at bounding box center [54, 114] width 53 height 8
click at [59, 144] on link "Sign Out" at bounding box center [58, 146] width 92 height 15
